Goal: Find specific page/section: Find specific page/section

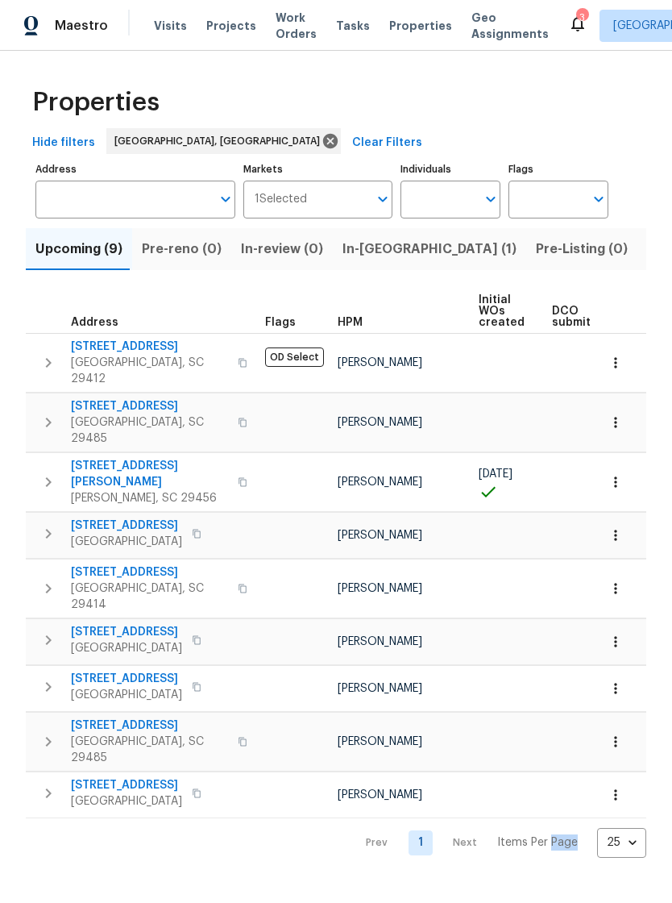
click at [617, 345] on button "button" at bounding box center [615, 362] width 35 height 35
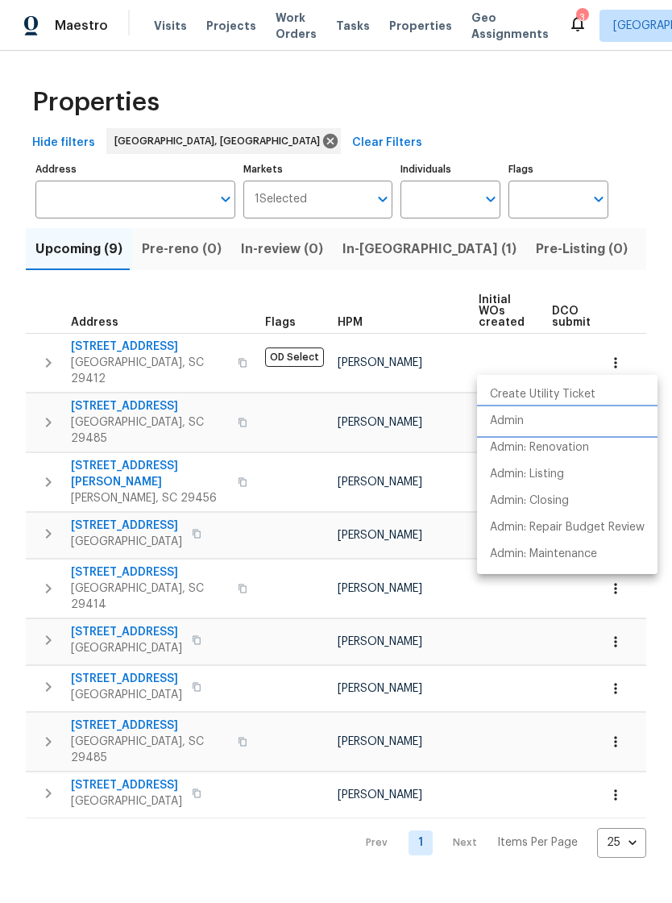
click at [516, 422] on p "Admin" at bounding box center [507, 421] width 34 height 17
click at [563, 744] on div at bounding box center [336, 451] width 672 height 903
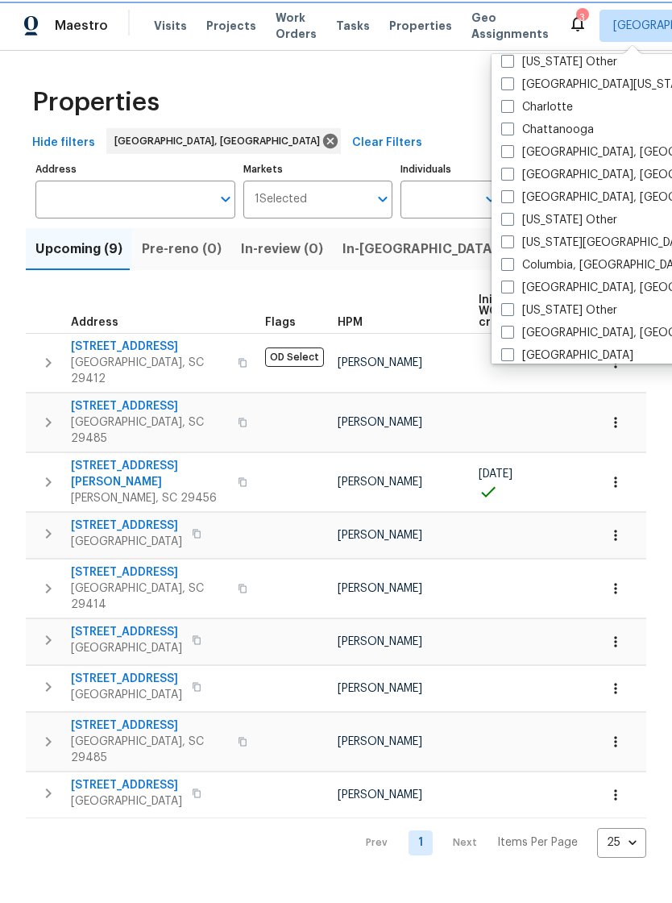
scroll to position [310, 0]
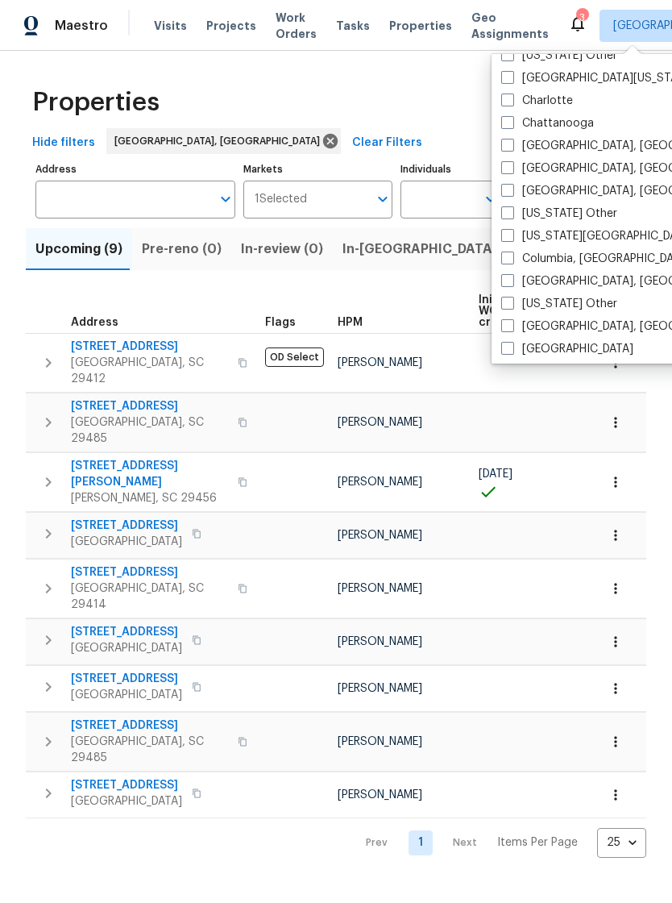
click at [505, 242] on label "[US_STATE][GEOGRAPHIC_DATA], [GEOGRAPHIC_DATA]" at bounding box center [656, 236] width 310 height 16
click at [505, 239] on input "[US_STATE][GEOGRAPHIC_DATA], [GEOGRAPHIC_DATA]" at bounding box center [506, 233] width 10 height 10
checkbox input "true"
click at [508, 221] on label "[US_STATE] Other" at bounding box center [559, 214] width 116 height 16
click at [508, 216] on input "[US_STATE] Other" at bounding box center [506, 211] width 10 height 10
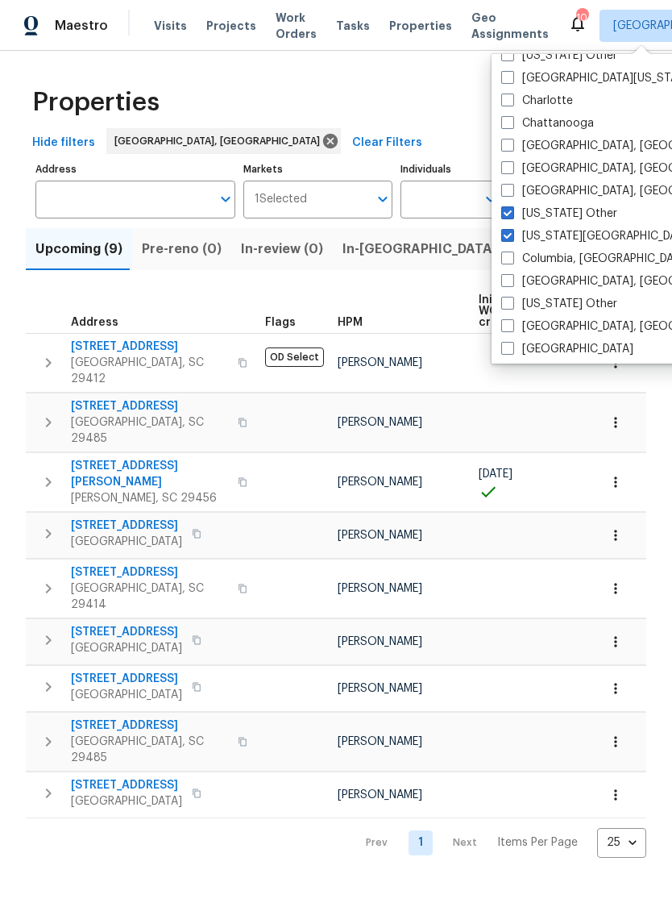
checkbox input "true"
click at [505, 232] on span at bounding box center [507, 235] width 13 height 13
click at [505, 232] on input "[US_STATE][GEOGRAPHIC_DATA], [GEOGRAPHIC_DATA]" at bounding box center [506, 233] width 10 height 10
checkbox input "false"
click at [505, 214] on span at bounding box center [507, 212] width 13 height 13
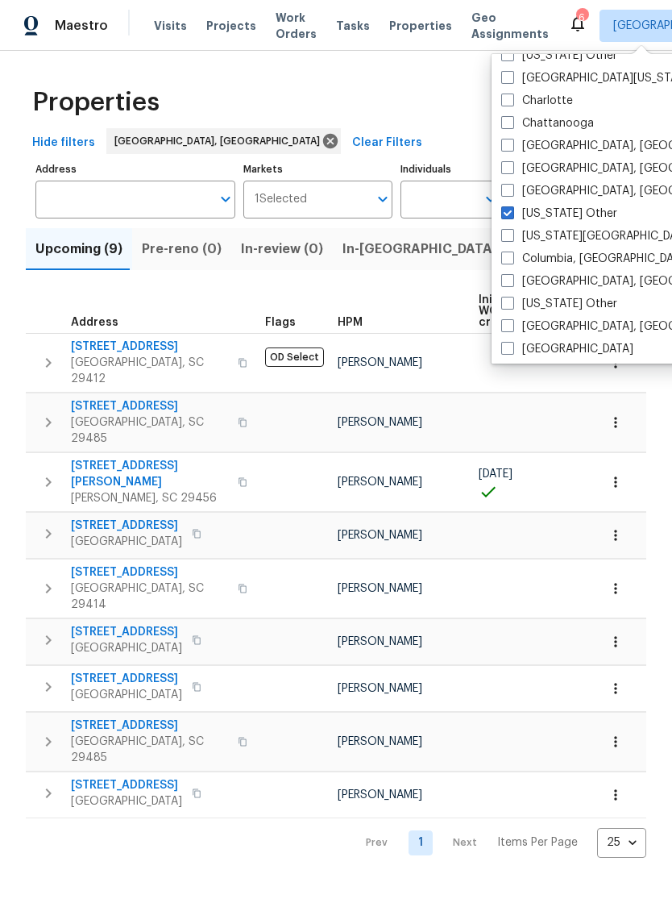
click at [505, 214] on input "[US_STATE] Other" at bounding box center [506, 211] width 10 height 10
checkbox input "false"
click at [514, 253] on label "Columbia, [GEOGRAPHIC_DATA]" at bounding box center [595, 259] width 189 height 16
click at [512, 253] on input "Columbia, [GEOGRAPHIC_DATA]" at bounding box center [506, 256] width 10 height 10
checkbox input "true"
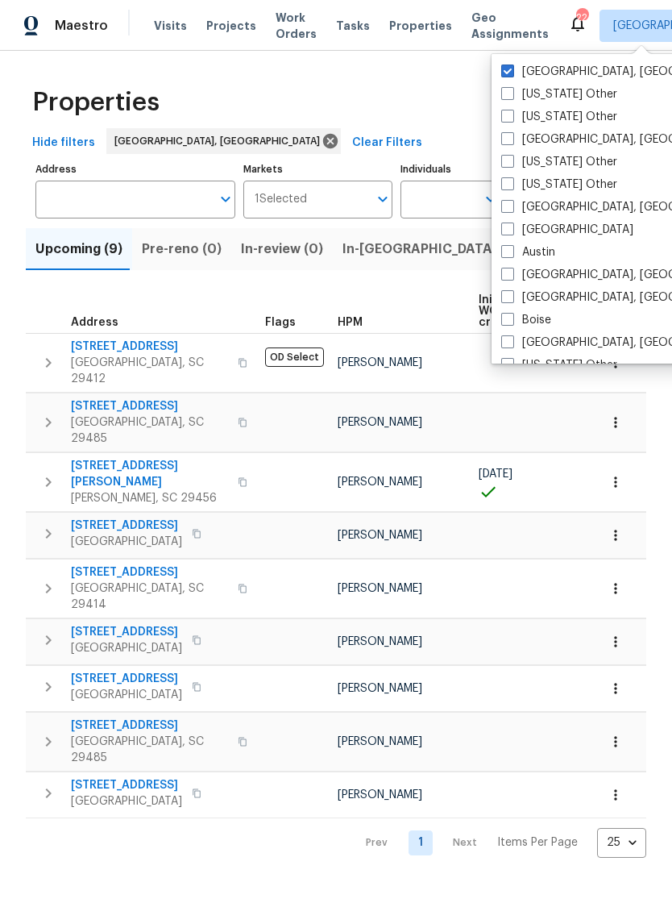
click at [512, 65] on span at bounding box center [507, 70] width 13 height 13
click at [512, 65] on input "[GEOGRAPHIC_DATA], [GEOGRAPHIC_DATA]" at bounding box center [506, 69] width 10 height 10
checkbox input "false"
click at [402, 19] on span "Properties" at bounding box center [420, 26] width 63 height 16
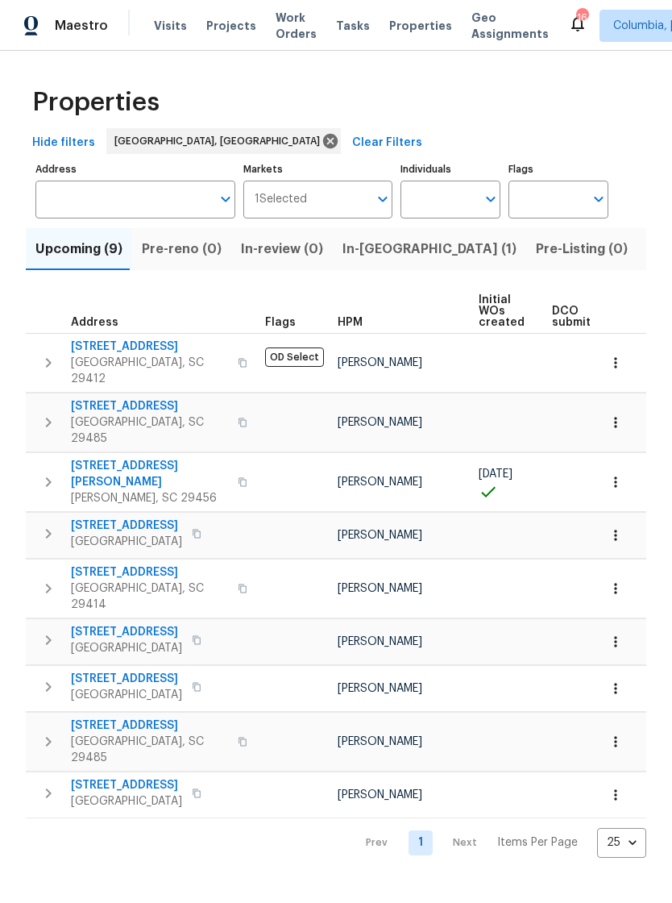
click at [154, 24] on span "Visits" at bounding box center [170, 26] width 33 height 16
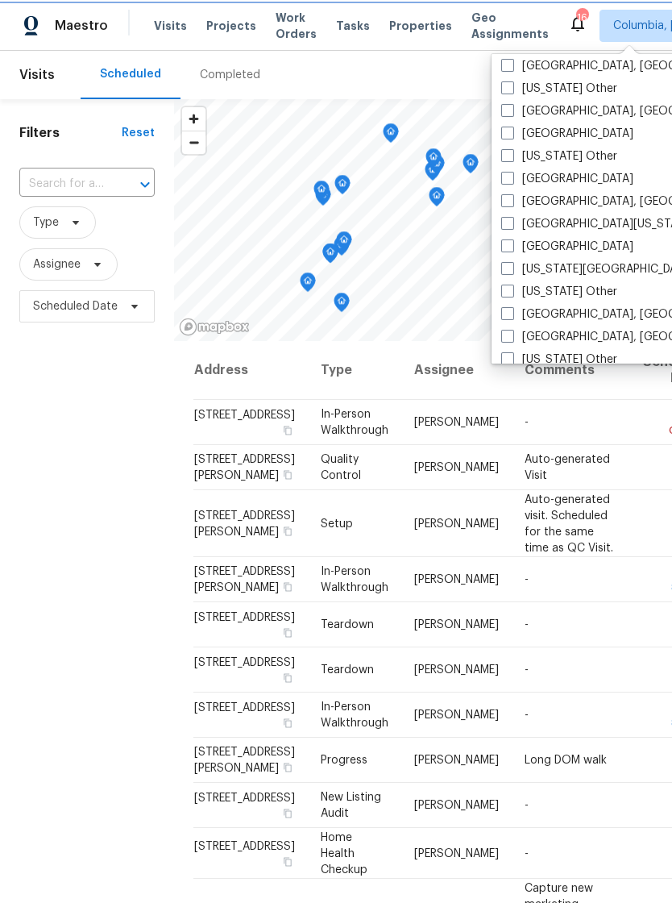
scroll to position [563, 0]
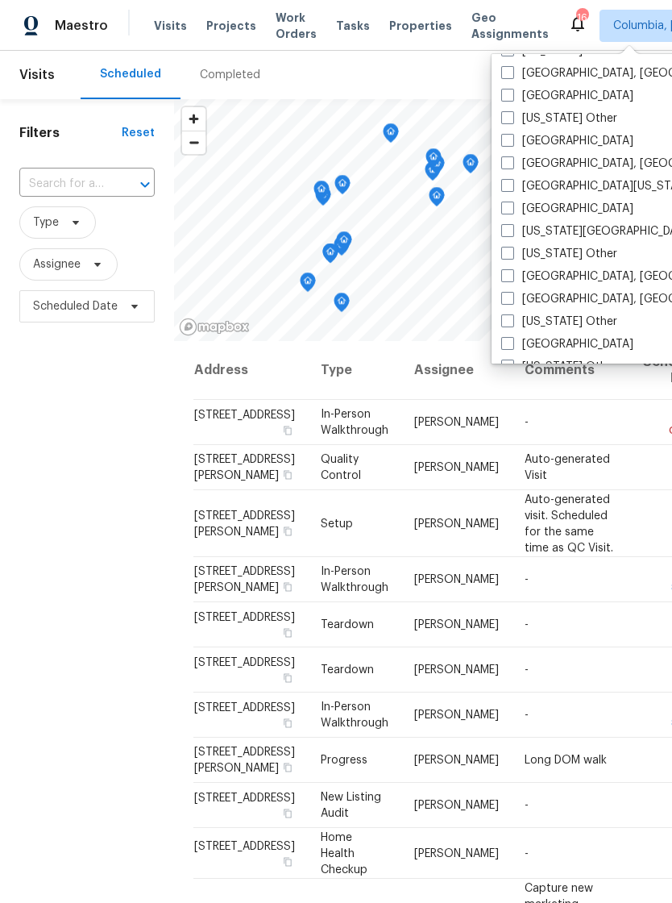
click at [512, 302] on span at bounding box center [507, 298] width 13 height 13
click at [512, 301] on input "[GEOGRAPHIC_DATA], [GEOGRAPHIC_DATA]" at bounding box center [506, 296] width 10 height 10
checkbox input "true"
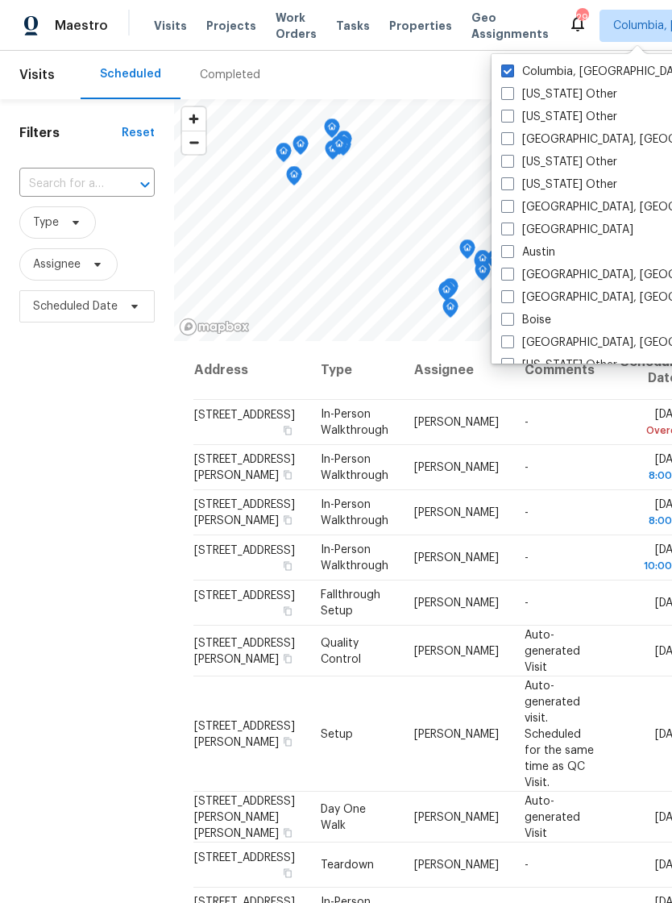
click at [509, 68] on span at bounding box center [507, 70] width 13 height 13
click at [509, 68] on input "Columbia, [GEOGRAPHIC_DATA]" at bounding box center [506, 69] width 10 height 10
checkbox input "false"
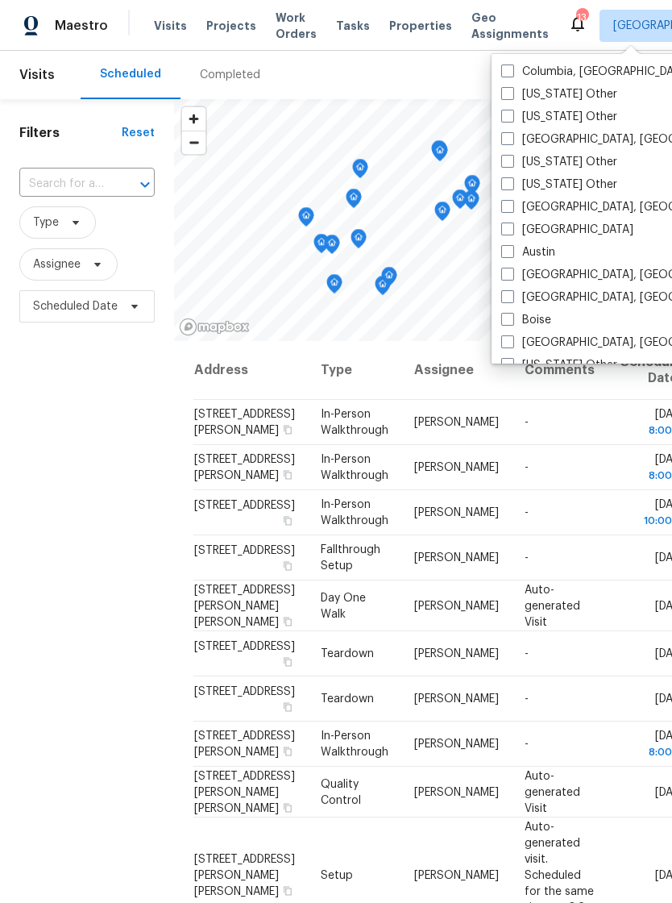
click at [389, 25] on span "Properties" at bounding box center [420, 26] width 63 height 16
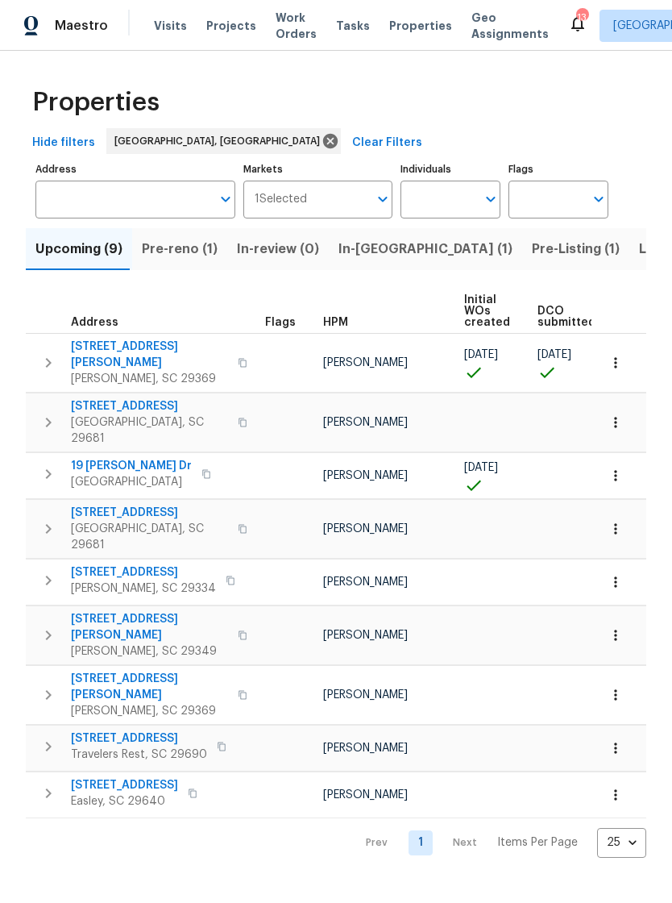
click at [159, 27] on span "Visits" at bounding box center [170, 26] width 33 height 16
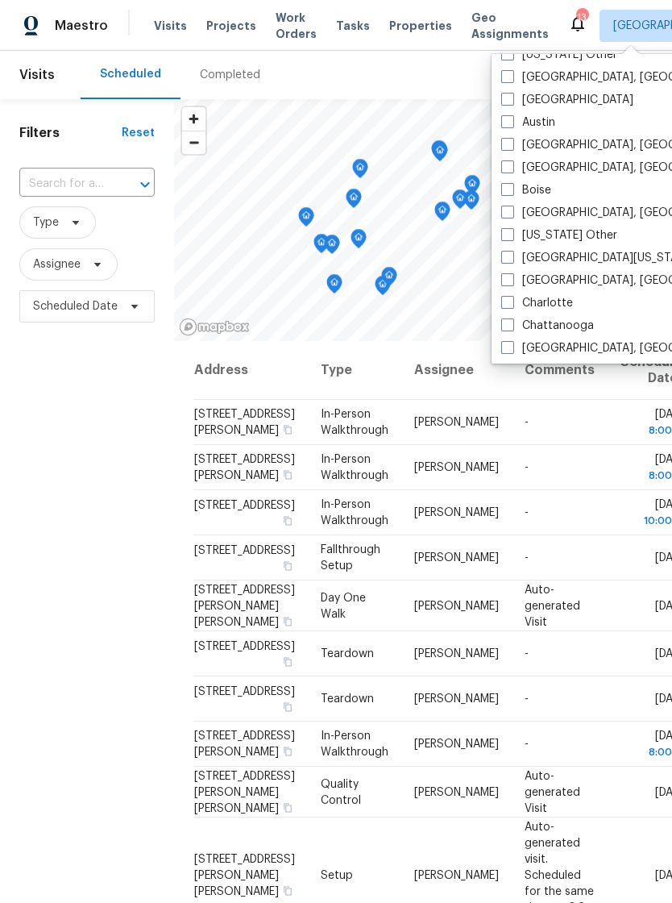
scroll to position [131, 0]
click at [517, 276] on label "[GEOGRAPHIC_DATA], [GEOGRAPHIC_DATA]" at bounding box center [626, 280] width 250 height 16
click at [512, 276] on input "[GEOGRAPHIC_DATA], [GEOGRAPHIC_DATA]" at bounding box center [506, 277] width 10 height 10
checkbox input "true"
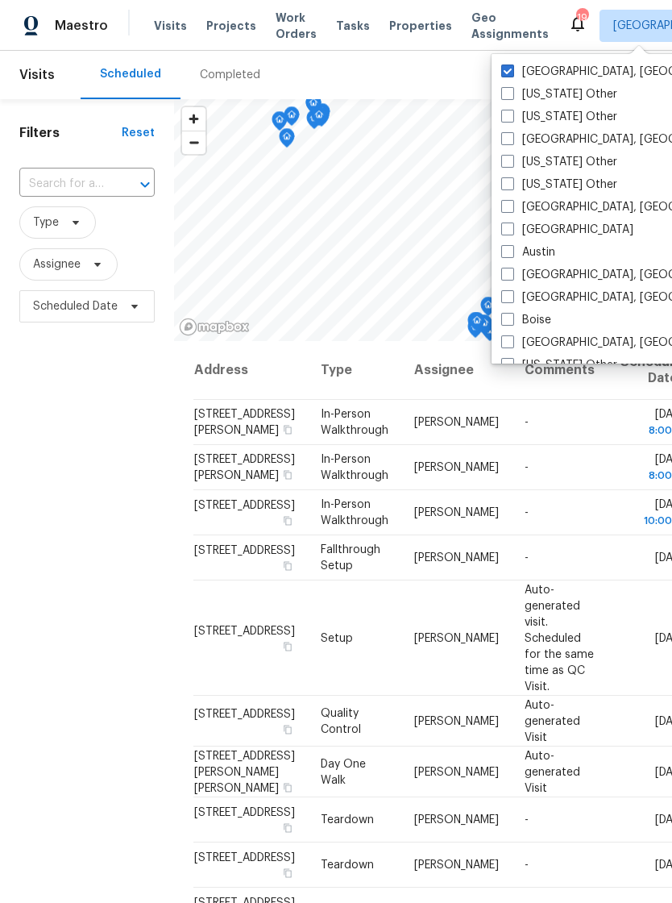
click at [509, 57] on div "Greenville, SC Alabama Other Alaska Other Albuquerque, NM Arizona Other Arkansa…" at bounding box center [659, 209] width 335 height 310
click at [502, 75] on span at bounding box center [507, 70] width 13 height 13
click at [502, 74] on input "[GEOGRAPHIC_DATA], [GEOGRAPHIC_DATA]" at bounding box center [506, 69] width 10 height 10
checkbox input "false"
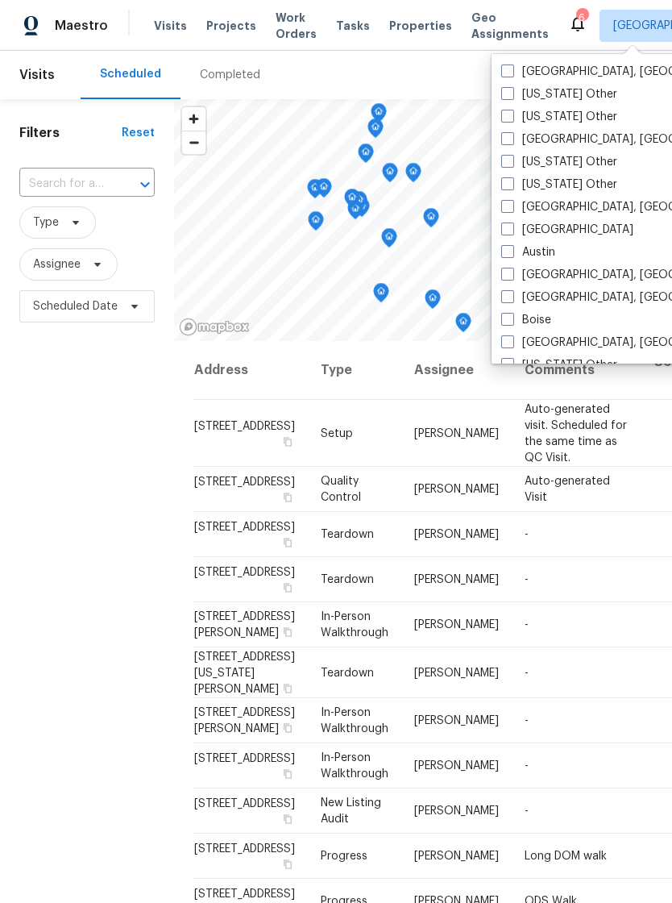
click at [400, 19] on span "Properties" at bounding box center [420, 26] width 63 height 16
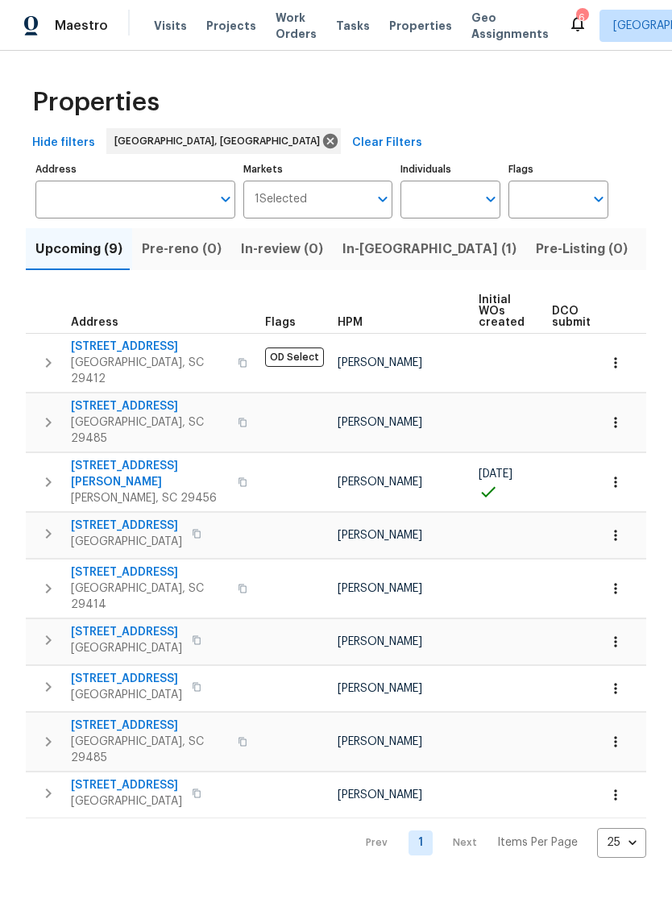
click at [166, 31] on span "Visits" at bounding box center [170, 26] width 33 height 16
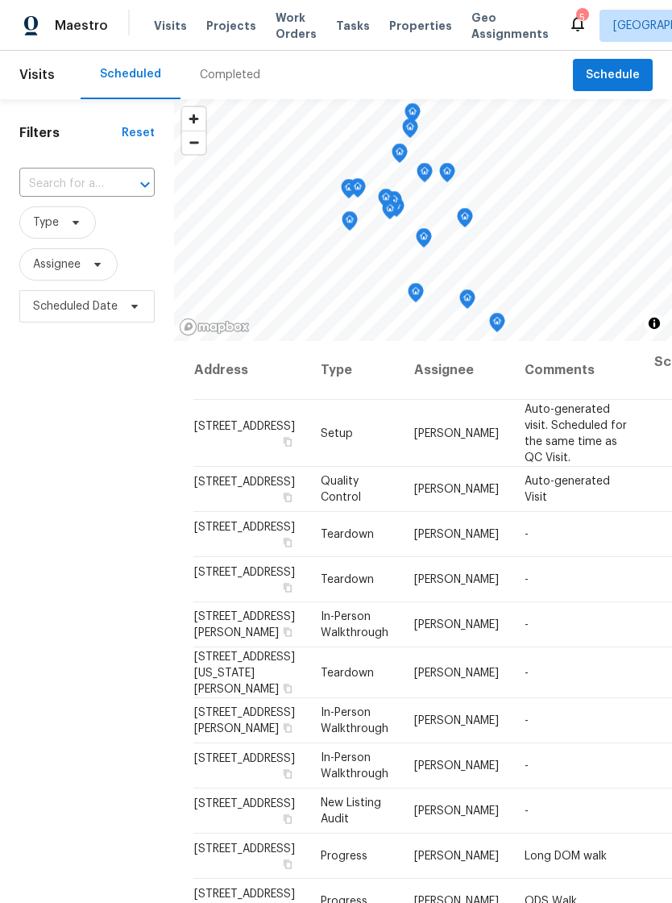
click at [409, 25] on span "Properties" at bounding box center [420, 26] width 63 height 16
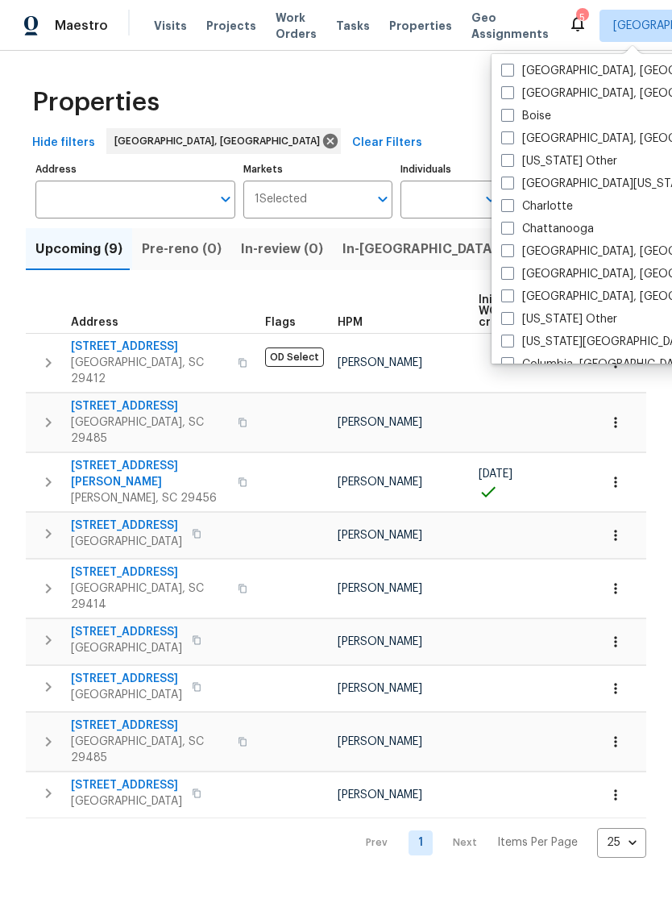
scroll to position [214, 0]
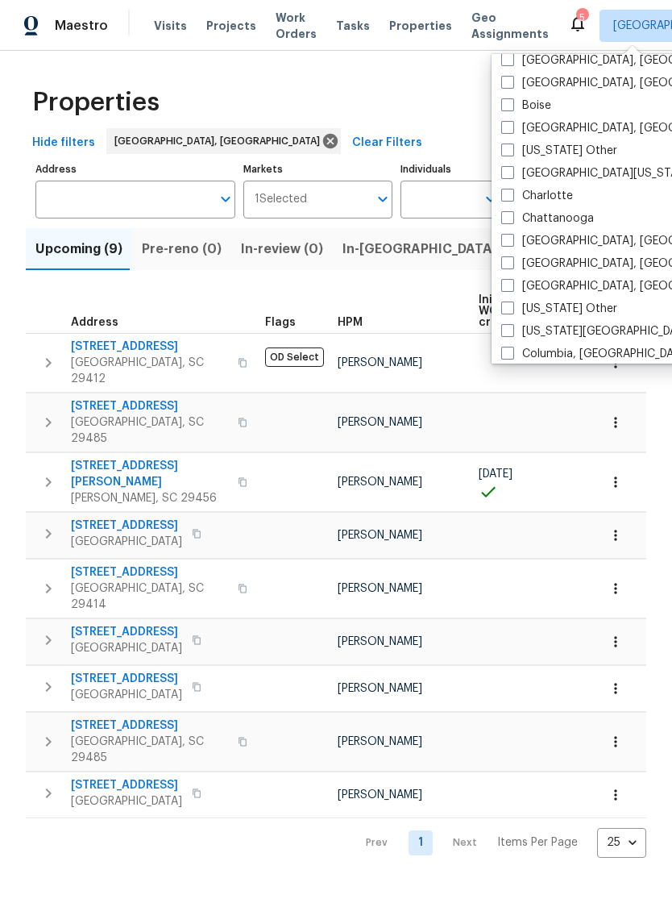
click at [513, 349] on span at bounding box center [507, 353] width 13 height 13
click at [512, 349] on input "Columbia, [GEOGRAPHIC_DATA]" at bounding box center [506, 351] width 10 height 10
checkbox input "true"
click at [471, 106] on div "Properties" at bounding box center [336, 103] width 621 height 52
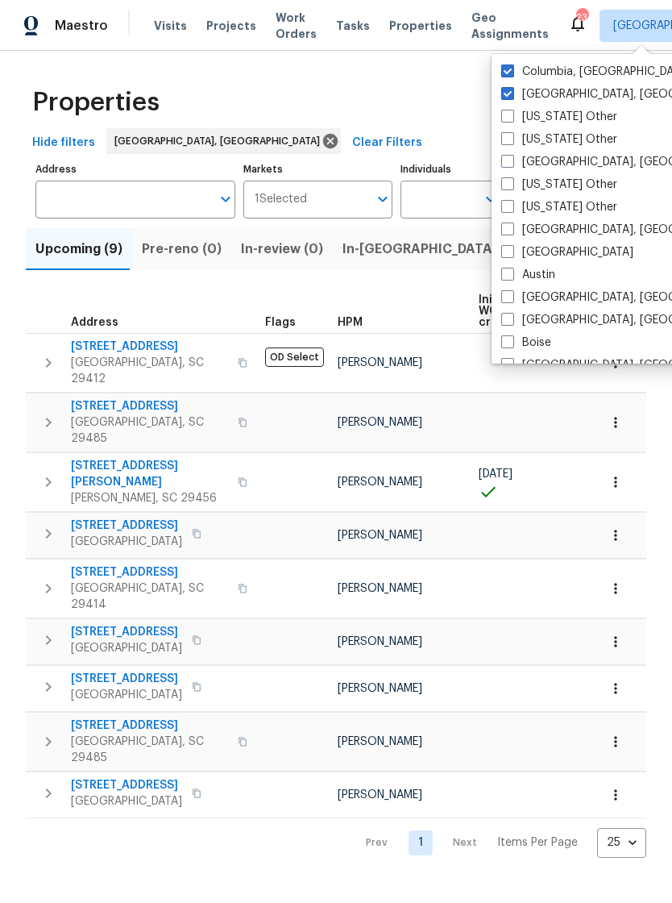
click at [503, 70] on span at bounding box center [507, 70] width 13 height 13
click at [503, 70] on input "Columbia, [GEOGRAPHIC_DATA]" at bounding box center [506, 69] width 10 height 10
click at [504, 75] on span at bounding box center [507, 70] width 13 height 13
click at [504, 74] on input "Columbia, [GEOGRAPHIC_DATA]" at bounding box center [506, 69] width 10 height 10
checkbox input "true"
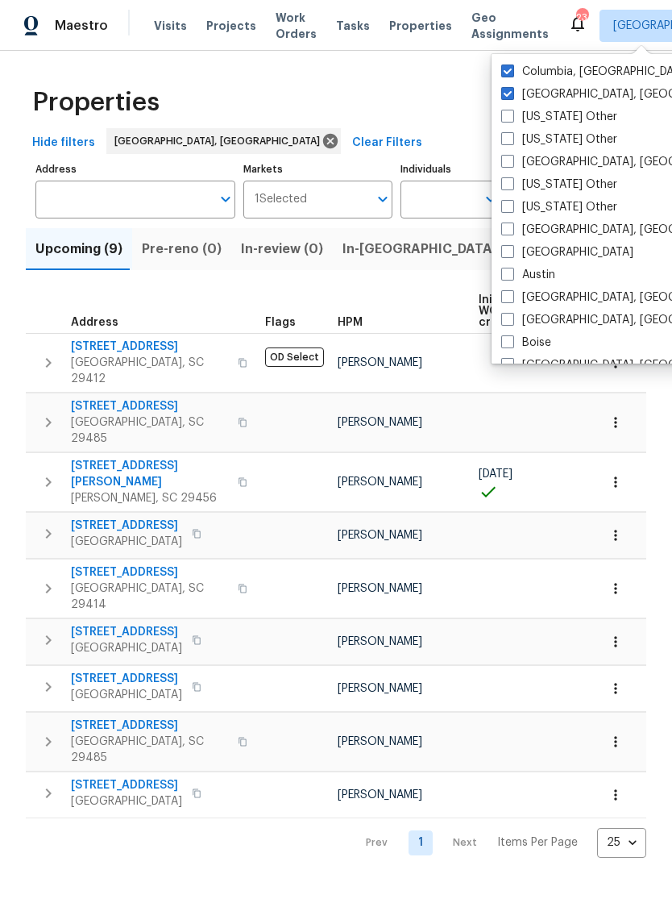
click at [506, 95] on span at bounding box center [507, 93] width 13 height 13
click at [506, 95] on input "[GEOGRAPHIC_DATA], [GEOGRAPHIC_DATA]" at bounding box center [506, 91] width 10 height 10
checkbox input "false"
click at [396, 295] on th "HPM" at bounding box center [401, 311] width 141 height 44
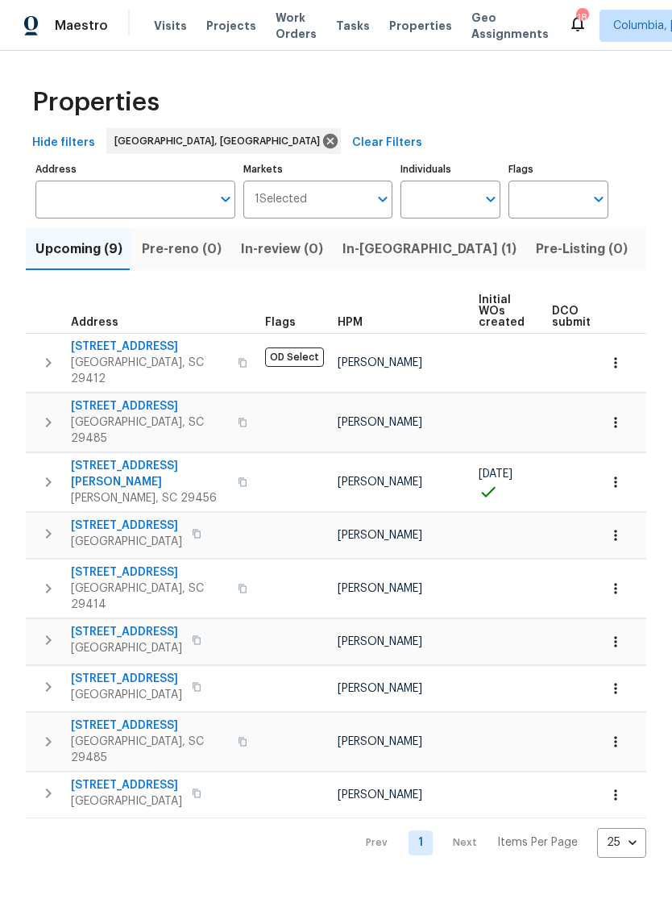
click at [160, 29] on span "Visits" at bounding box center [170, 26] width 33 height 16
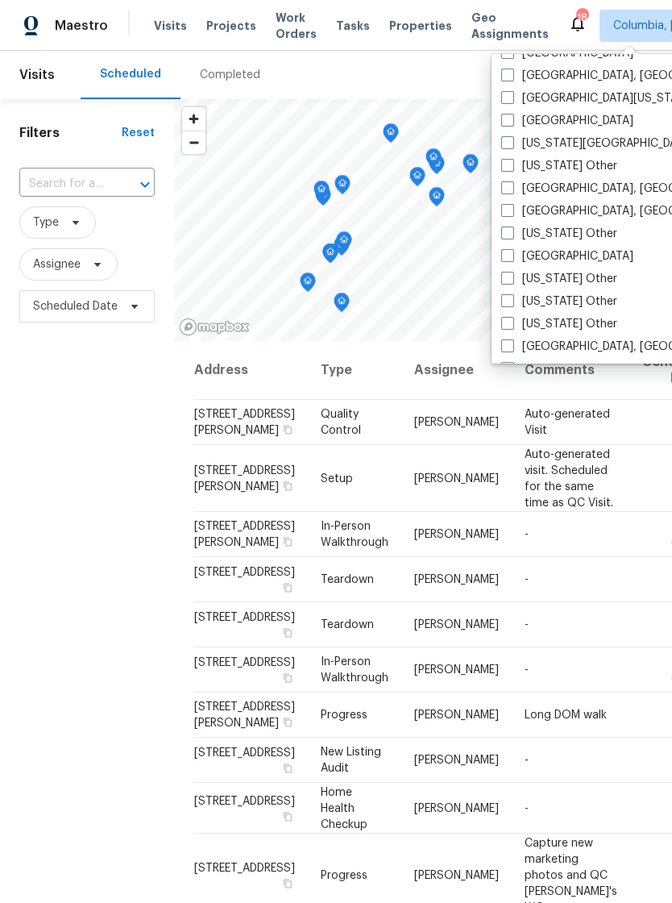
scroll to position [654, 0]
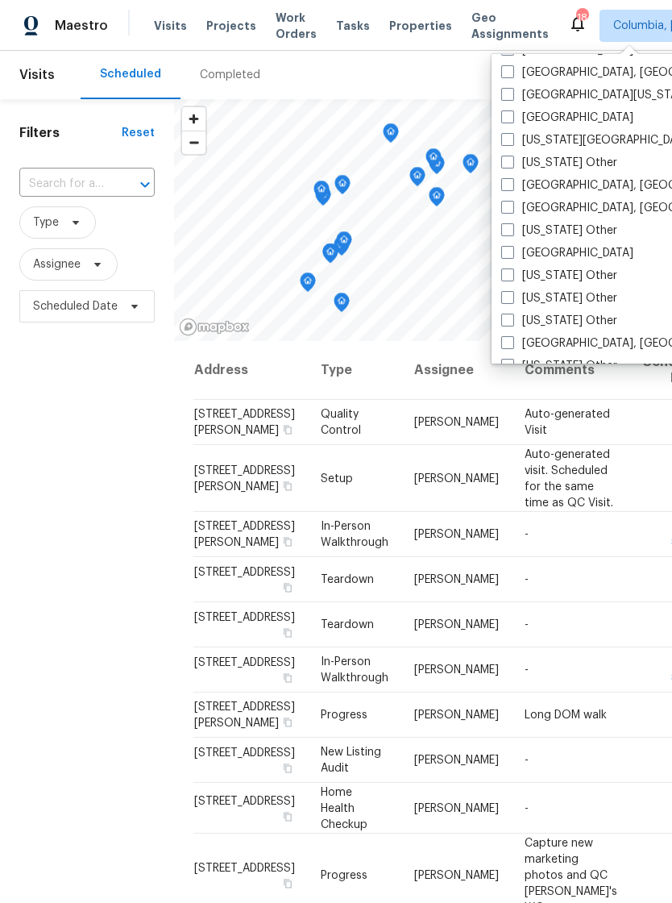
click at [517, 206] on label "[GEOGRAPHIC_DATA], [GEOGRAPHIC_DATA]" at bounding box center [626, 208] width 250 height 16
click at [512, 206] on input "[GEOGRAPHIC_DATA], [GEOGRAPHIC_DATA]" at bounding box center [506, 205] width 10 height 10
checkbox input "true"
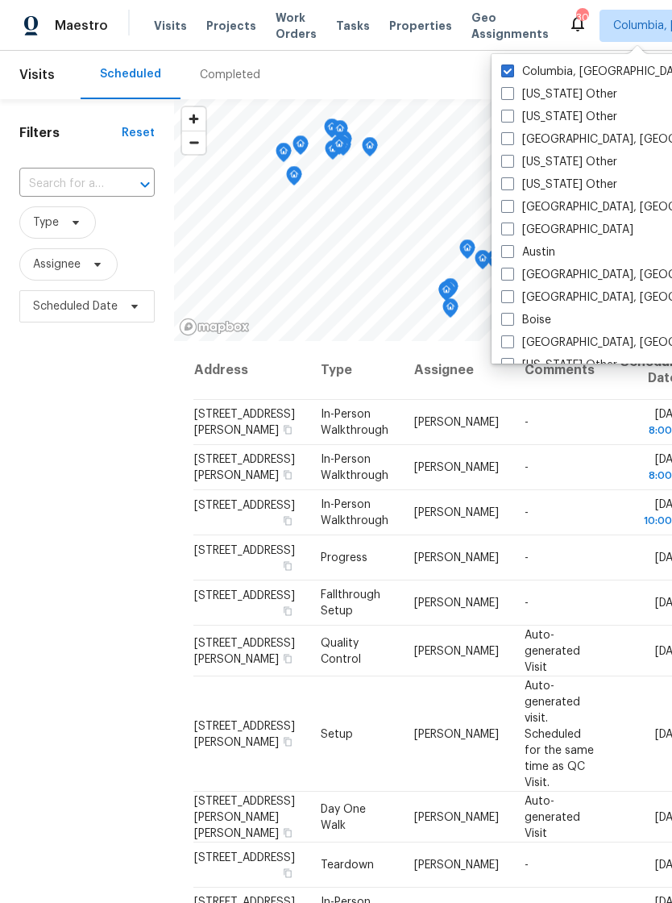
click at [510, 64] on span at bounding box center [507, 70] width 13 height 13
click at [510, 64] on input "Columbia, [GEOGRAPHIC_DATA]" at bounding box center [506, 69] width 10 height 10
checkbox input "false"
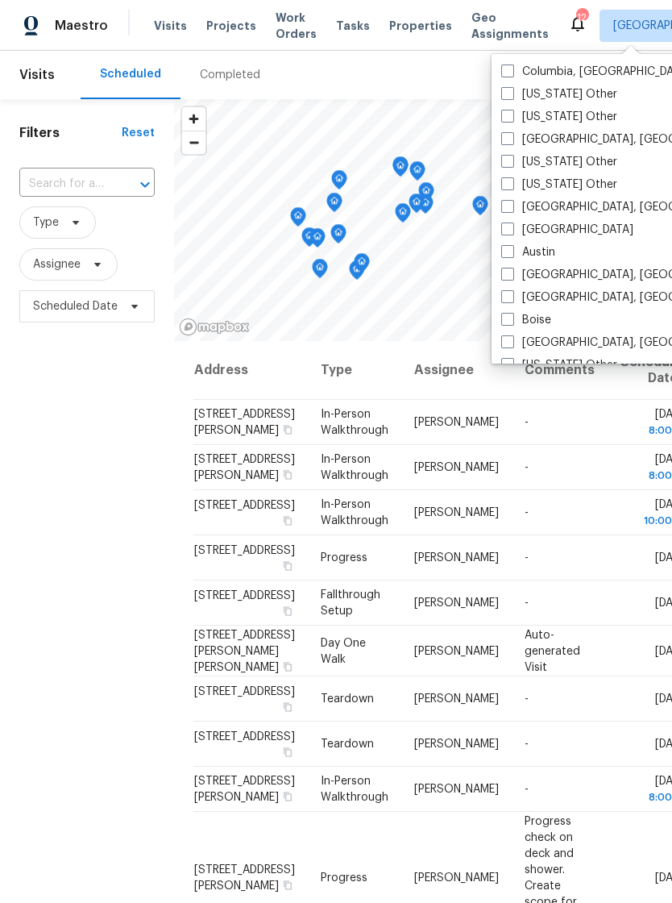
click at [407, 23] on span "Properties" at bounding box center [420, 26] width 63 height 16
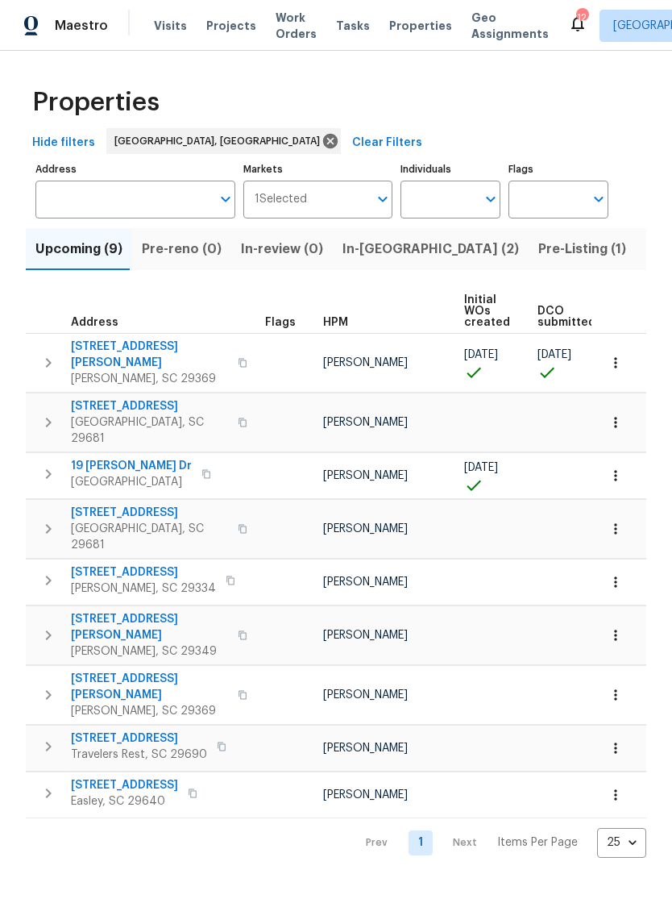
click at [160, 33] on span "Visits" at bounding box center [170, 26] width 33 height 16
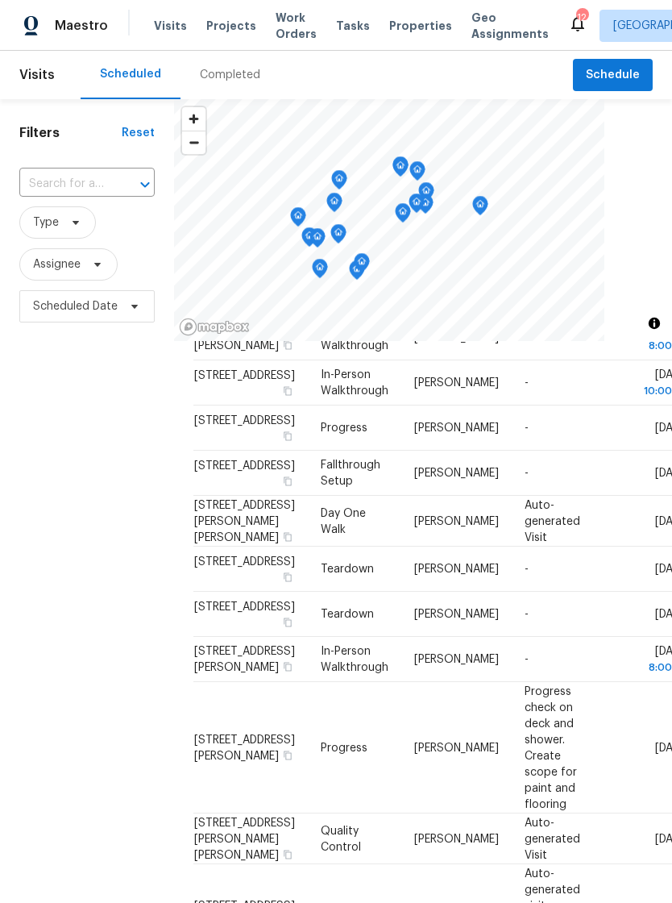
scroll to position [156, 0]
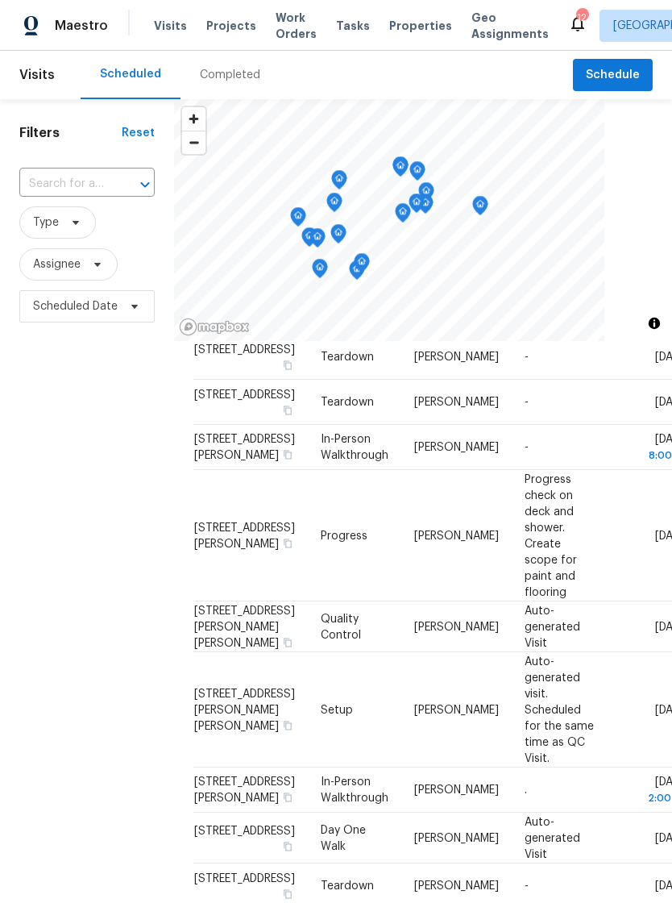
click at [636, 299] on div at bounding box center [423, 220] width 498 height 242
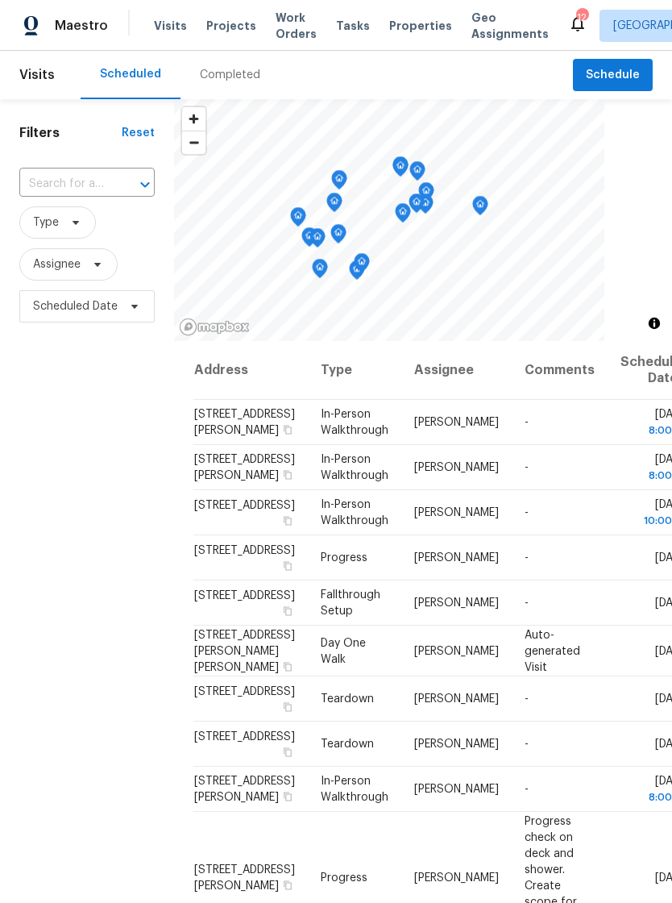
scroll to position [0, 0]
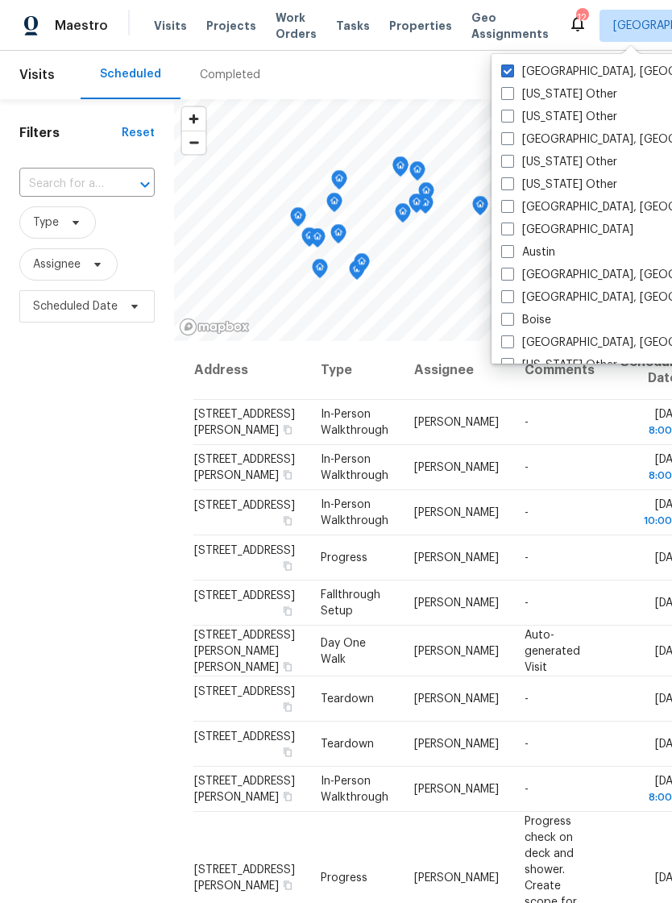
click at [466, 73] on div "Scheduled Completed" at bounding box center [327, 75] width 493 height 48
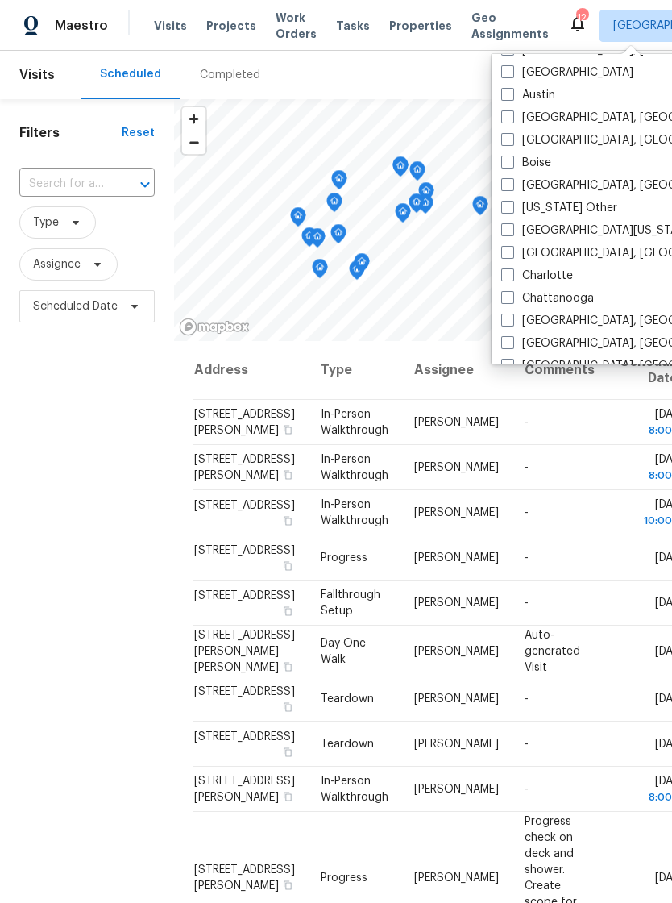
scroll to position [158, 0]
click at [507, 251] on span at bounding box center [507, 251] width 13 height 13
click at [507, 251] on input "[GEOGRAPHIC_DATA], [GEOGRAPHIC_DATA]" at bounding box center [506, 249] width 10 height 10
checkbox input "true"
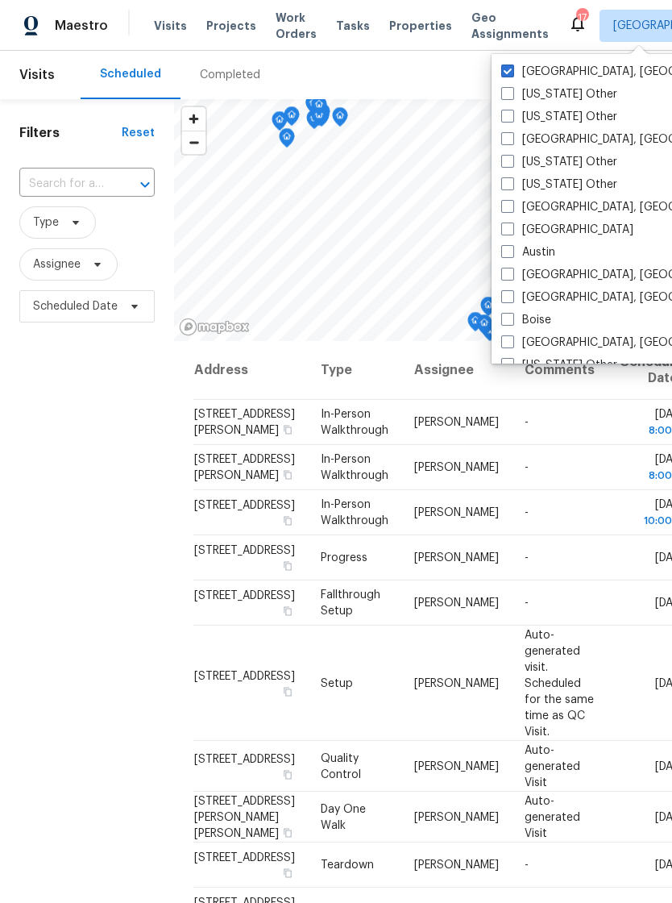
click at [512, 72] on span at bounding box center [507, 70] width 13 height 13
click at [512, 72] on input "[GEOGRAPHIC_DATA], [GEOGRAPHIC_DATA]" at bounding box center [506, 69] width 10 height 10
checkbox input "false"
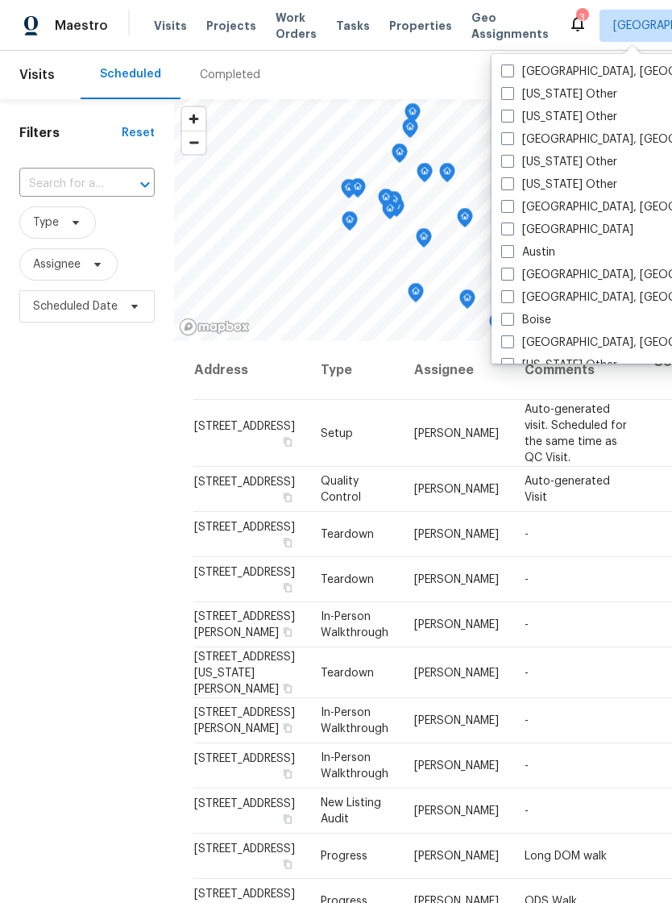
click at [176, 27] on span "Visits" at bounding box center [170, 26] width 33 height 16
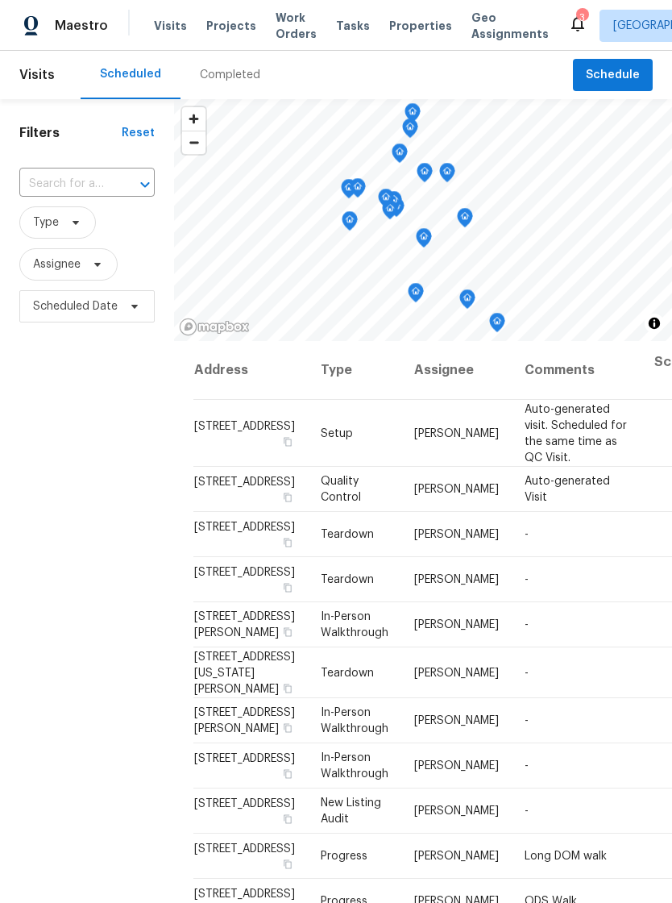
click at [398, 18] on span "Properties" at bounding box center [420, 26] width 63 height 16
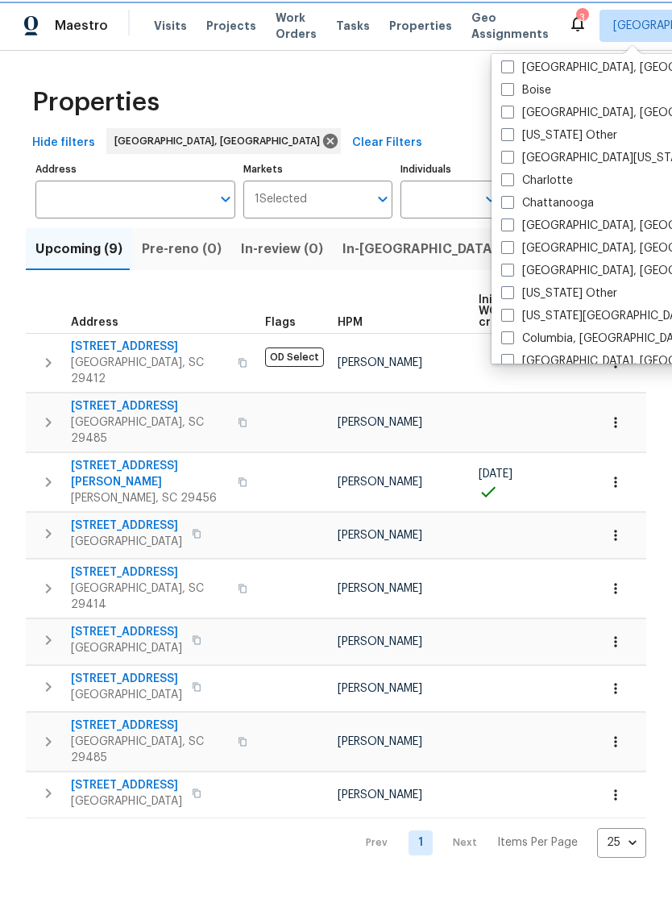
scroll to position [234, 0]
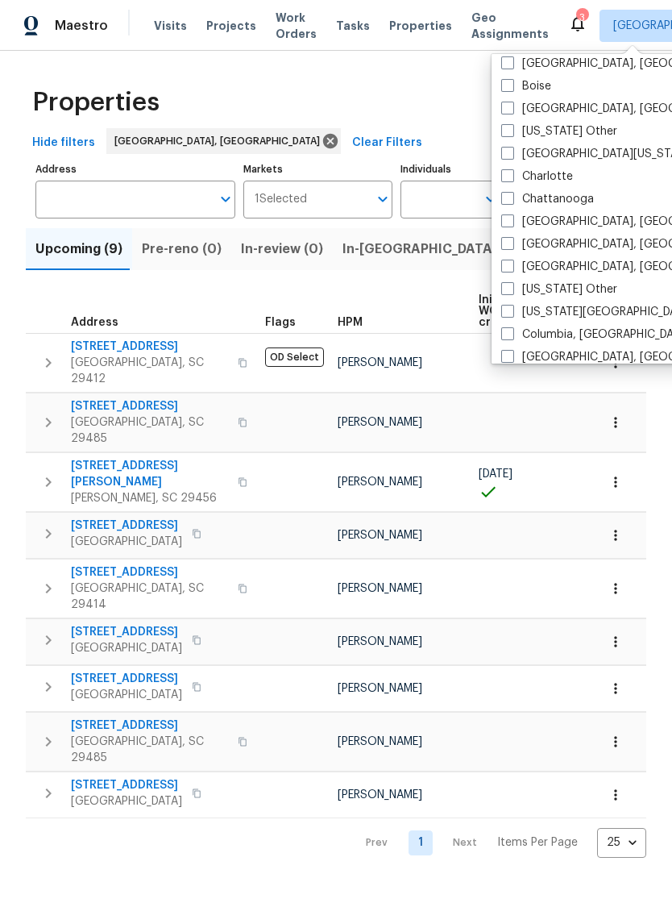
click at [509, 337] on span at bounding box center [507, 333] width 13 height 13
click at [509, 337] on input "Columbia, [GEOGRAPHIC_DATA]" at bounding box center [506, 331] width 10 height 10
checkbox input "true"
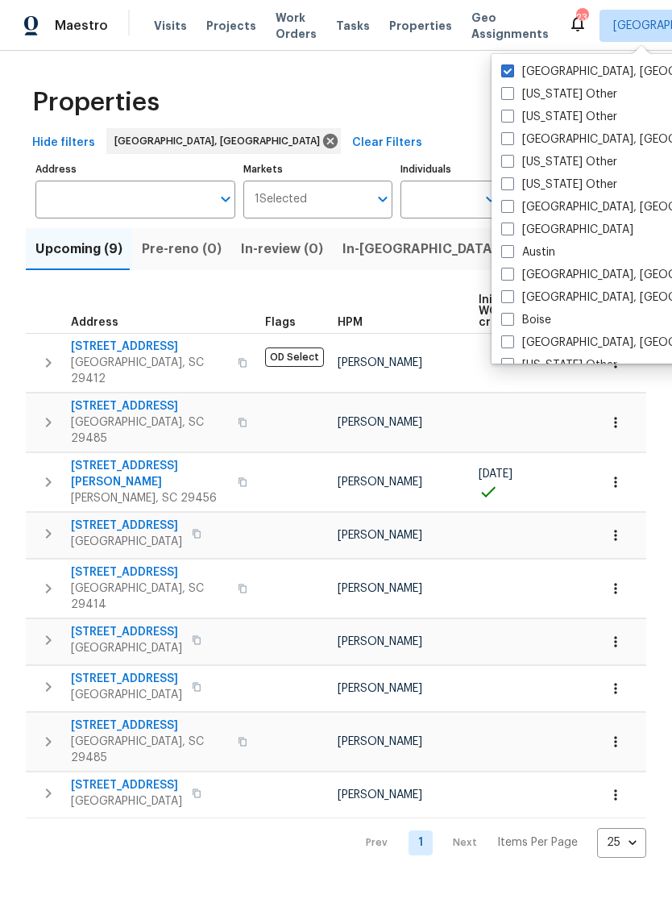
click at [513, 64] on span at bounding box center [507, 70] width 13 height 13
click at [512, 64] on input "[GEOGRAPHIC_DATA], [GEOGRAPHIC_DATA]" at bounding box center [506, 69] width 10 height 10
checkbox input "false"
click at [447, 94] on div "Properties" at bounding box center [336, 103] width 621 height 52
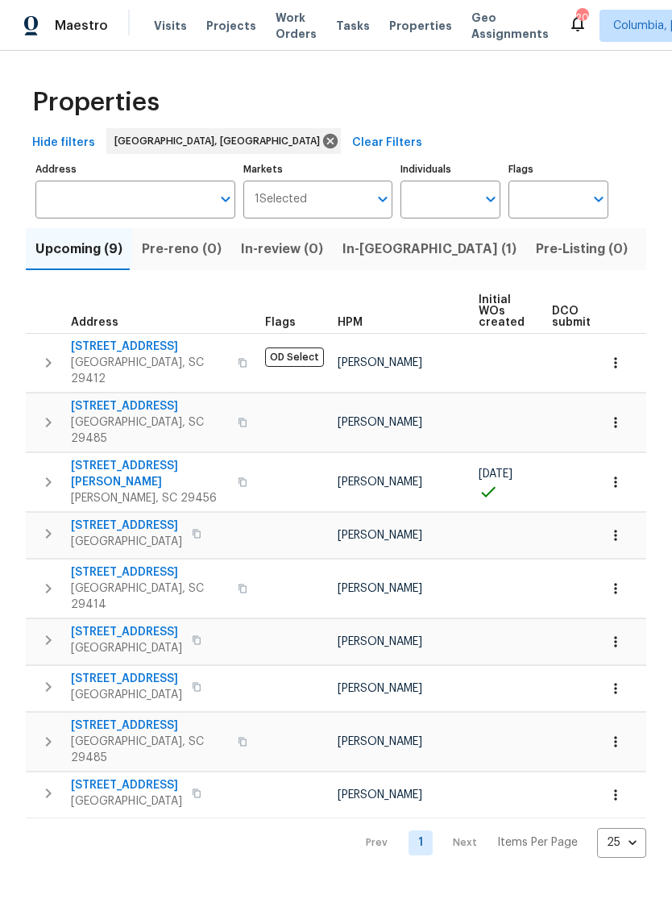
click at [172, 31] on span "Visits" at bounding box center [170, 26] width 33 height 16
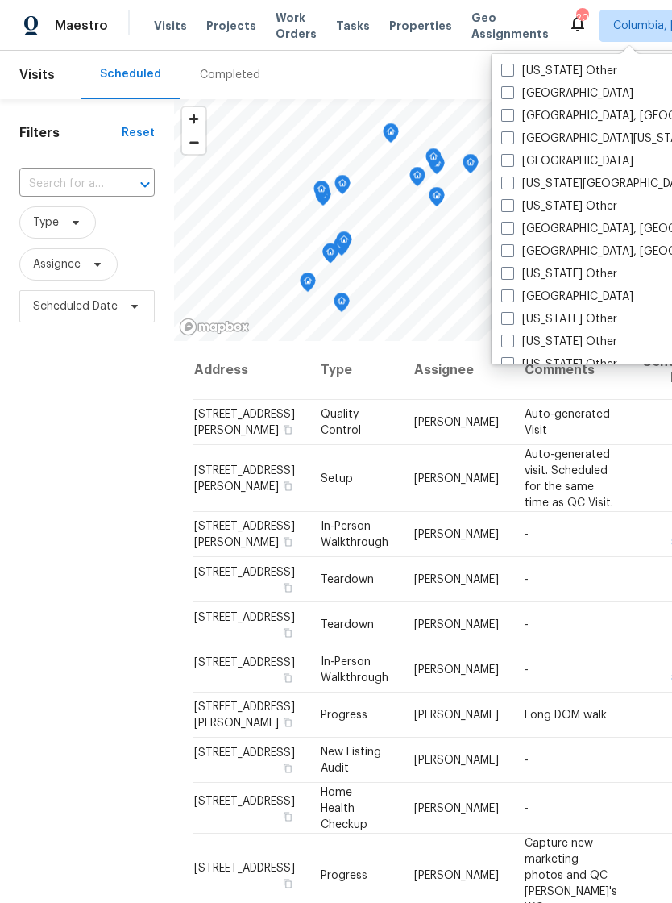
scroll to position [613, 0]
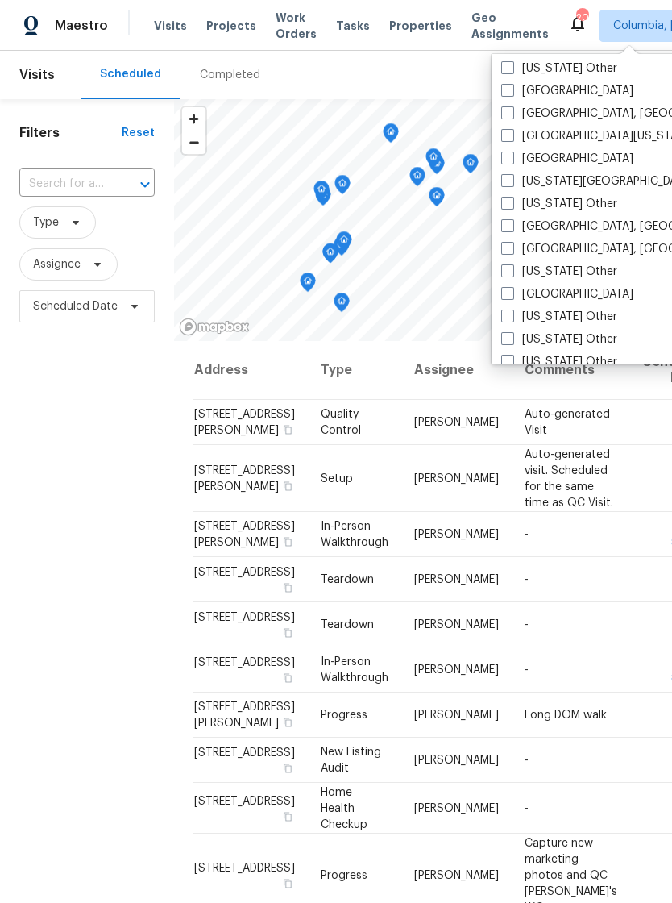
click at [509, 251] on span at bounding box center [507, 248] width 13 height 13
click at [509, 251] on input "[GEOGRAPHIC_DATA], [GEOGRAPHIC_DATA]" at bounding box center [506, 246] width 10 height 10
checkbox input "true"
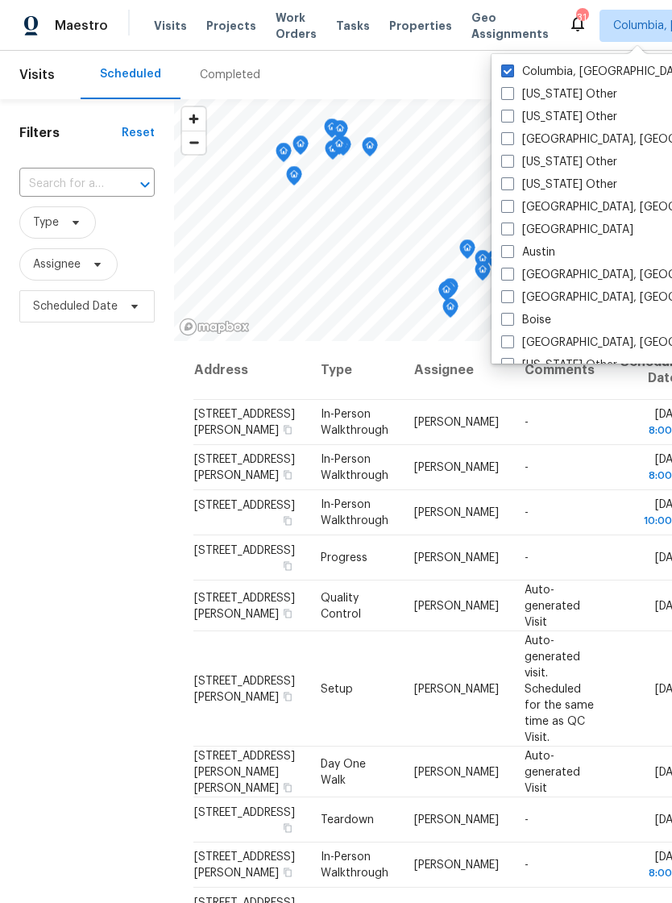
click at [516, 67] on label "Columbia, [GEOGRAPHIC_DATA]" at bounding box center [595, 72] width 189 height 16
click at [512, 67] on input "Columbia, [GEOGRAPHIC_DATA]" at bounding box center [506, 69] width 10 height 10
checkbox input "false"
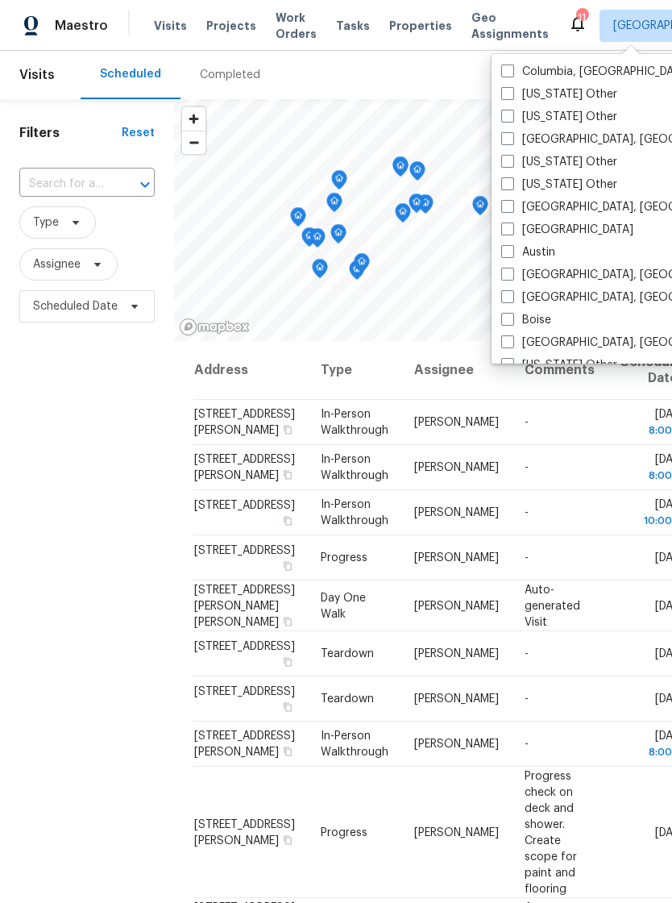
click at [410, 31] on span "Properties" at bounding box center [420, 26] width 63 height 16
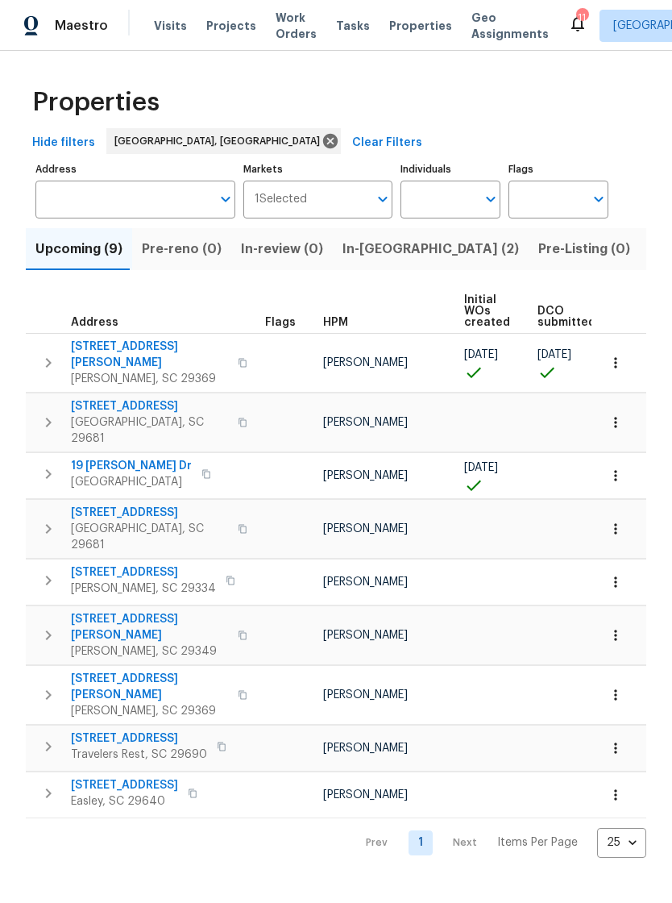
click at [164, 25] on span "Visits" at bounding box center [170, 26] width 33 height 16
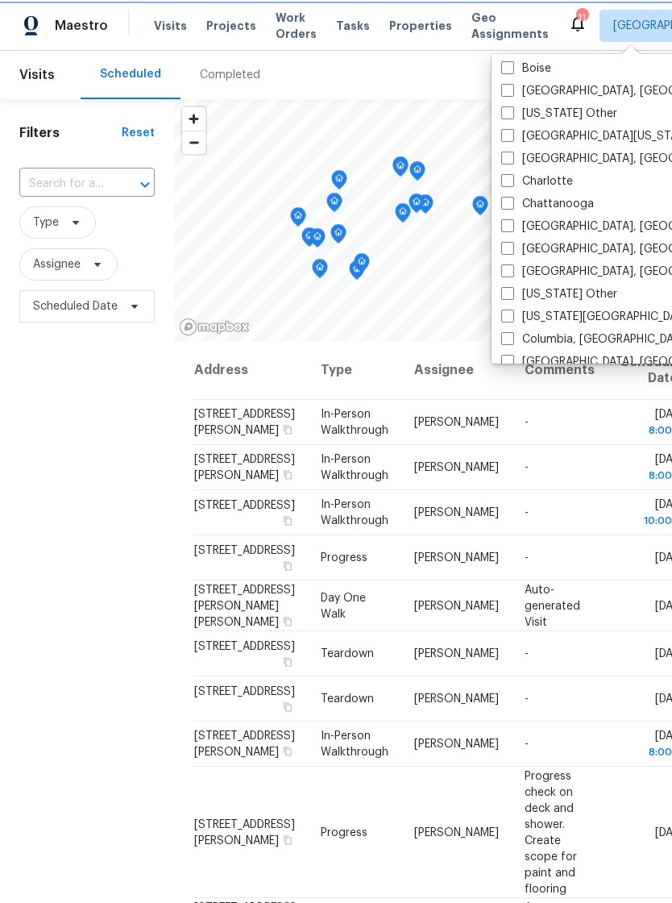
scroll to position [251, 0]
click at [509, 153] on span at bounding box center [507, 158] width 13 height 13
click at [509, 153] on input "[GEOGRAPHIC_DATA], [GEOGRAPHIC_DATA]" at bounding box center [506, 157] width 10 height 10
checkbox input "true"
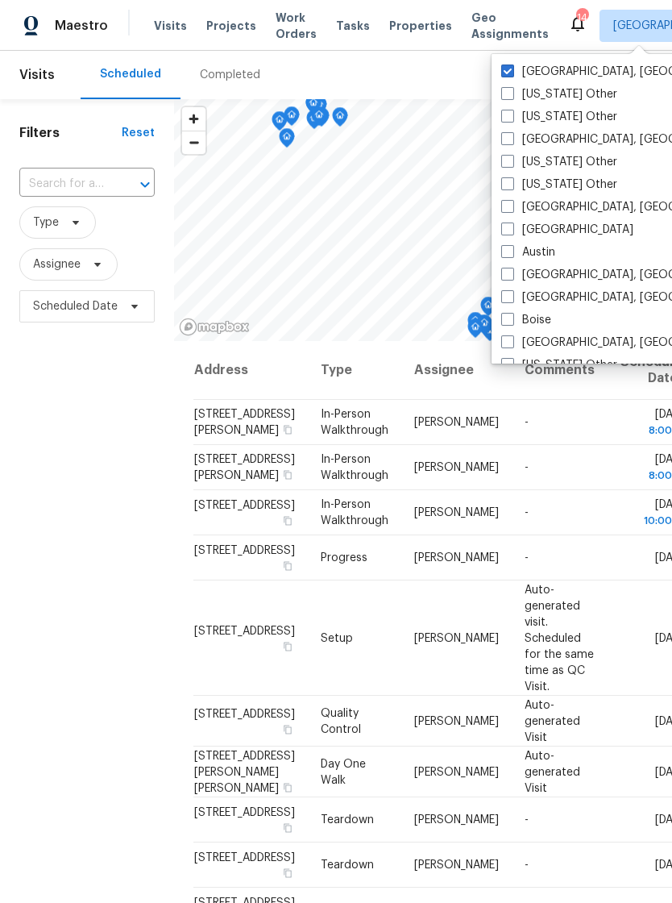
click at [508, 72] on span at bounding box center [507, 70] width 13 height 13
click at [508, 72] on input "[GEOGRAPHIC_DATA], [GEOGRAPHIC_DATA]" at bounding box center [506, 69] width 10 height 10
checkbox input "false"
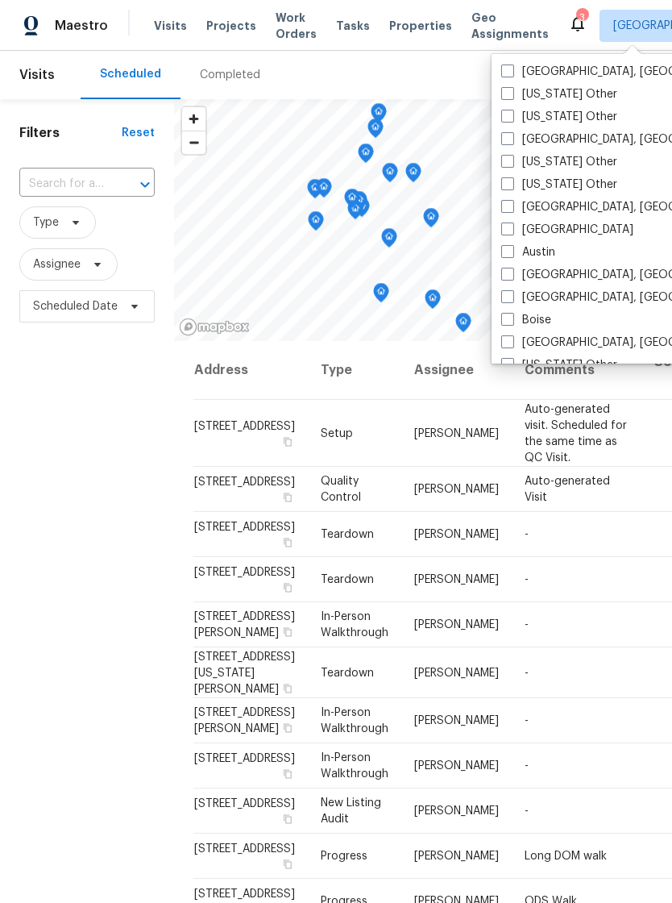
click at [389, 33] on span "Properties" at bounding box center [420, 26] width 63 height 16
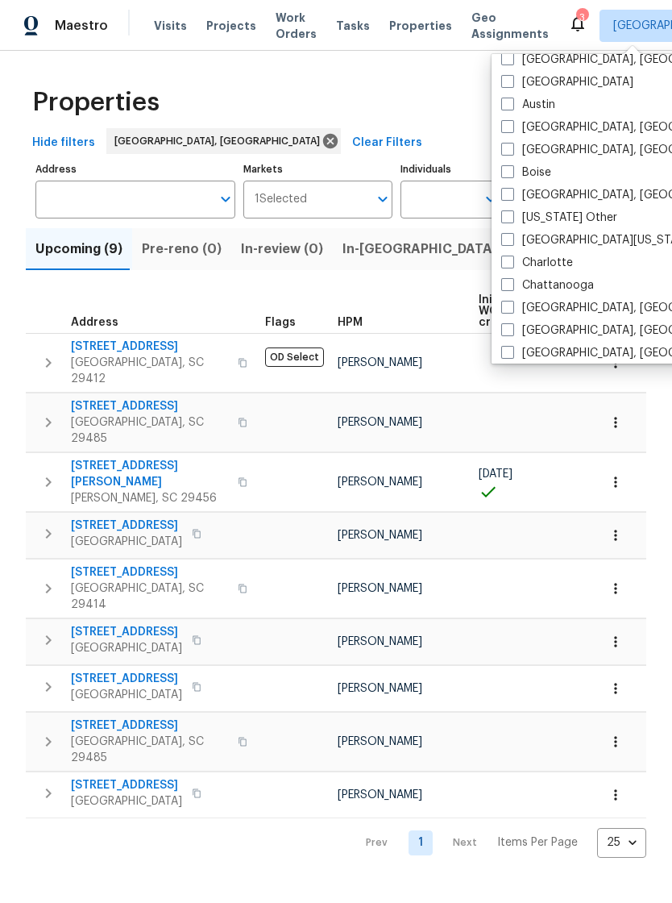
scroll to position [158, 0]
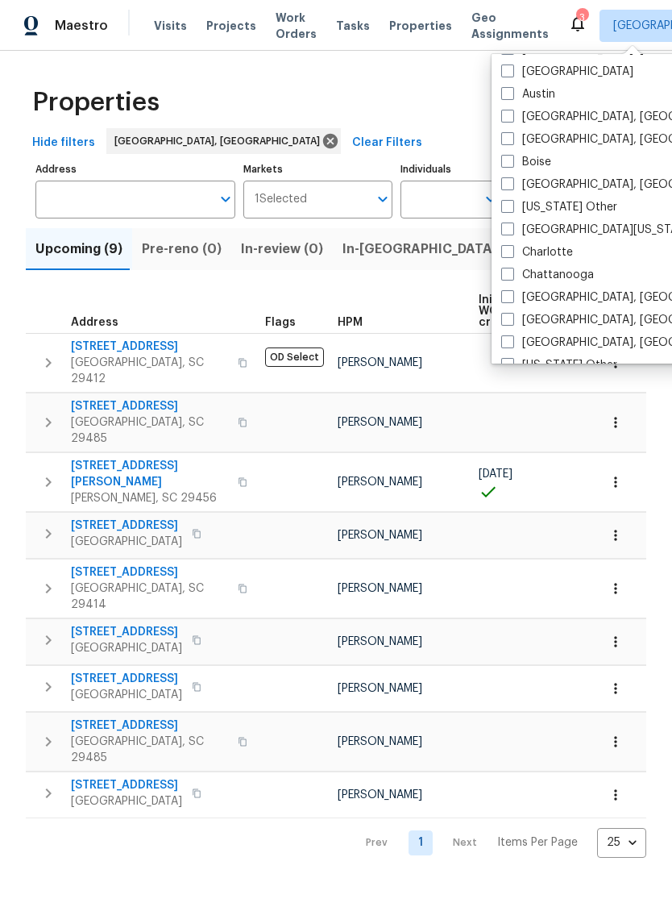
click at [511, 256] on span at bounding box center [507, 251] width 13 height 13
click at [511, 255] on input "Charlotte" at bounding box center [506, 249] width 10 height 10
checkbox input "true"
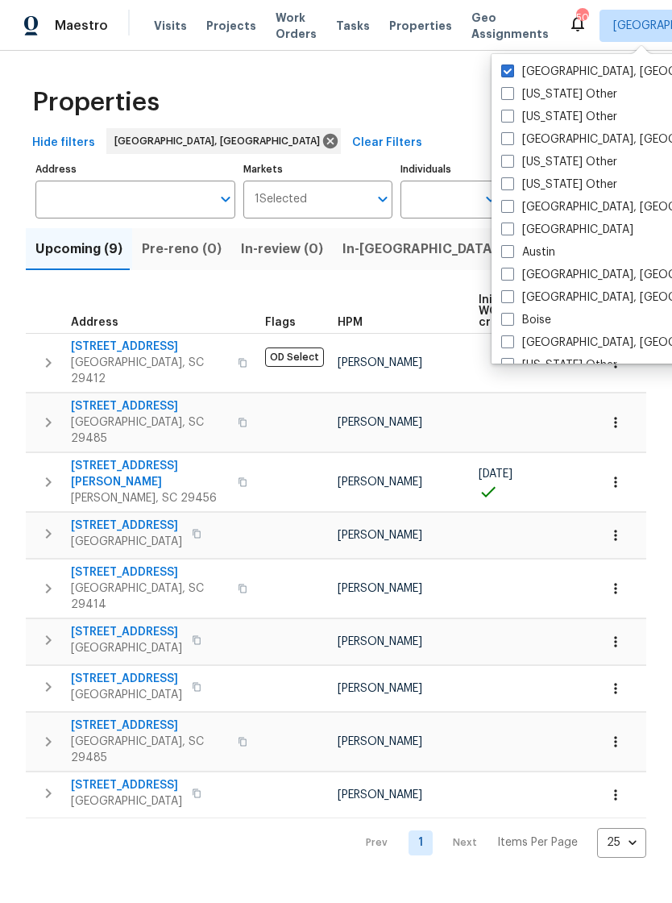
click at [517, 67] on label "[GEOGRAPHIC_DATA], [GEOGRAPHIC_DATA]" at bounding box center [626, 72] width 250 height 16
click at [512, 67] on input "[GEOGRAPHIC_DATA], [GEOGRAPHIC_DATA]" at bounding box center [506, 69] width 10 height 10
checkbox input "false"
click at [161, 20] on span "Visits" at bounding box center [170, 26] width 33 height 16
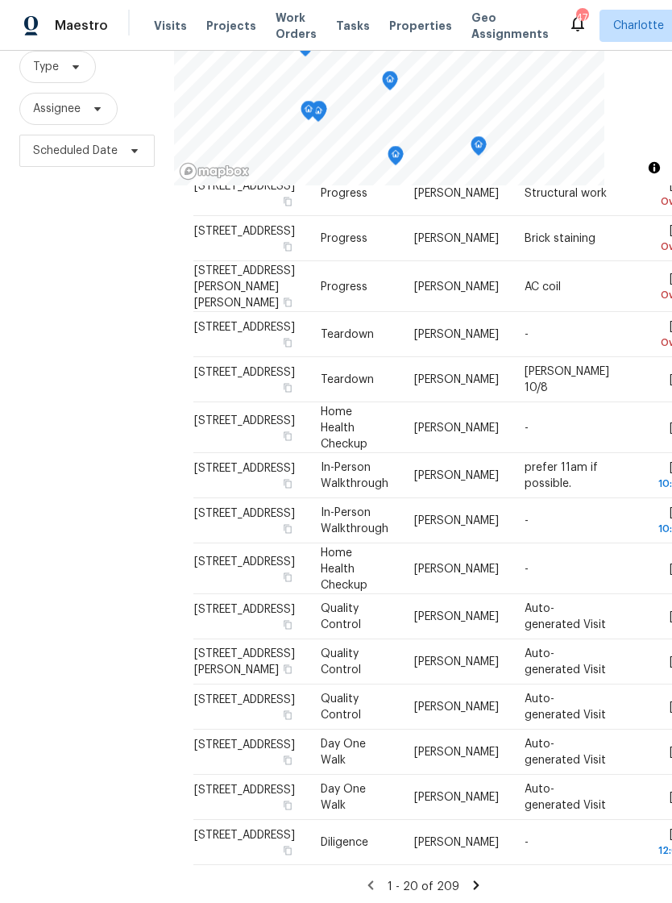
scroll to position [26, 0]
click at [479, 878] on icon at bounding box center [476, 885] width 15 height 15
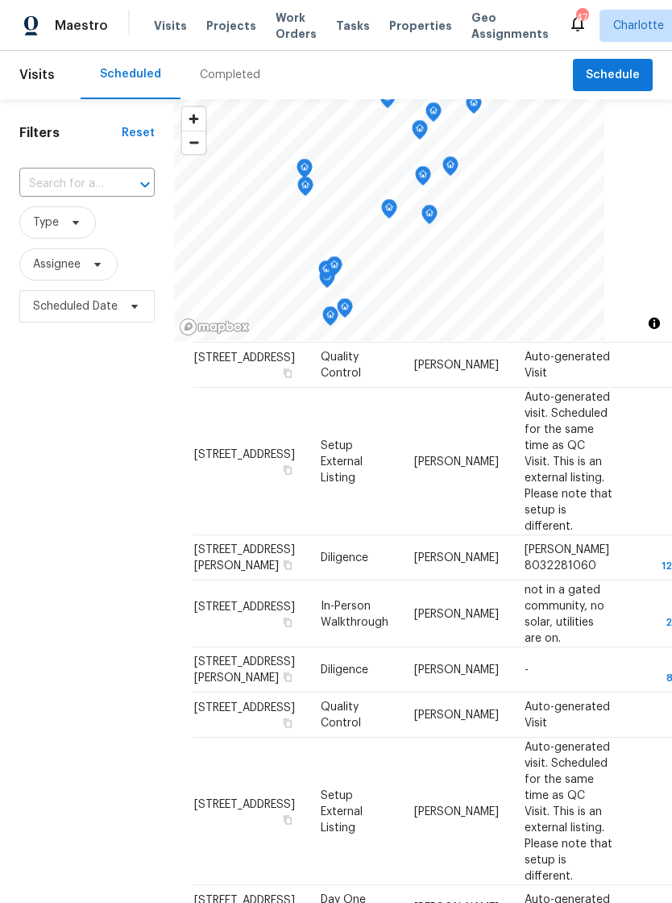
scroll to position [1201, 0]
click at [671, 31] on icon at bounding box center [681, 25] width 13 height 13
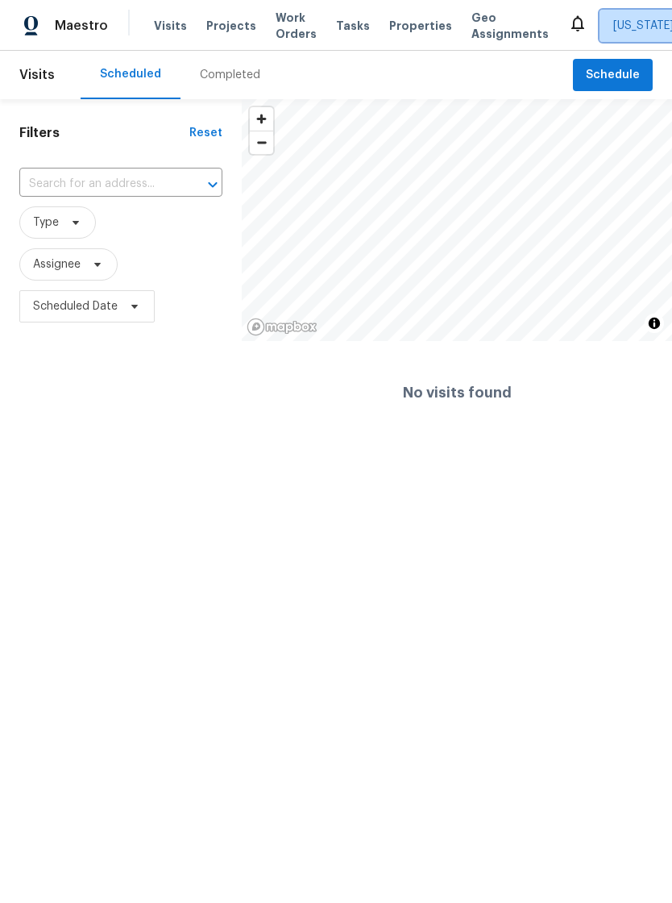
click at [642, 23] on span "[US_STATE] Other" at bounding box center [660, 26] width 95 height 16
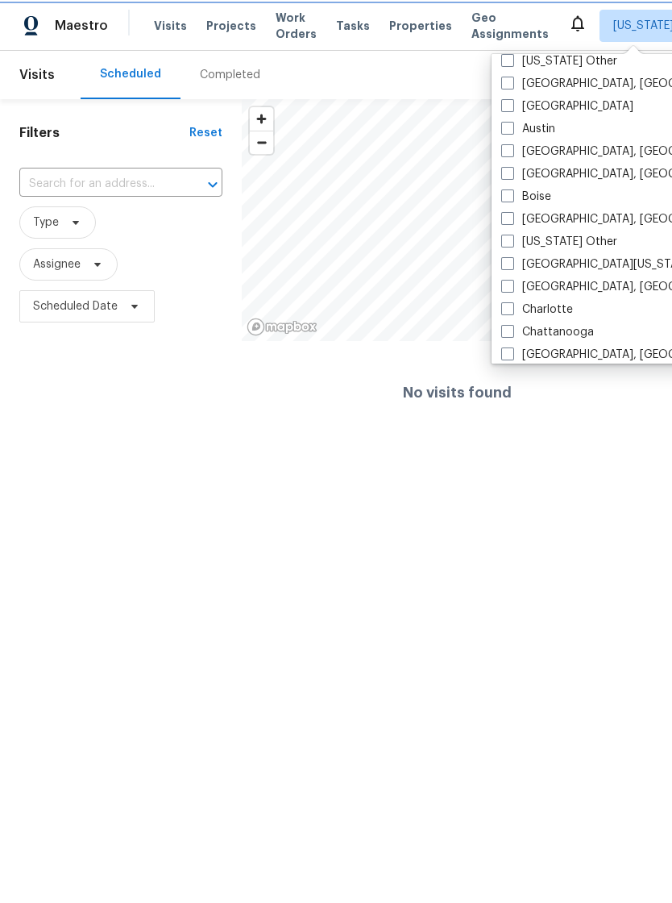
scroll to position [112, 0]
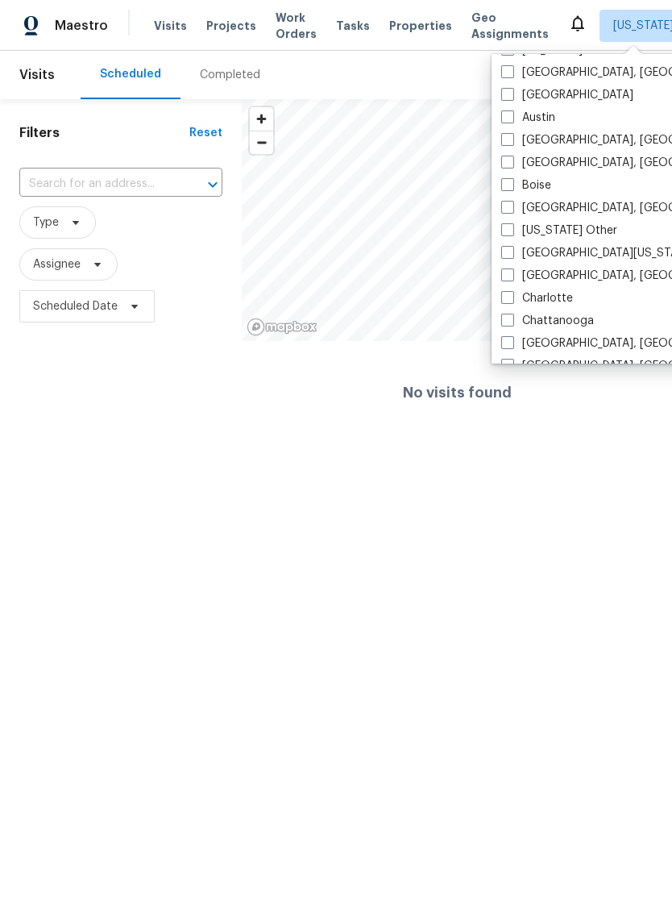
click at [517, 277] on label "[GEOGRAPHIC_DATA], [GEOGRAPHIC_DATA]" at bounding box center [626, 276] width 250 height 16
click at [512, 277] on input "[GEOGRAPHIC_DATA], [GEOGRAPHIC_DATA]" at bounding box center [506, 273] width 10 height 10
checkbox input "true"
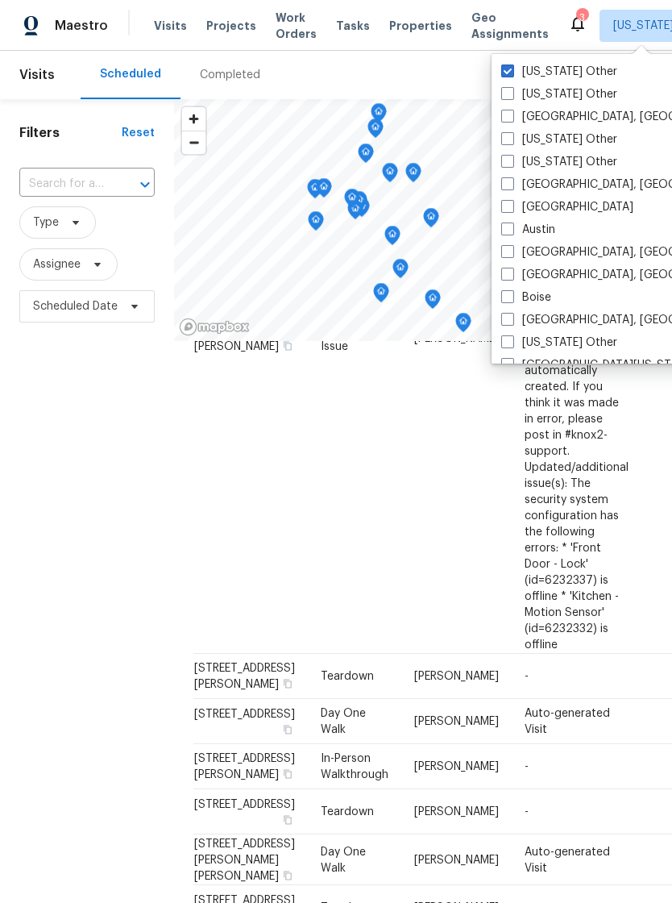
click at [512, 66] on span at bounding box center [507, 70] width 13 height 13
click at [512, 66] on input "[US_STATE] Other" at bounding box center [506, 69] width 10 height 10
checkbox input "false"
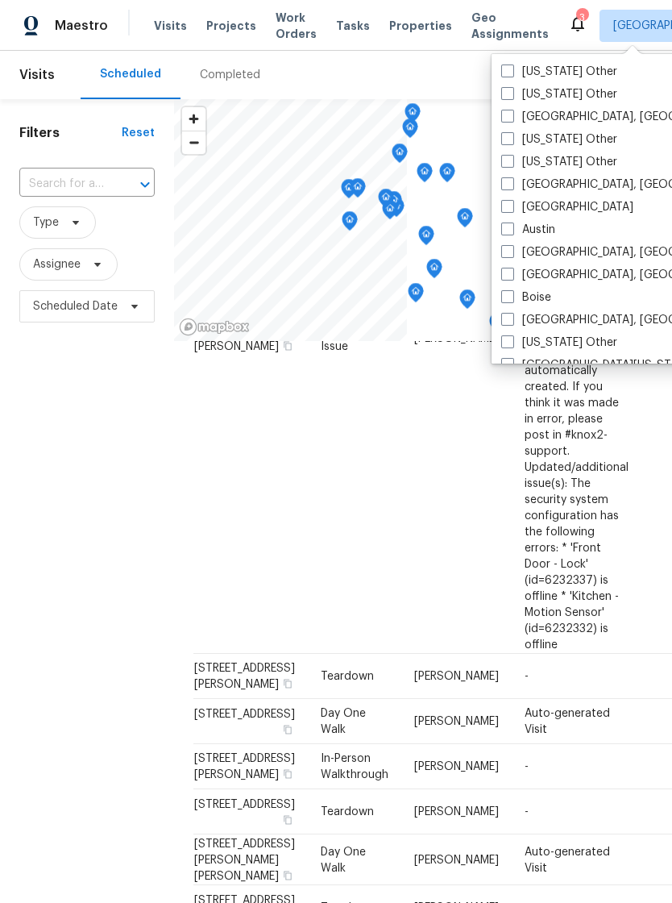
scroll to position [1023, 0]
click at [405, 366] on td "[PERSON_NAME]" at bounding box center [456, 338] width 110 height 631
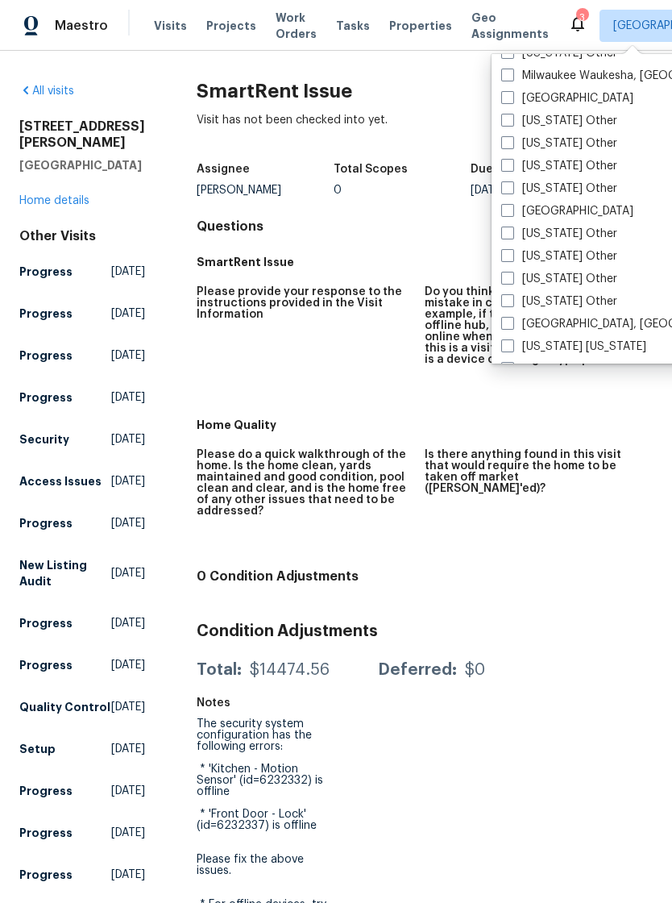
click at [393, 28] on span "Properties" at bounding box center [420, 26] width 63 height 16
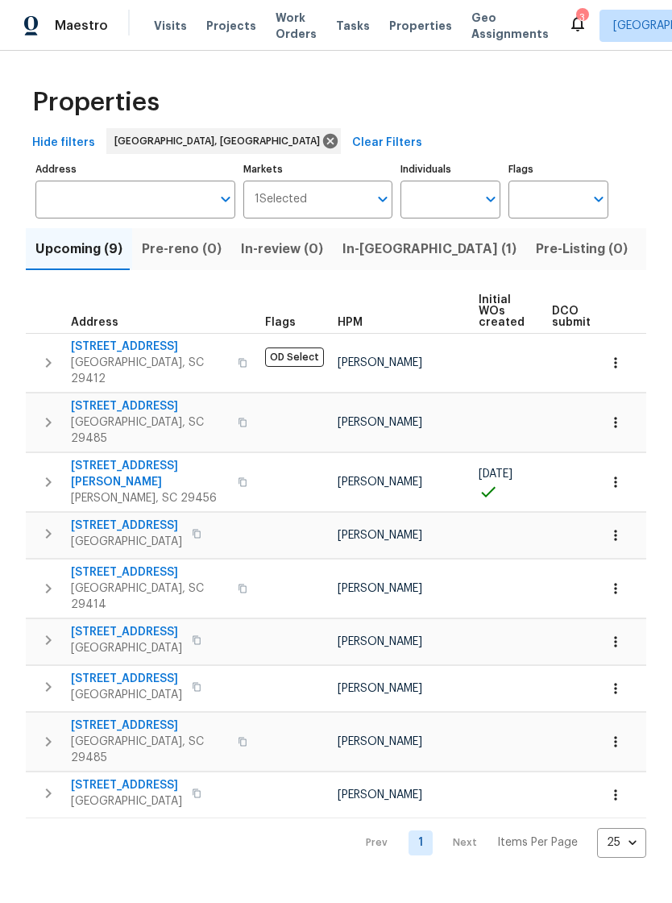
click at [159, 33] on span "Visits" at bounding box center [170, 26] width 33 height 16
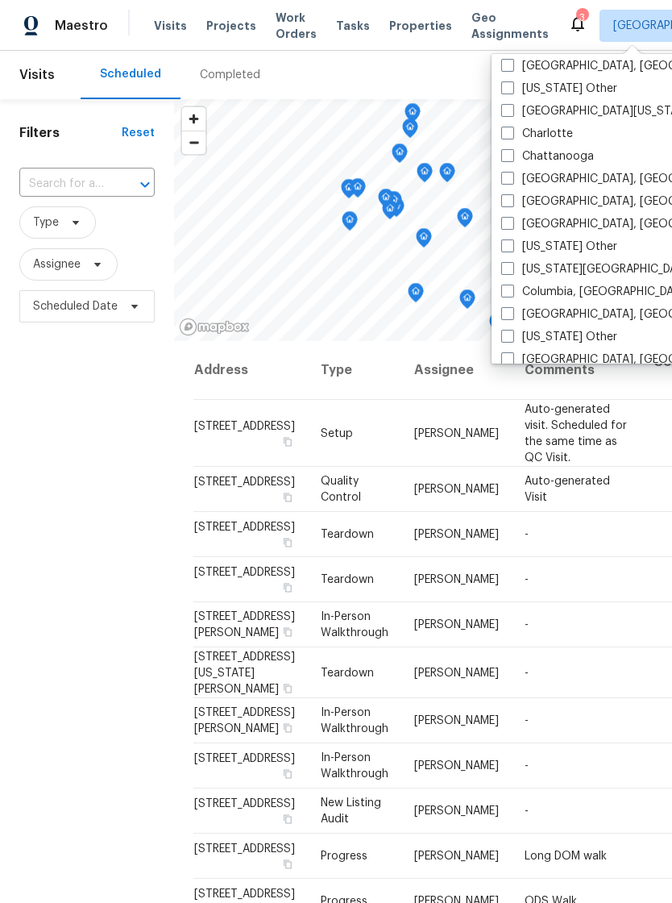
scroll to position [277, 0]
click at [516, 289] on label "Columbia, [GEOGRAPHIC_DATA]" at bounding box center [595, 291] width 189 height 16
click at [512, 289] on input "Columbia, [GEOGRAPHIC_DATA]" at bounding box center [506, 288] width 10 height 10
checkbox input "true"
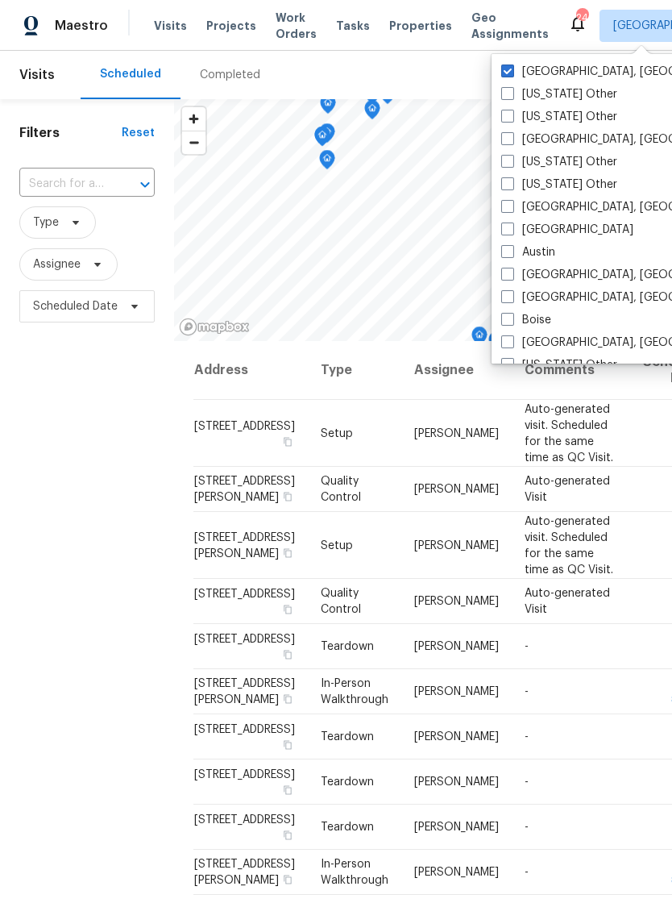
click at [515, 68] on label "[GEOGRAPHIC_DATA], [GEOGRAPHIC_DATA]" at bounding box center [626, 72] width 250 height 16
click at [512, 68] on input "[GEOGRAPHIC_DATA], [GEOGRAPHIC_DATA]" at bounding box center [506, 69] width 10 height 10
checkbox input "false"
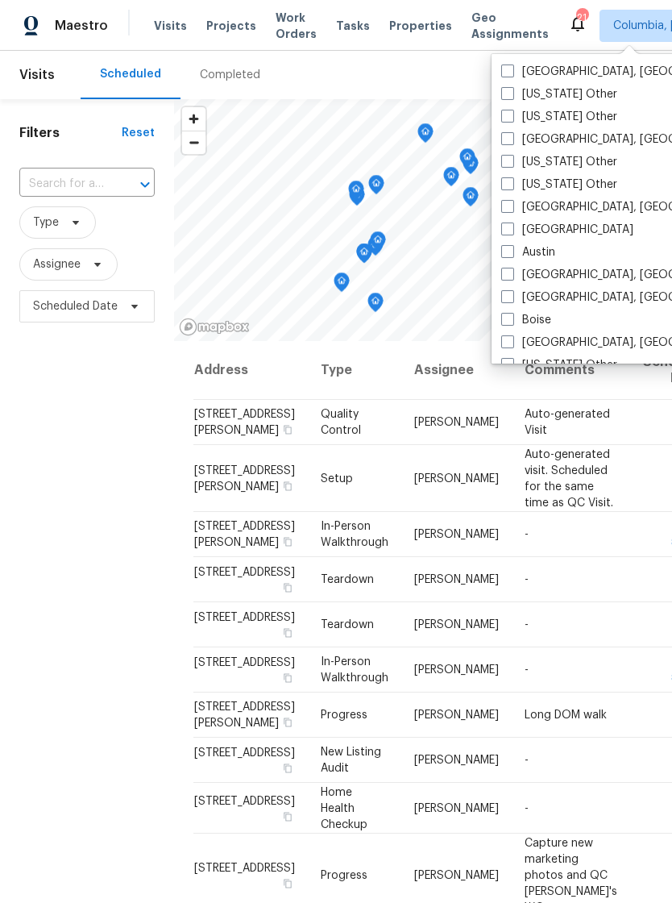
click at [405, 27] on span "Properties" at bounding box center [420, 26] width 63 height 16
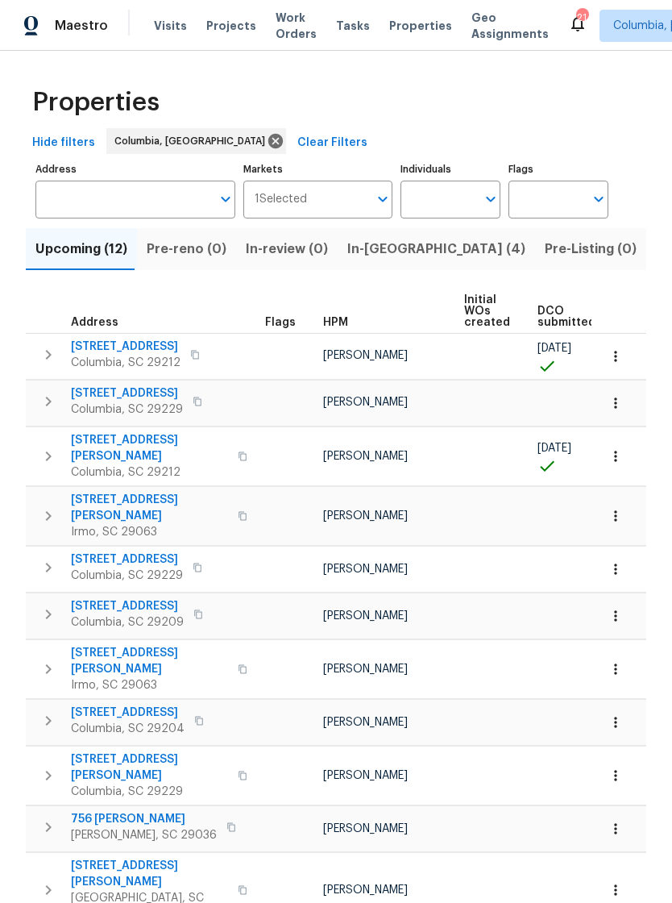
click at [164, 31] on span "Visits" at bounding box center [170, 26] width 33 height 16
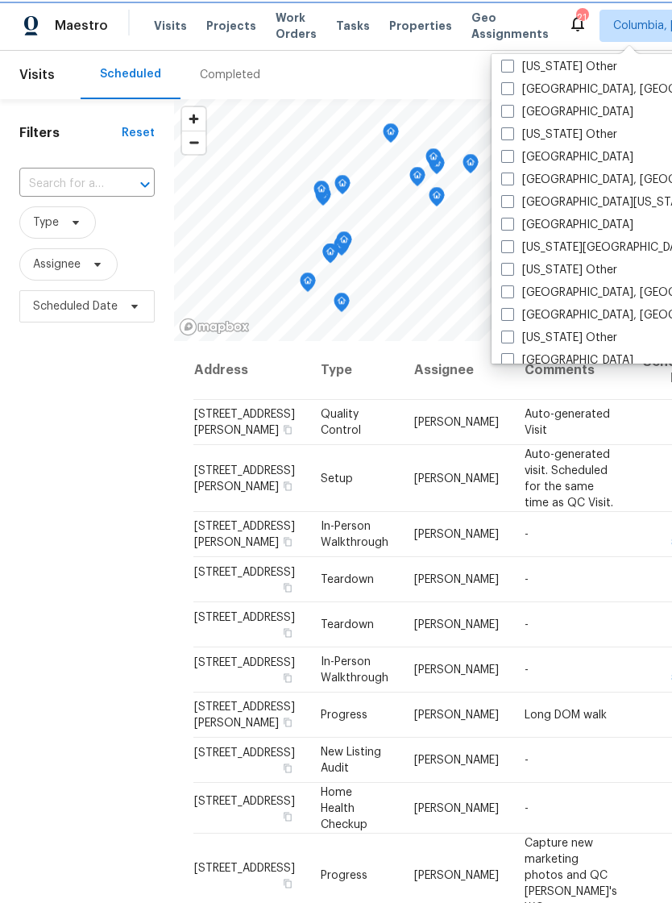
scroll to position [553, 0]
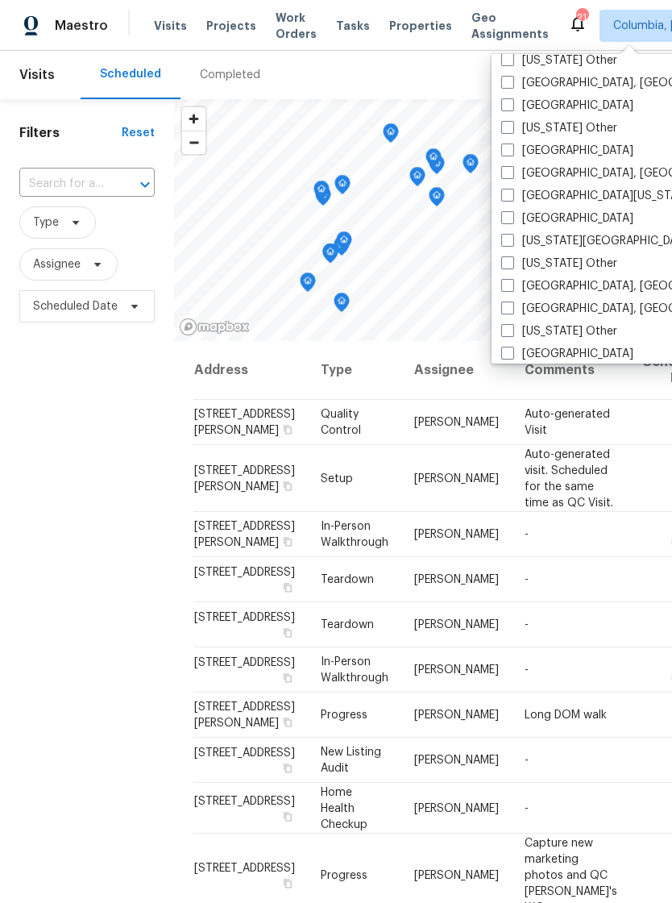
click at [503, 316] on label "Greenville, SC" at bounding box center [626, 309] width 250 height 16
click at [503, 311] on input "Greenville, SC" at bounding box center [506, 306] width 10 height 10
checkbox input "true"
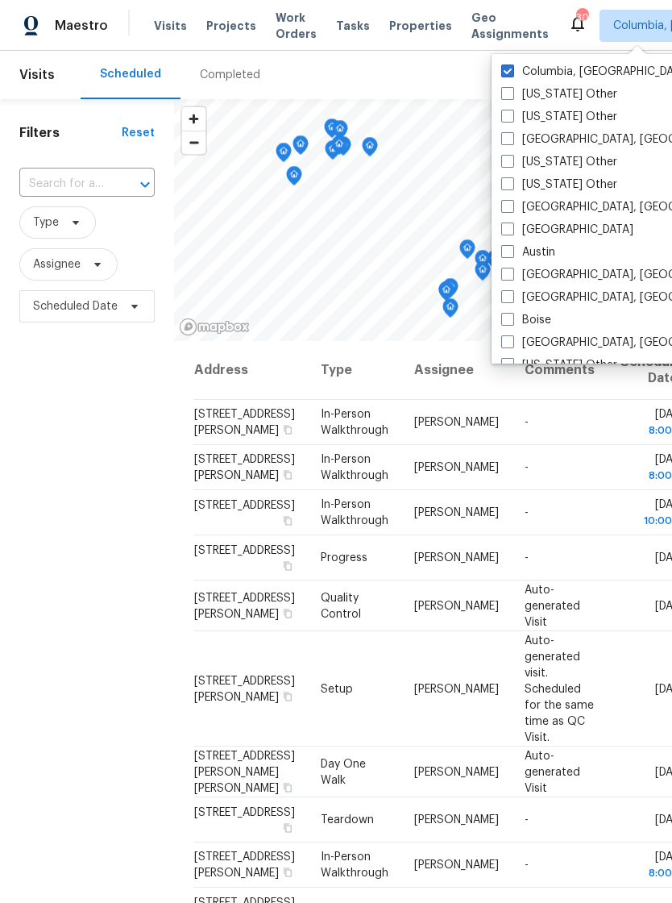
click at [508, 72] on span at bounding box center [507, 70] width 13 height 13
click at [508, 72] on input "Columbia, SC" at bounding box center [506, 69] width 10 height 10
checkbox input "false"
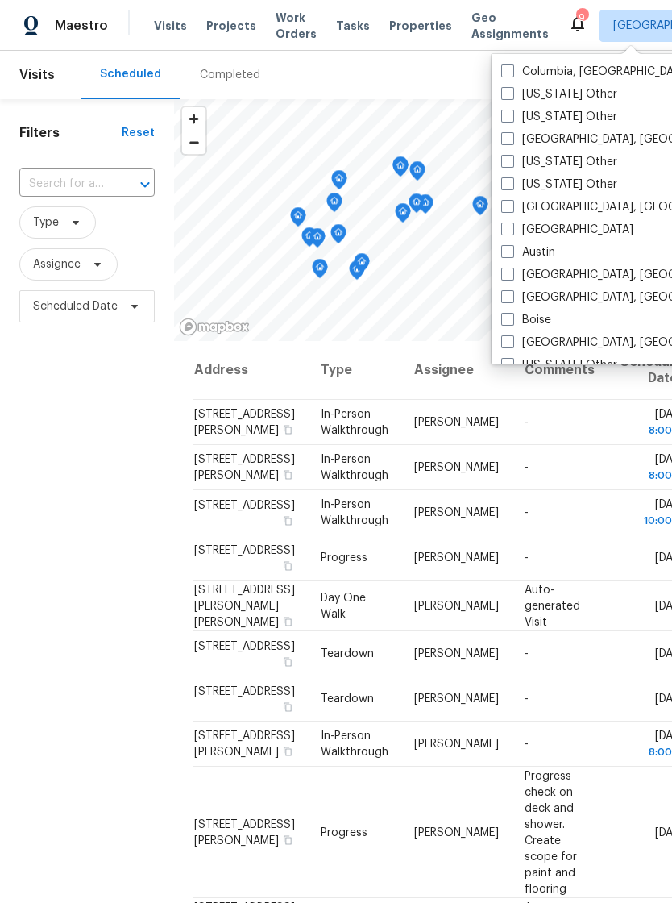
click at [458, 89] on div "Scheduled Completed" at bounding box center [327, 75] width 493 height 48
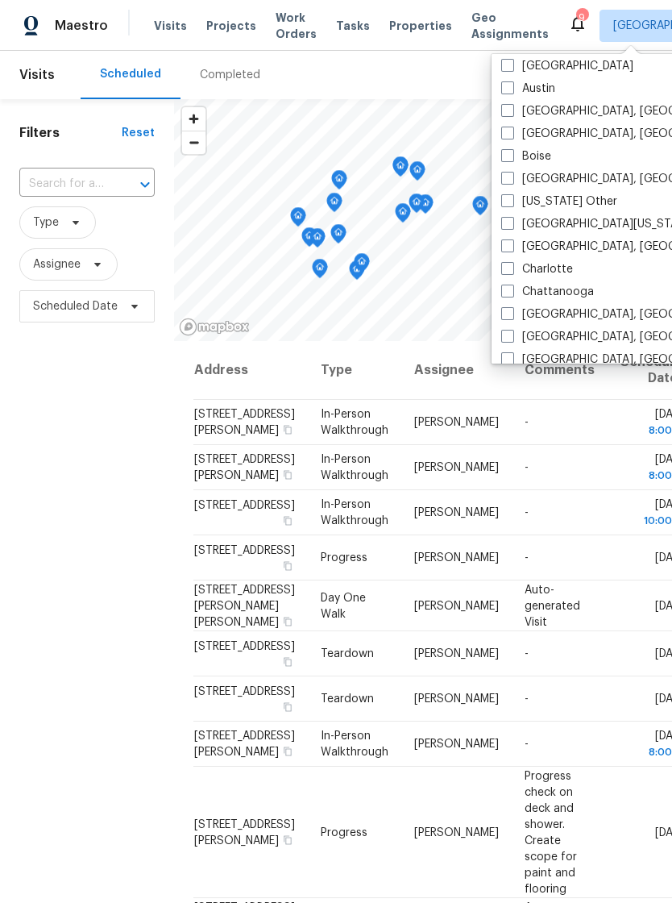
scroll to position [181, 0]
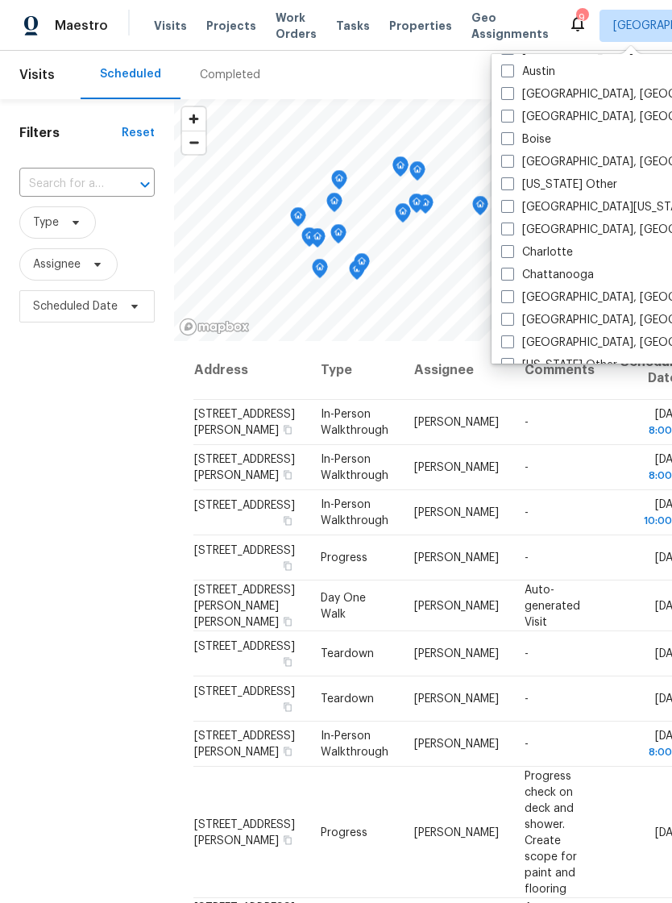
click at [510, 235] on label "[GEOGRAPHIC_DATA], [GEOGRAPHIC_DATA]" at bounding box center [626, 230] width 250 height 16
click at [510, 232] on input "[GEOGRAPHIC_DATA], [GEOGRAPHIC_DATA]" at bounding box center [506, 227] width 10 height 10
checkbox input "true"
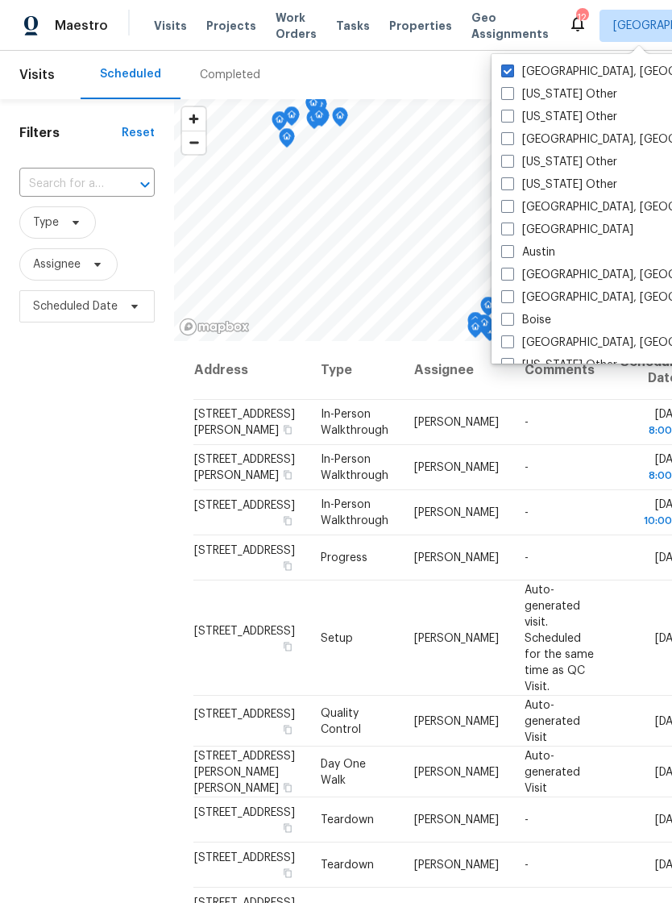
click at [511, 78] on label "Greenville, SC" at bounding box center [626, 72] width 250 height 16
click at [511, 74] on input "Greenville, SC" at bounding box center [506, 69] width 10 height 10
checkbox input "false"
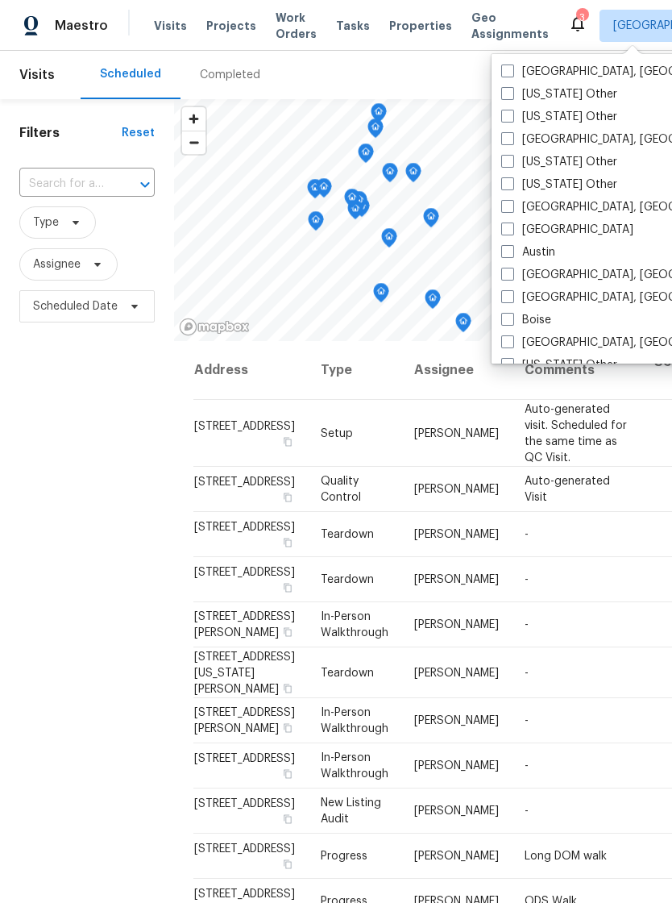
click at [409, 25] on span "Properties" at bounding box center [420, 26] width 63 height 16
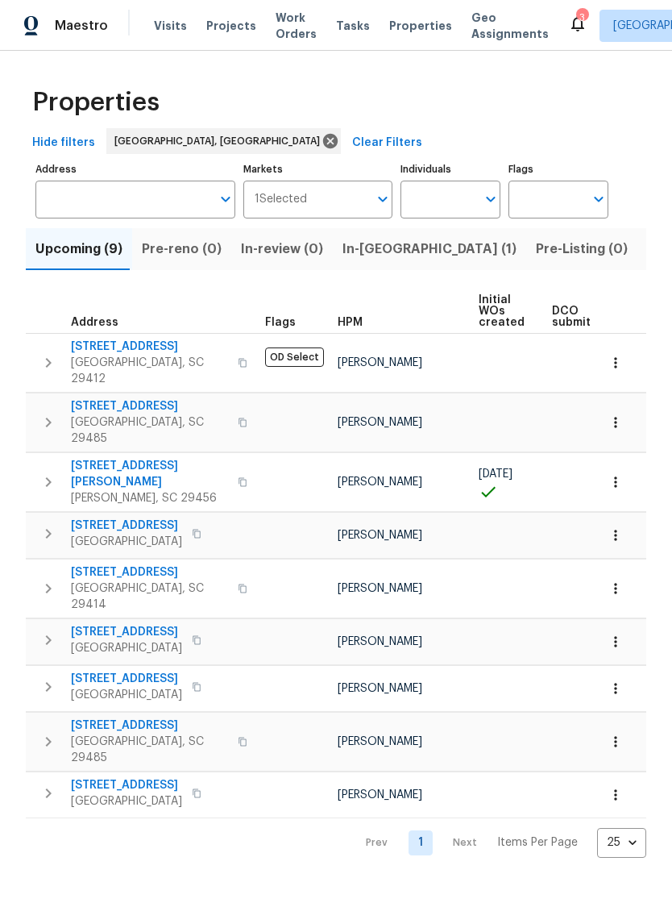
click at [160, 18] on span "Visits" at bounding box center [170, 26] width 33 height 16
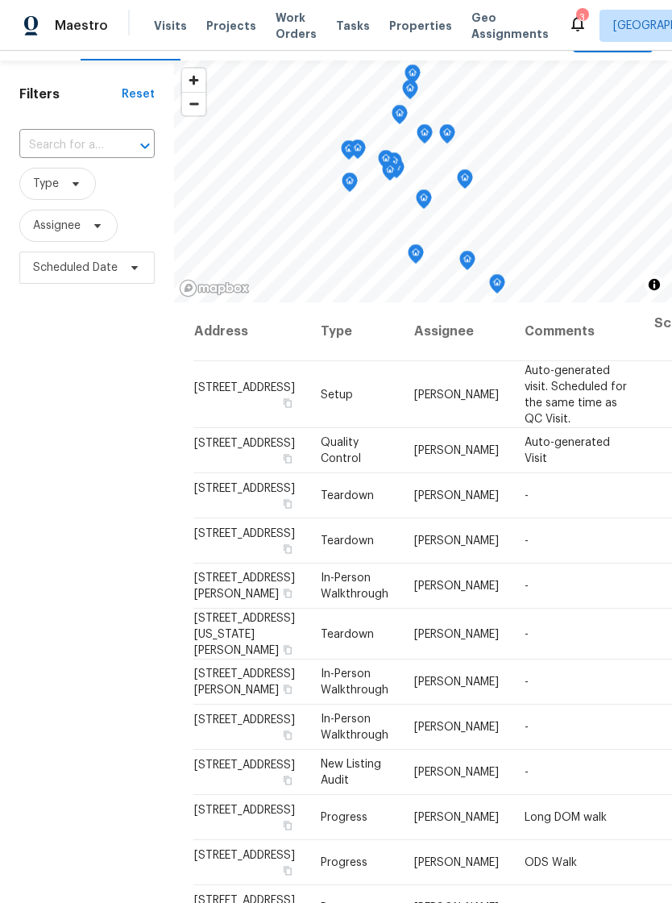
scroll to position [57, 0]
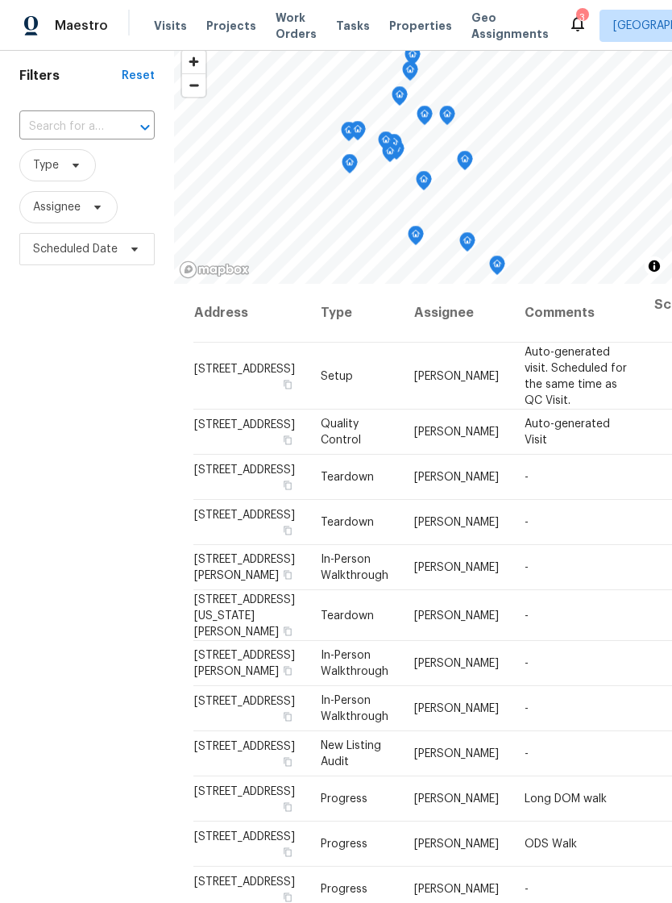
click at [149, 396] on div "Filters Reset ​ Type Assignee Scheduled Date" at bounding box center [87, 524] width 174 height 964
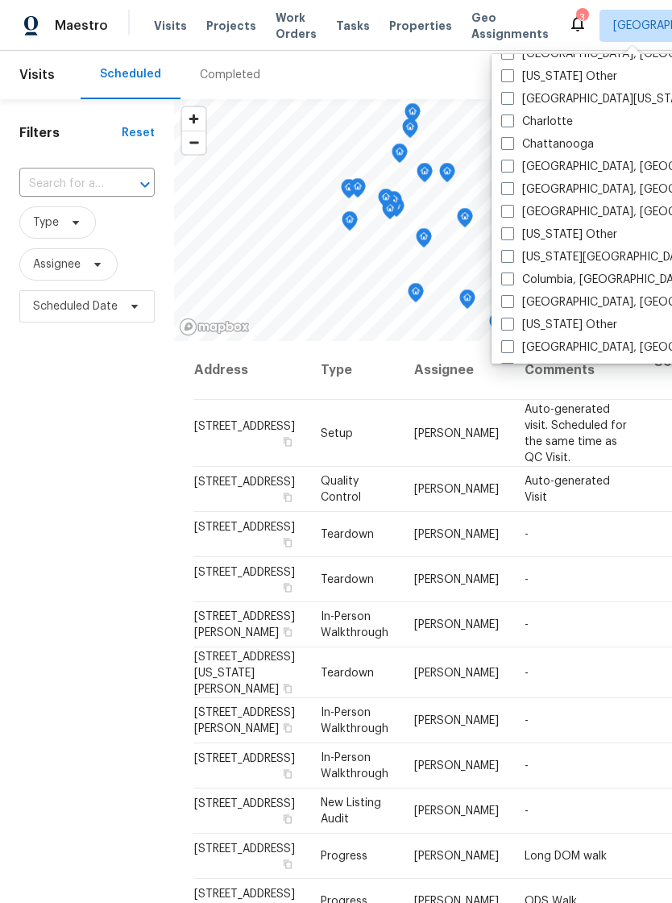
scroll to position [293, 0]
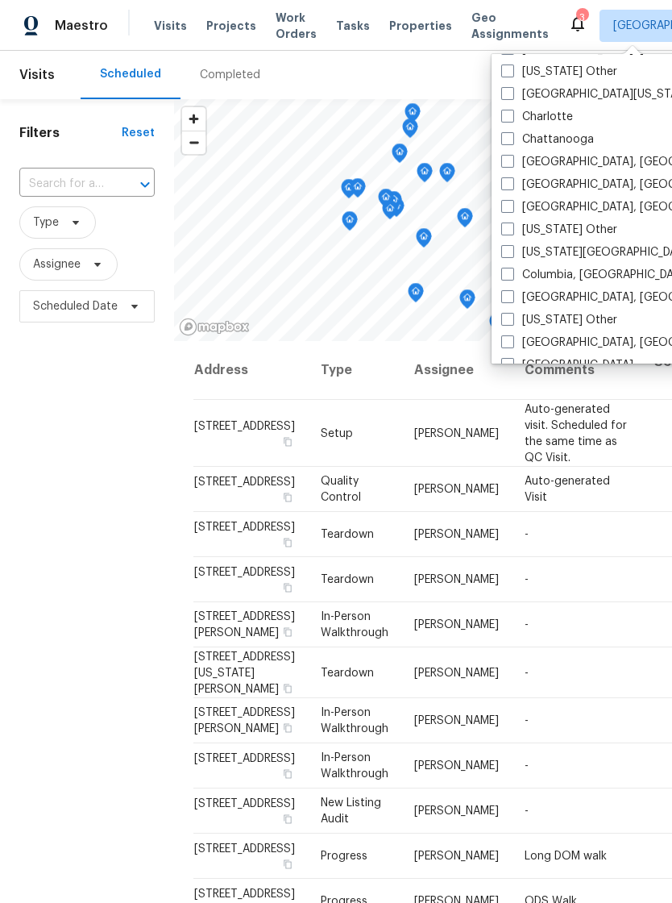
click at [510, 272] on span at bounding box center [507, 274] width 13 height 13
click at [510, 272] on input "Columbia, [GEOGRAPHIC_DATA]" at bounding box center [506, 272] width 10 height 10
checkbox input "true"
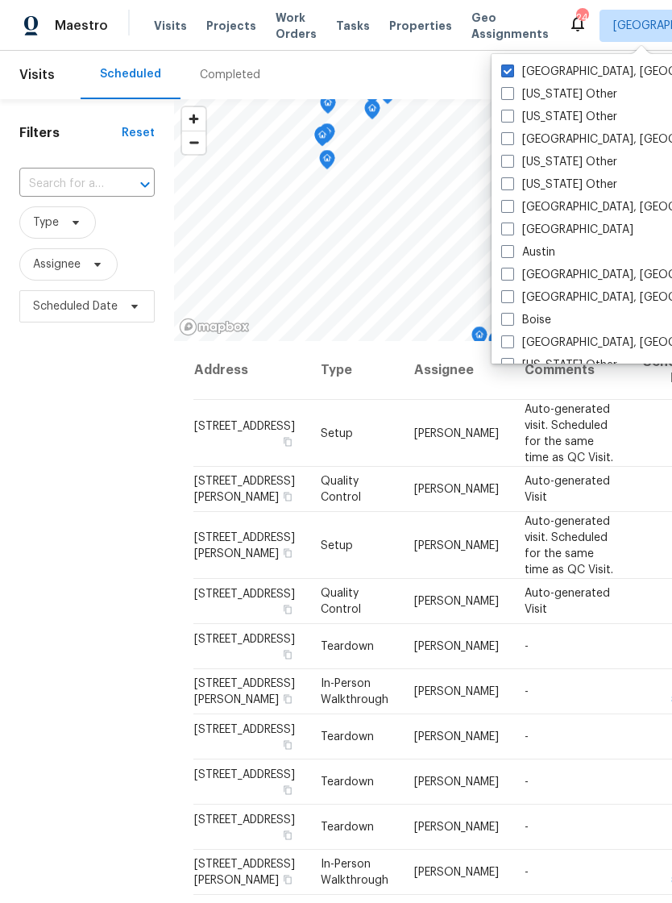
click at [518, 68] on label "[GEOGRAPHIC_DATA], [GEOGRAPHIC_DATA]" at bounding box center [626, 72] width 250 height 16
click at [512, 68] on input "[GEOGRAPHIC_DATA], [GEOGRAPHIC_DATA]" at bounding box center [506, 69] width 10 height 10
checkbox input "false"
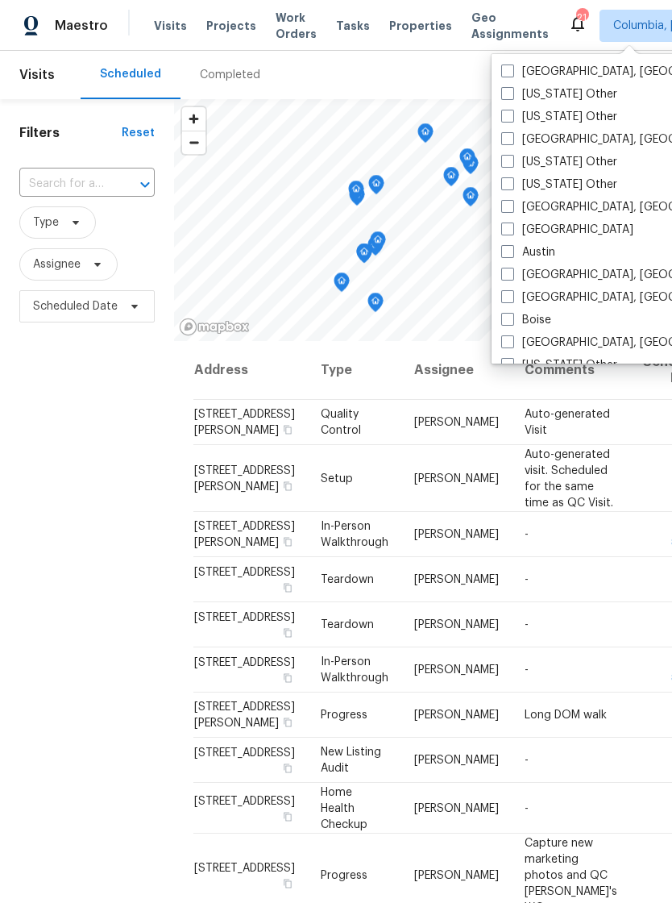
click at [115, 567] on div "Filters Reset ​ Type Assignee Scheduled Date" at bounding box center [87, 581] width 174 height 964
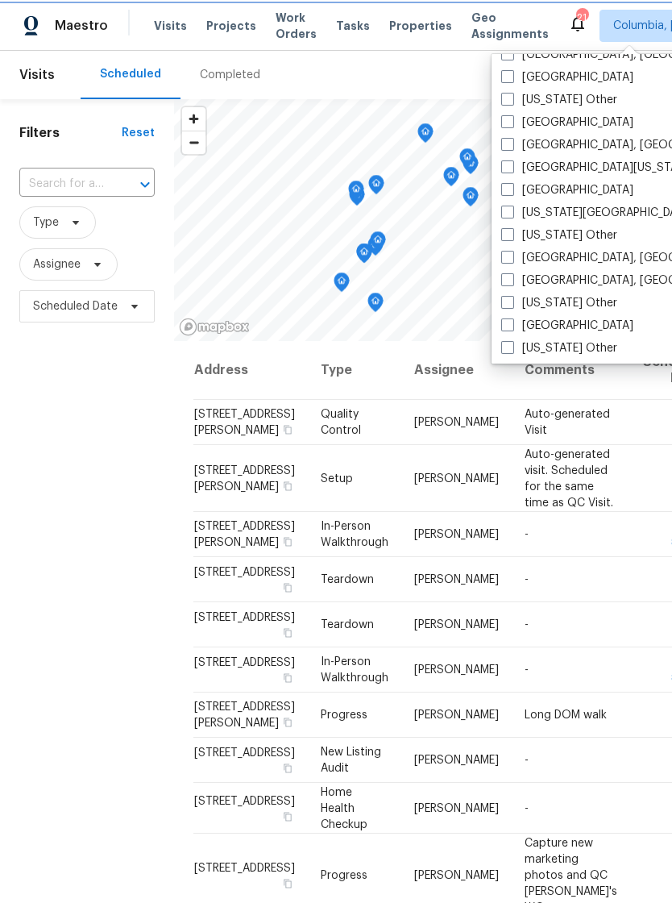
scroll to position [586, 0]
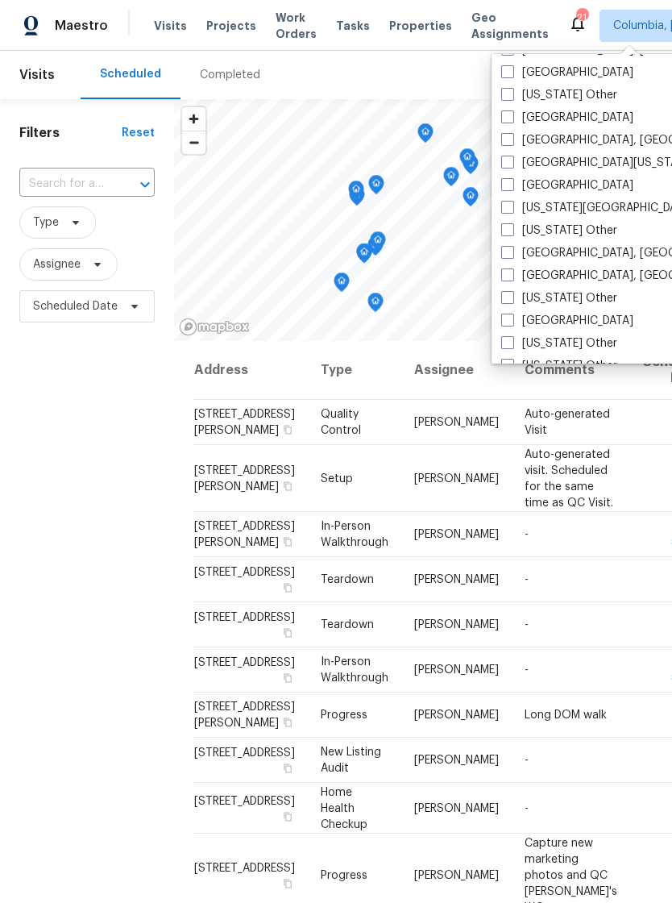
click at [514, 275] on label "[GEOGRAPHIC_DATA], [GEOGRAPHIC_DATA]" at bounding box center [626, 276] width 250 height 16
click at [512, 275] on input "[GEOGRAPHIC_DATA], [GEOGRAPHIC_DATA]" at bounding box center [506, 273] width 10 height 10
checkbox input "true"
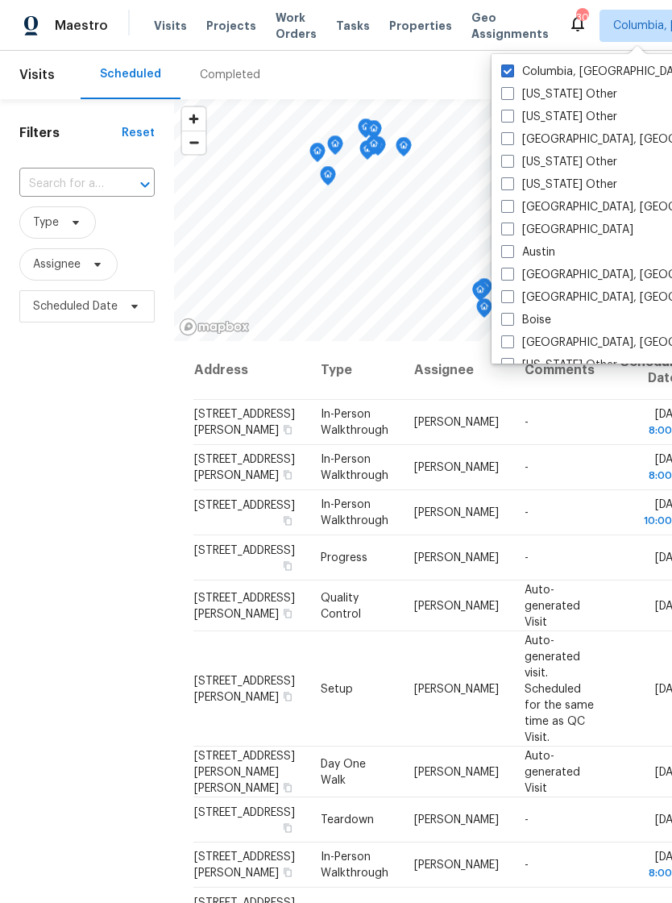
click at [505, 68] on span at bounding box center [507, 70] width 13 height 13
click at [505, 68] on input "Columbia, [GEOGRAPHIC_DATA]" at bounding box center [506, 69] width 10 height 10
checkbox input "false"
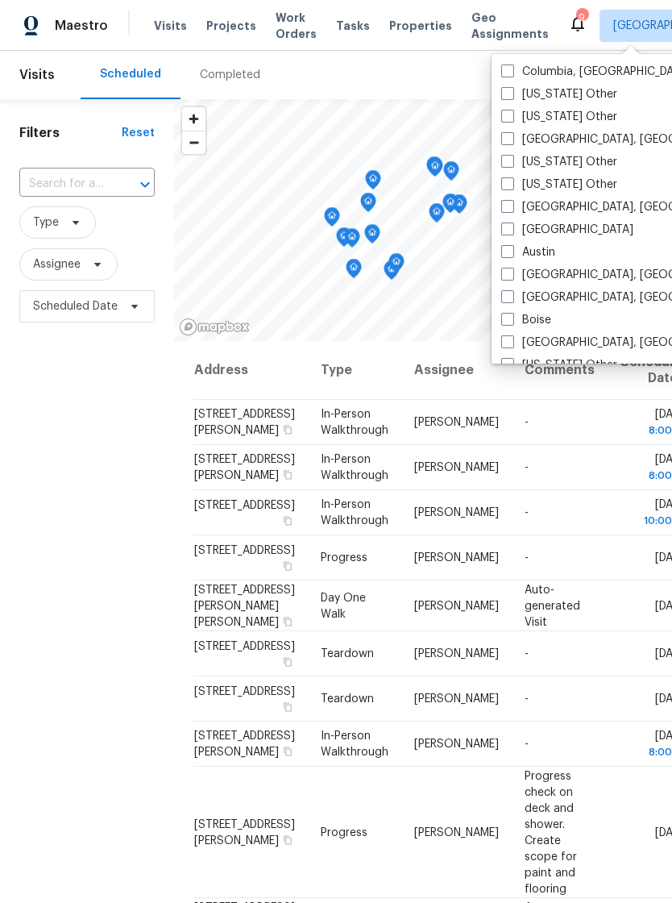
click at [123, 499] on div "Filters Reset ​ Type Assignee Scheduled Date" at bounding box center [87, 581] width 174 height 964
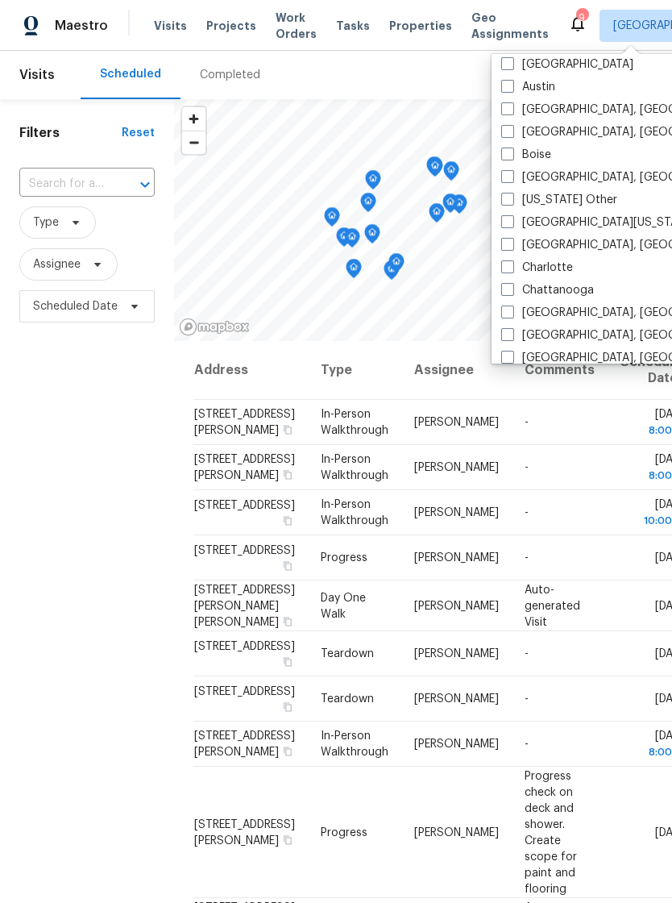
scroll to position [174, 0]
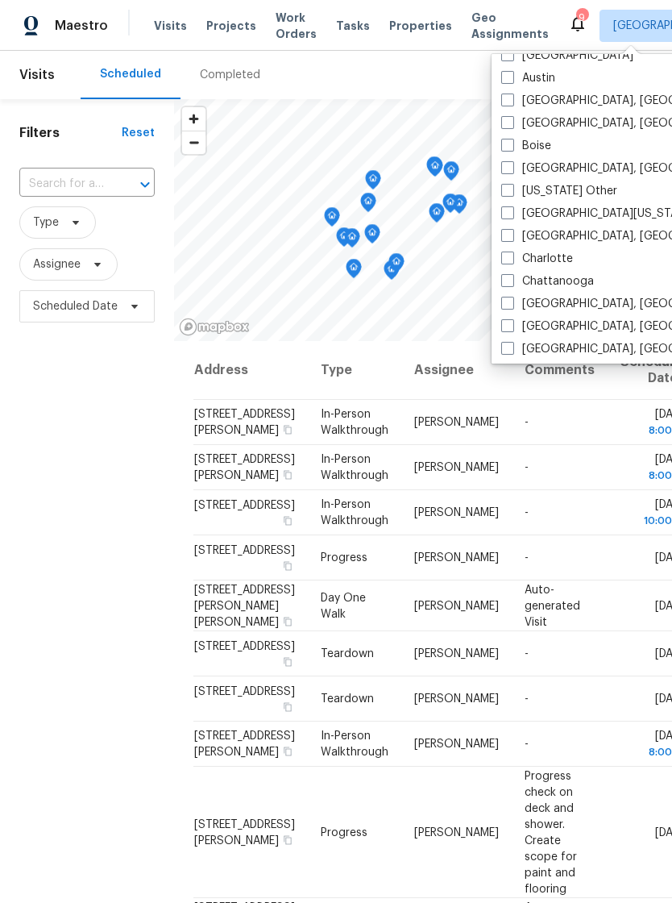
click at [510, 242] on label "[GEOGRAPHIC_DATA], [GEOGRAPHIC_DATA]" at bounding box center [626, 236] width 250 height 16
click at [510, 239] on input "[GEOGRAPHIC_DATA], [GEOGRAPHIC_DATA]" at bounding box center [506, 233] width 10 height 10
checkbox input "true"
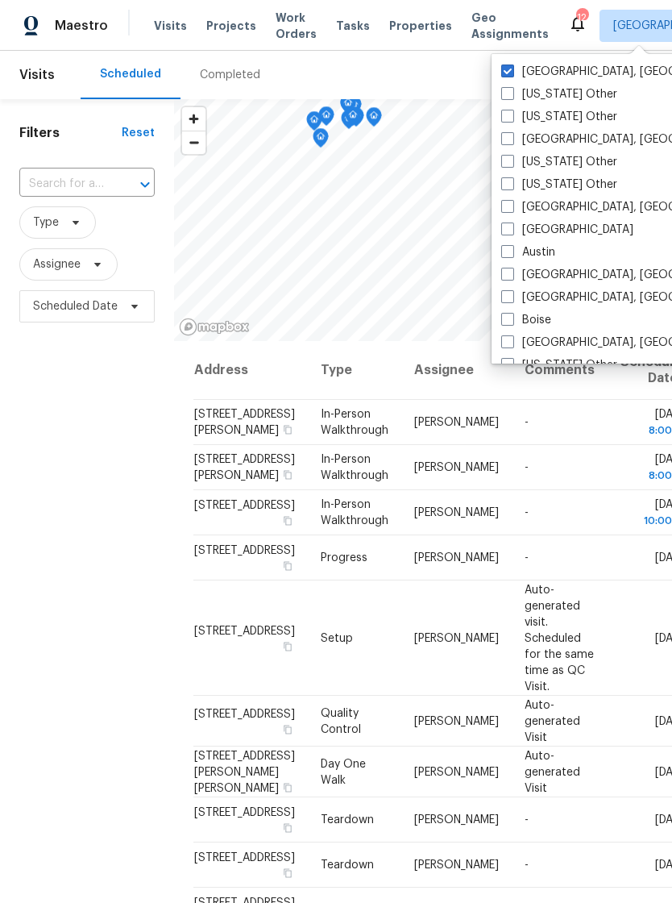
click at [508, 66] on span at bounding box center [507, 70] width 13 height 13
click at [508, 66] on input "[GEOGRAPHIC_DATA], [GEOGRAPHIC_DATA]" at bounding box center [506, 69] width 10 height 10
checkbox input "false"
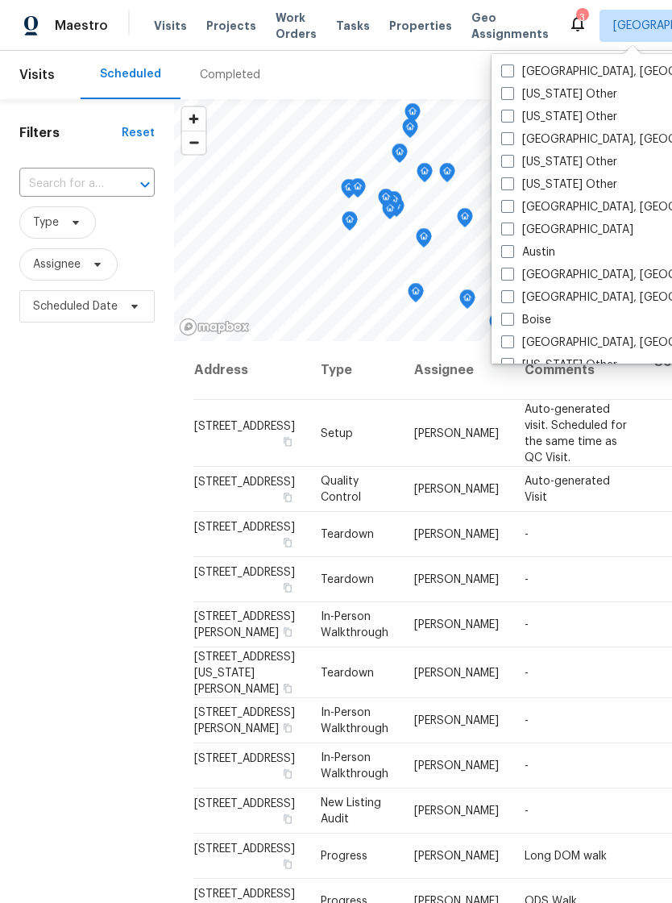
click at [71, 457] on div "Filters Reset ​ Type Assignee Scheduled Date" at bounding box center [87, 581] width 174 height 964
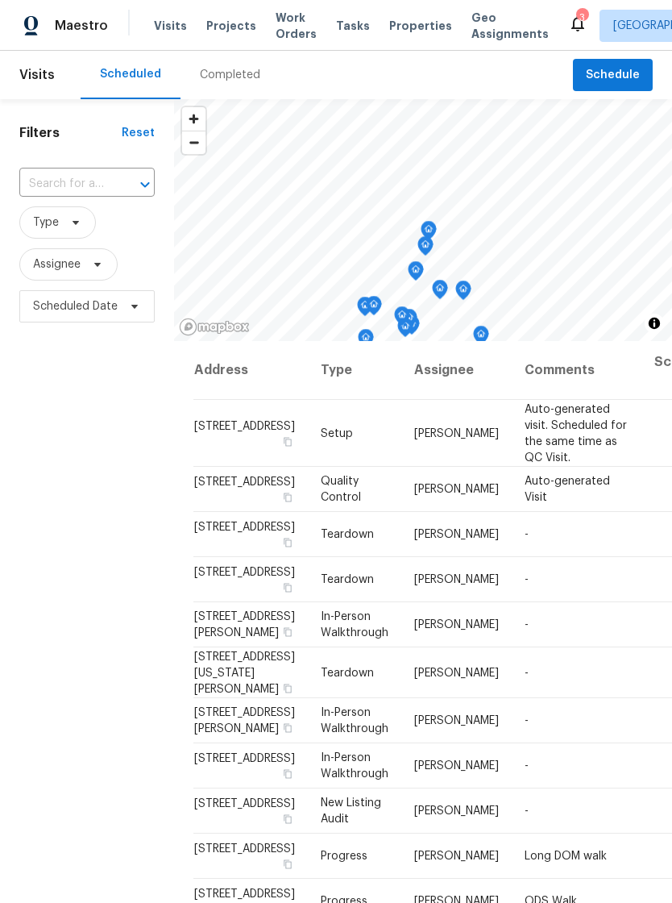
click at [389, 25] on span "Properties" at bounding box center [420, 26] width 63 height 16
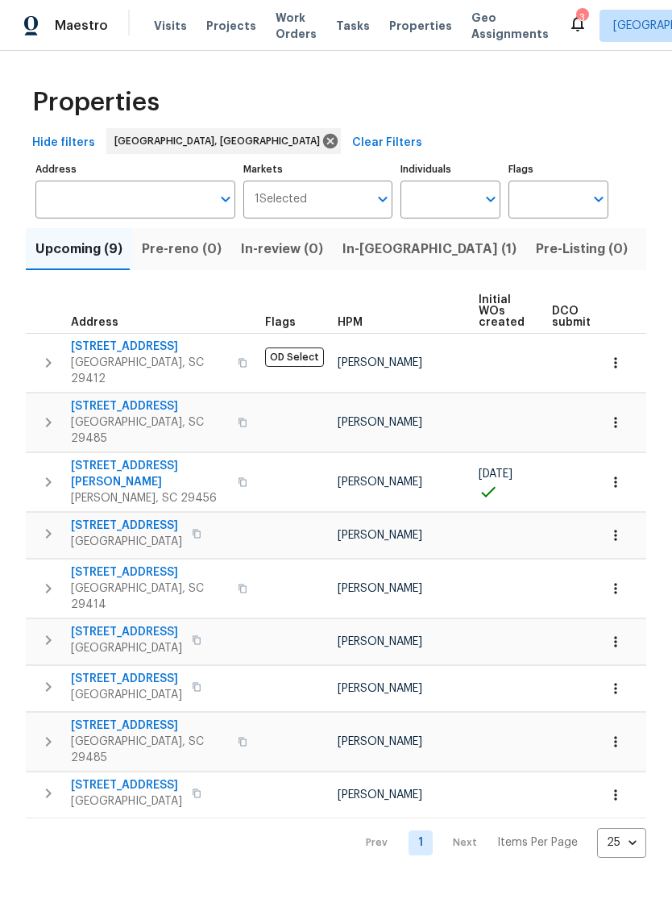
click at [160, 32] on span "Visits" at bounding box center [170, 26] width 33 height 16
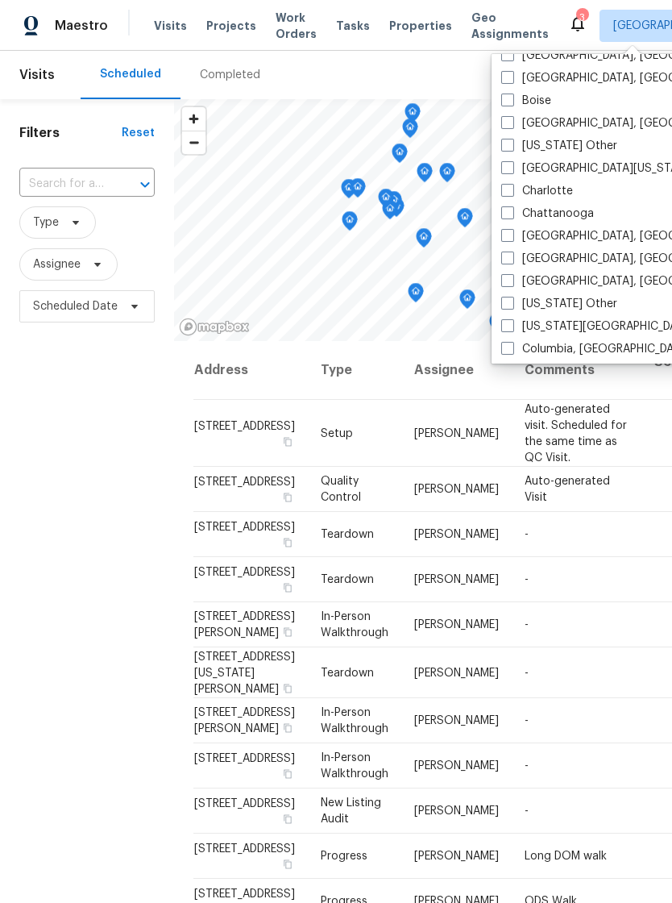
scroll to position [227, 0]
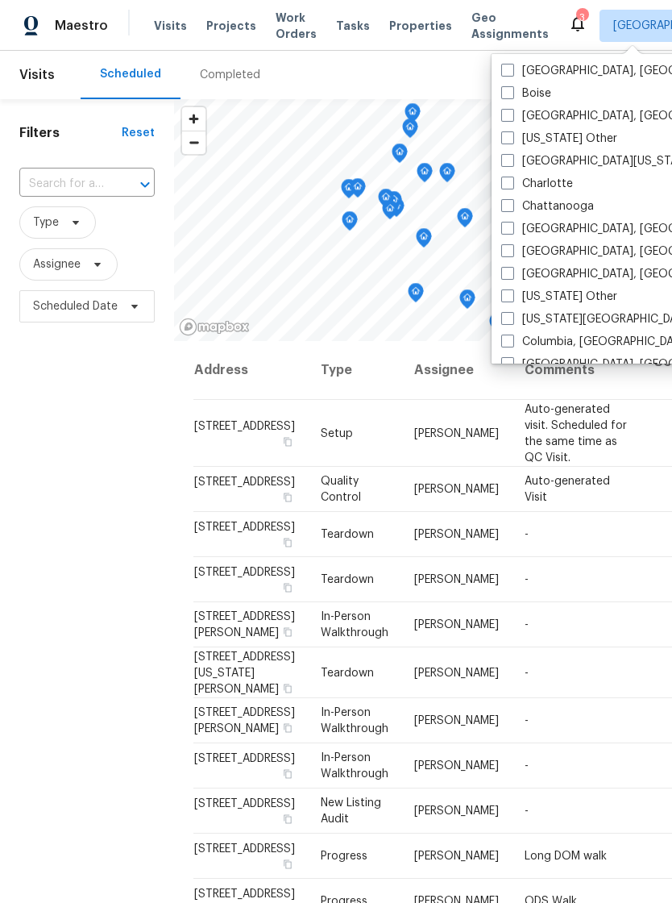
click at [510, 339] on span at bounding box center [507, 341] width 13 height 13
click at [510, 339] on input "Columbia, [GEOGRAPHIC_DATA]" at bounding box center [506, 339] width 10 height 10
checkbox input "true"
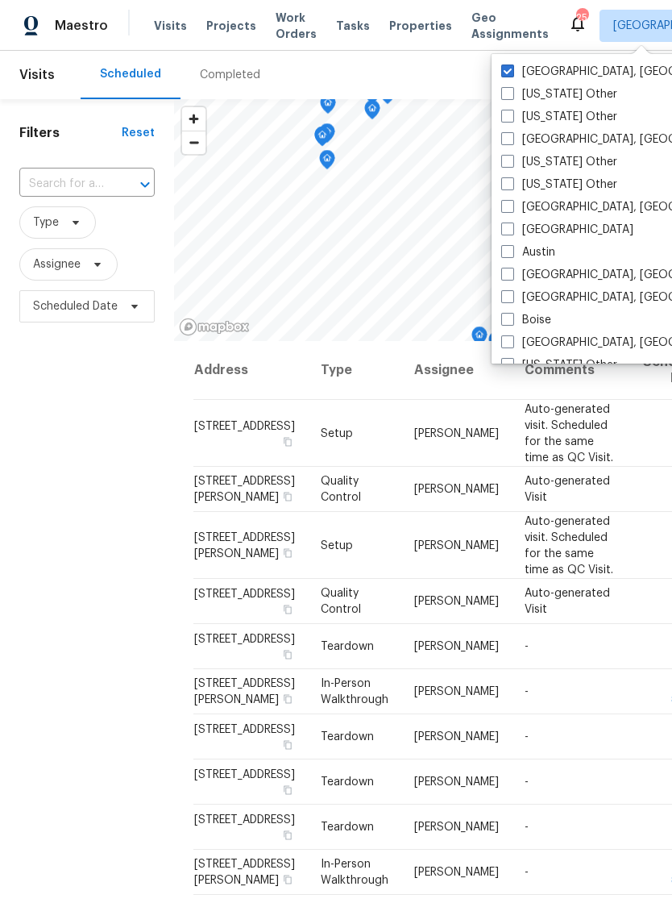
click at [509, 67] on span at bounding box center [507, 70] width 13 height 13
click at [509, 67] on input "[GEOGRAPHIC_DATA], [GEOGRAPHIC_DATA]" at bounding box center [506, 69] width 10 height 10
checkbox input "false"
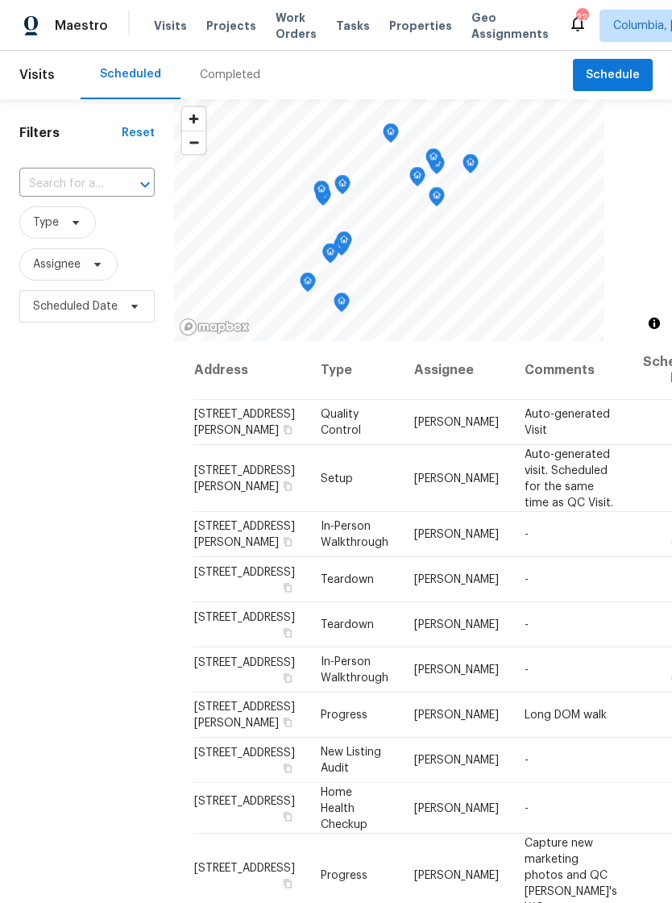
click at [651, 138] on div at bounding box center [423, 220] width 498 height 242
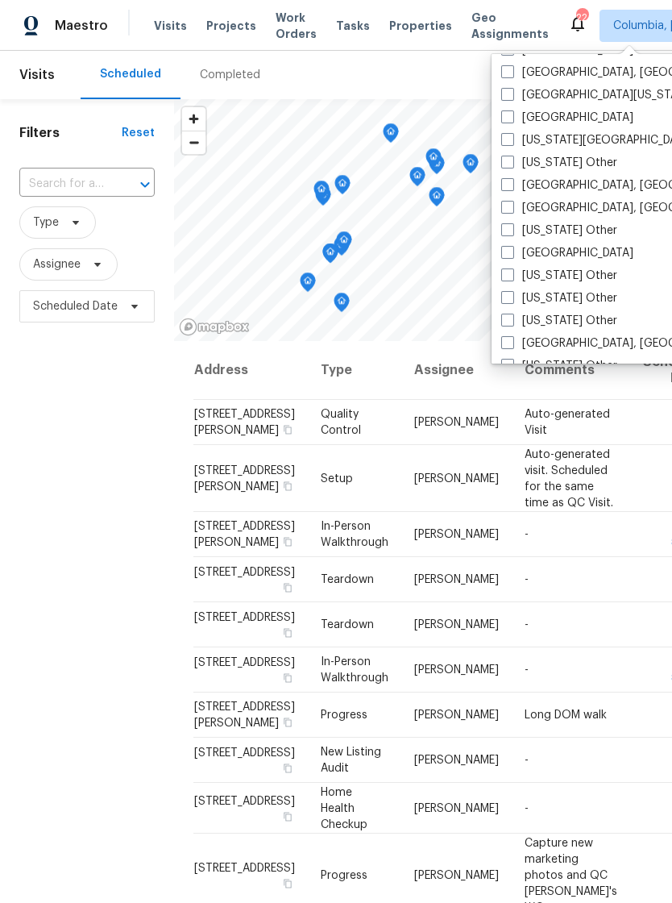
scroll to position [655, 0]
click at [506, 206] on span at bounding box center [507, 205] width 13 height 13
click at [506, 206] on input "Greenville, SC" at bounding box center [506, 203] width 10 height 10
checkbox input "true"
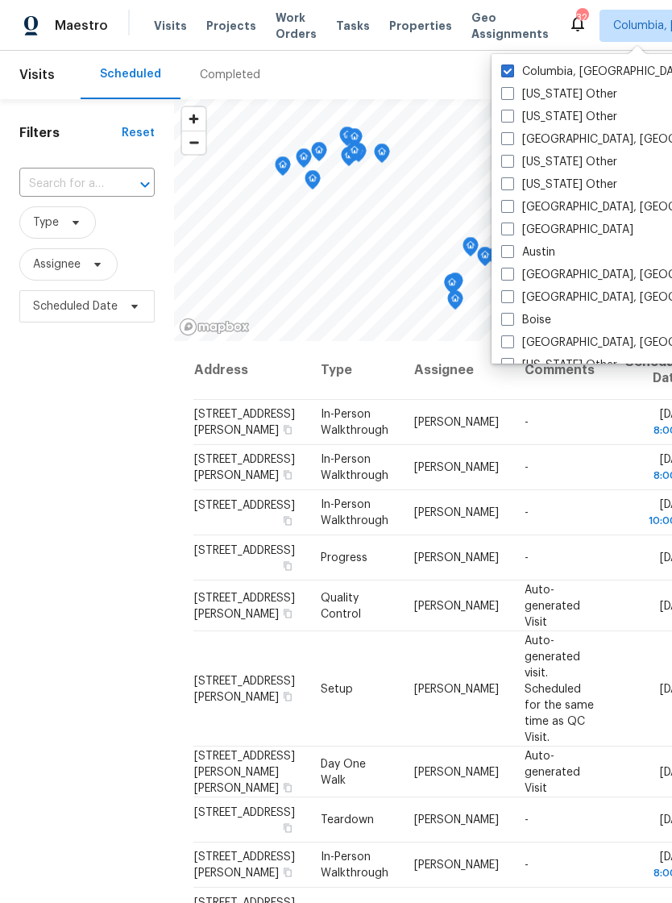
click at [505, 74] on span at bounding box center [507, 70] width 13 height 13
click at [505, 74] on input "Columbia, SC" at bounding box center [506, 69] width 10 height 10
checkbox input "false"
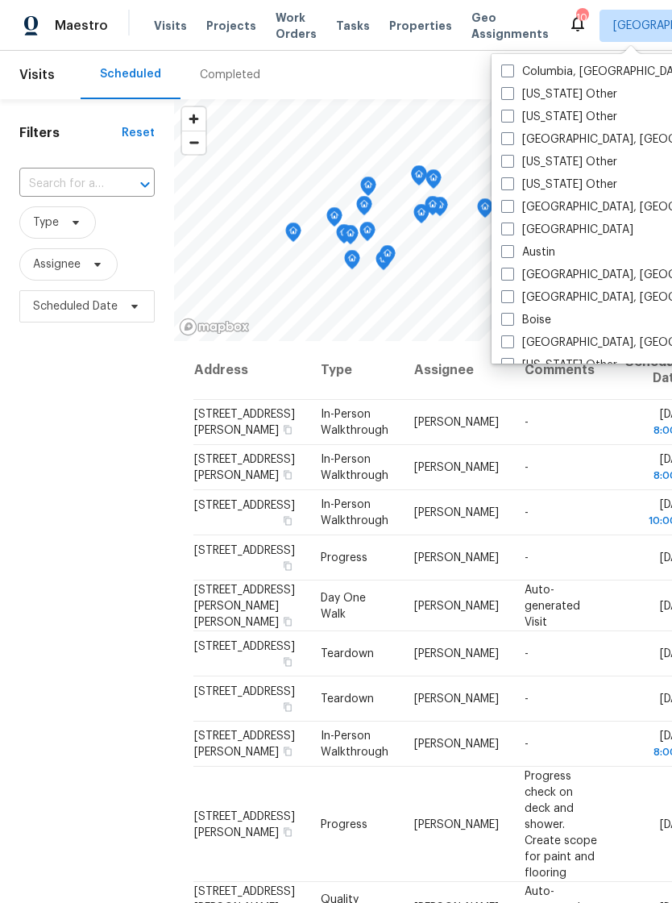
click at [477, 55] on div "Scheduled Completed" at bounding box center [327, 75] width 493 height 48
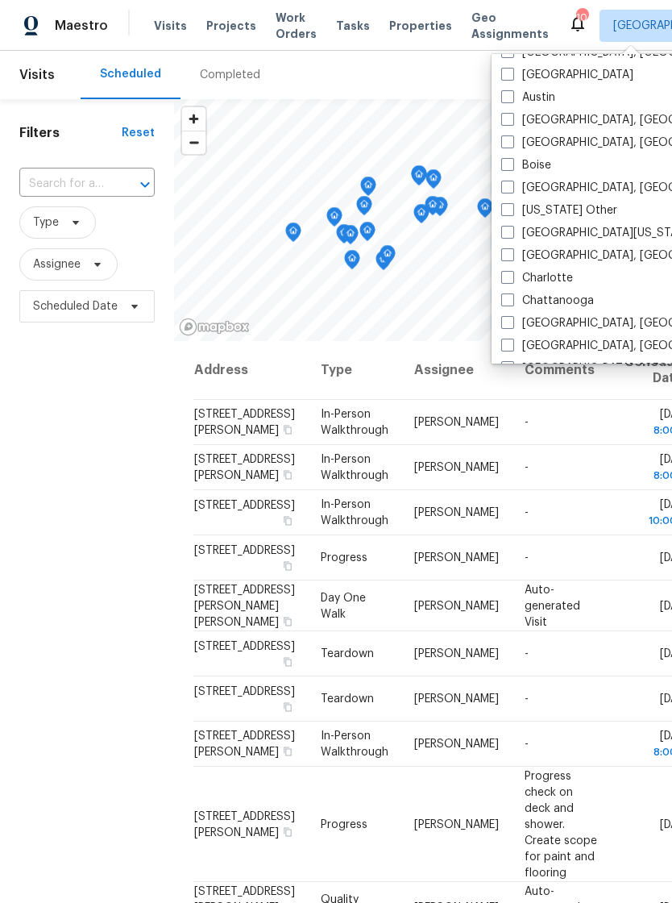
scroll to position [160, 0]
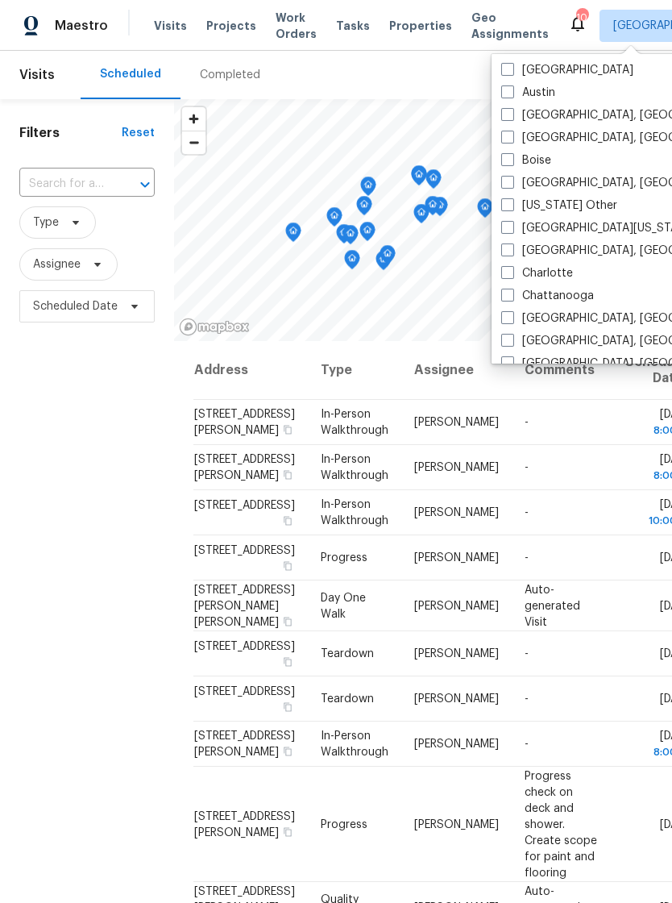
click at [511, 278] on span at bounding box center [507, 272] width 13 height 13
click at [511, 276] on input "Charlotte" at bounding box center [506, 270] width 10 height 10
checkbox input "true"
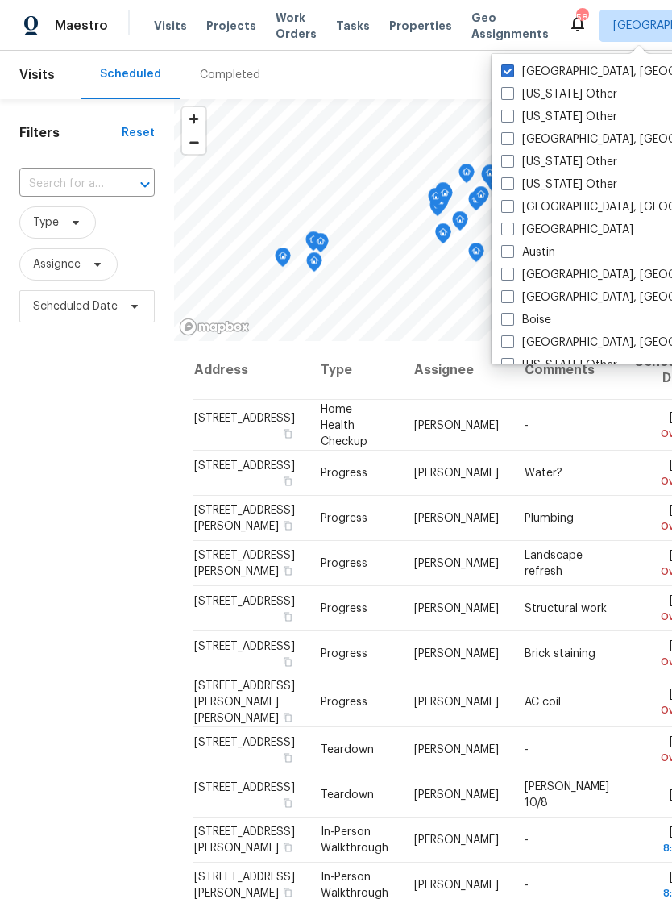
click at [505, 73] on span at bounding box center [507, 70] width 13 height 13
click at [505, 73] on input "Greenville, SC" at bounding box center [506, 69] width 10 height 10
checkbox input "false"
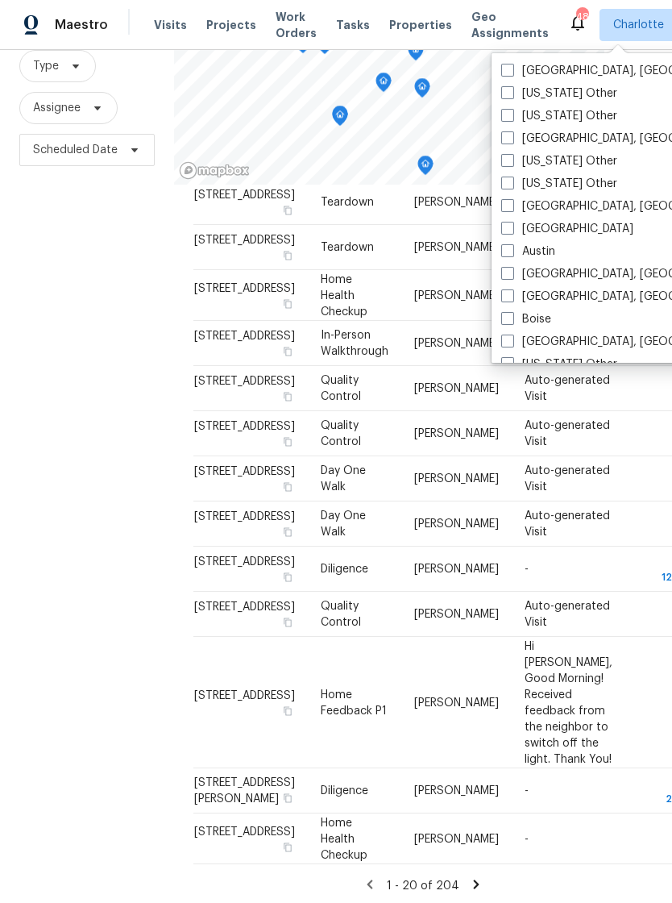
scroll to position [26, 0]
click at [479, 883] on icon at bounding box center [476, 885] width 15 height 15
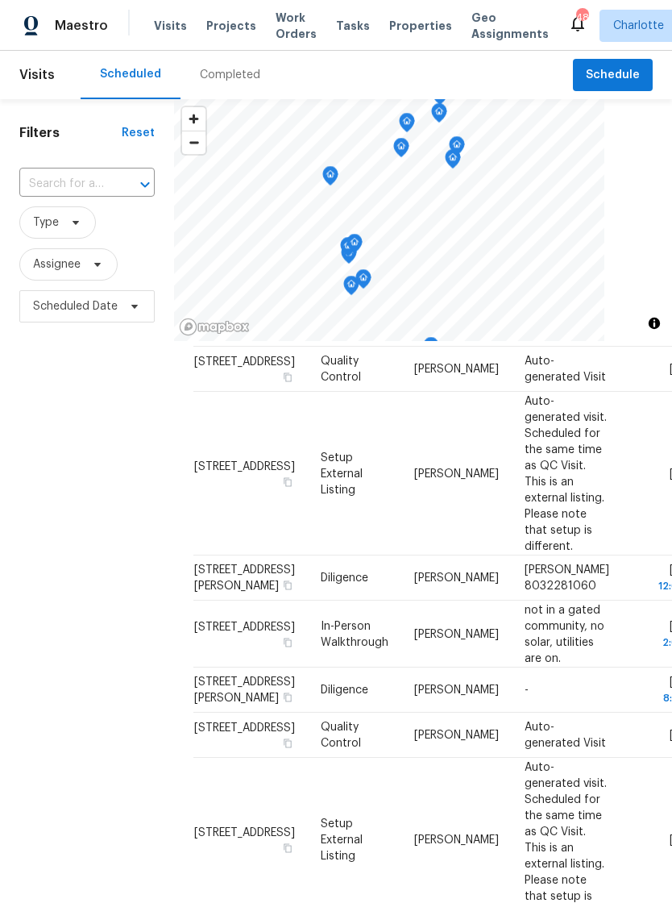
scroll to position [387, 0]
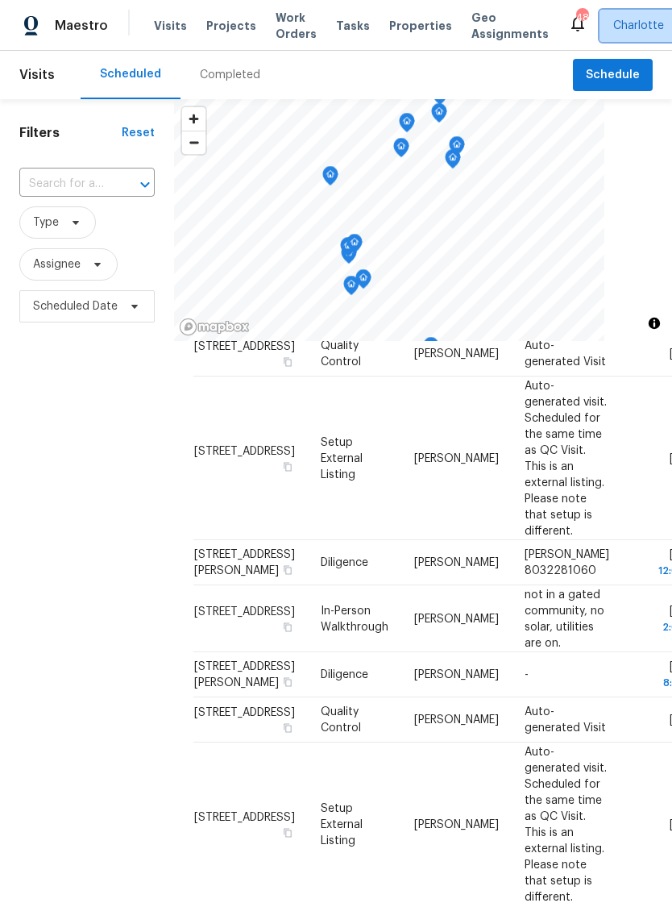
click at [619, 19] on span "Charlotte" at bounding box center [638, 26] width 51 height 16
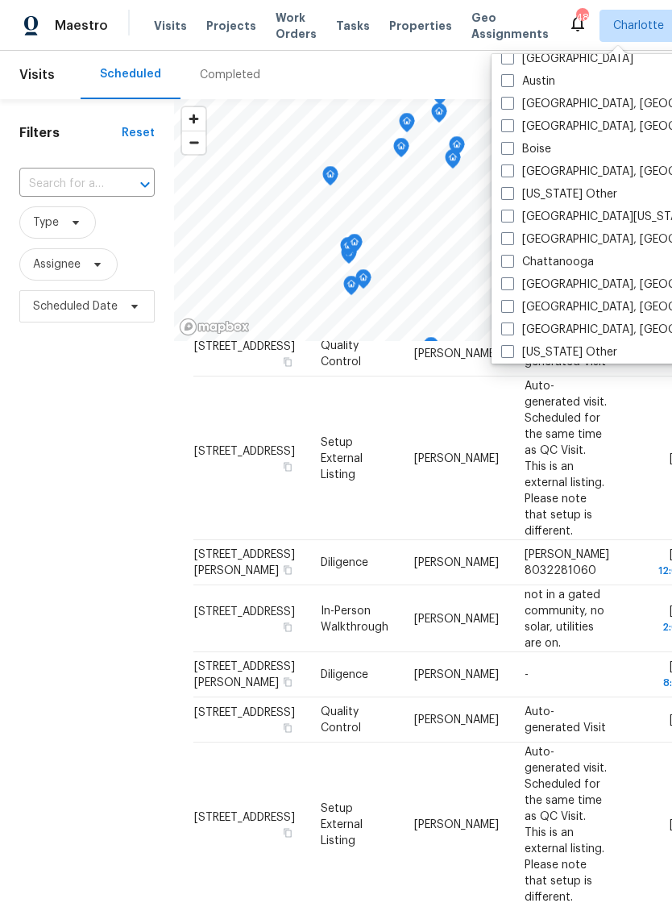
scroll to position [169, 0]
click at [507, 241] on span at bounding box center [507, 240] width 13 height 13
click at [507, 241] on input "[GEOGRAPHIC_DATA], [GEOGRAPHIC_DATA]" at bounding box center [506, 238] width 10 height 10
checkbox input "true"
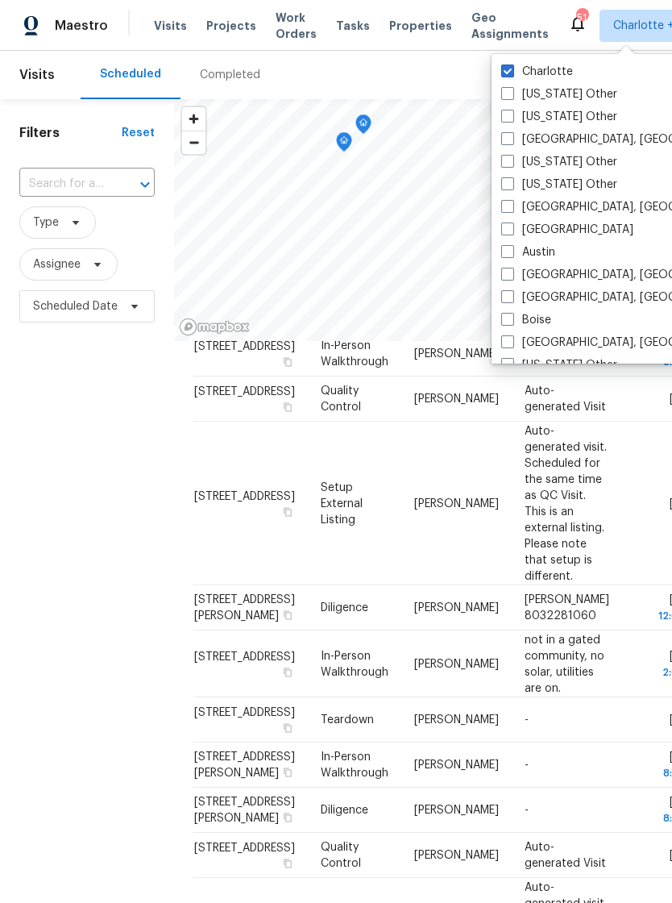
click at [511, 69] on span at bounding box center [507, 70] width 13 height 13
click at [511, 69] on input "Charlotte" at bounding box center [506, 69] width 10 height 10
checkbox input "false"
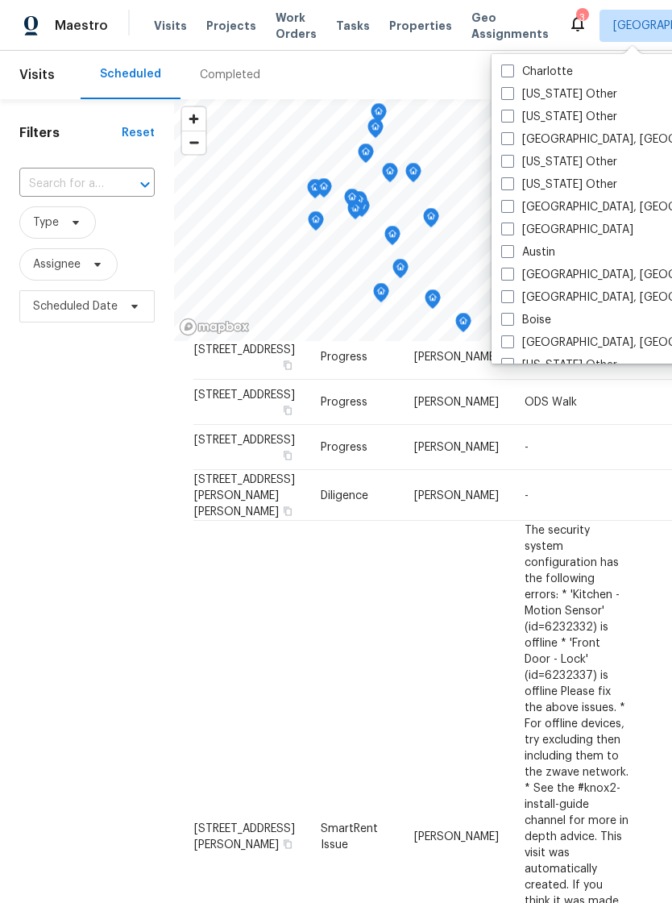
click at [282, 15] on span "Work Orders" at bounding box center [296, 26] width 41 height 32
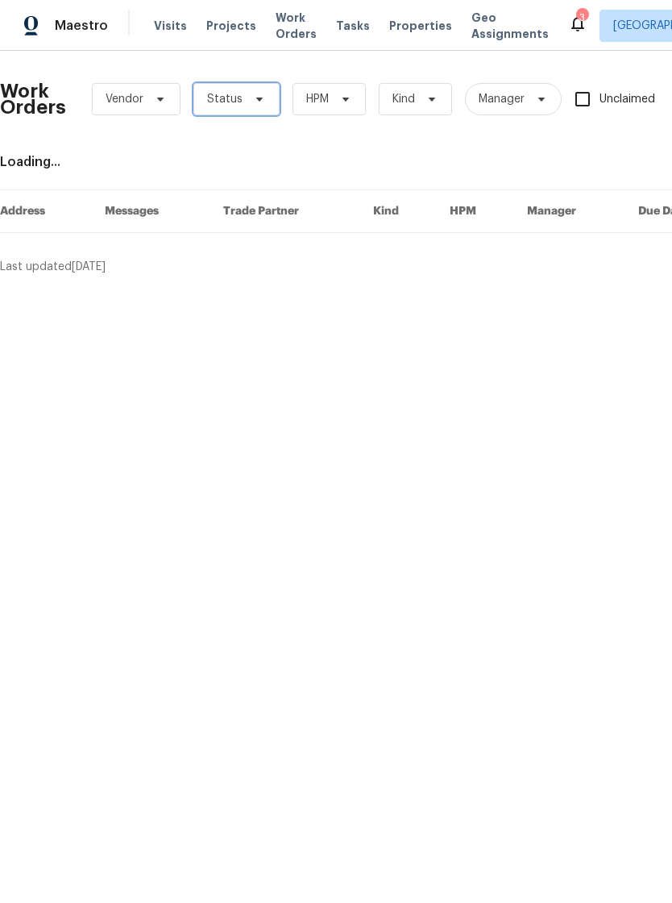
click at [256, 83] on span "Status" at bounding box center [236, 99] width 86 height 32
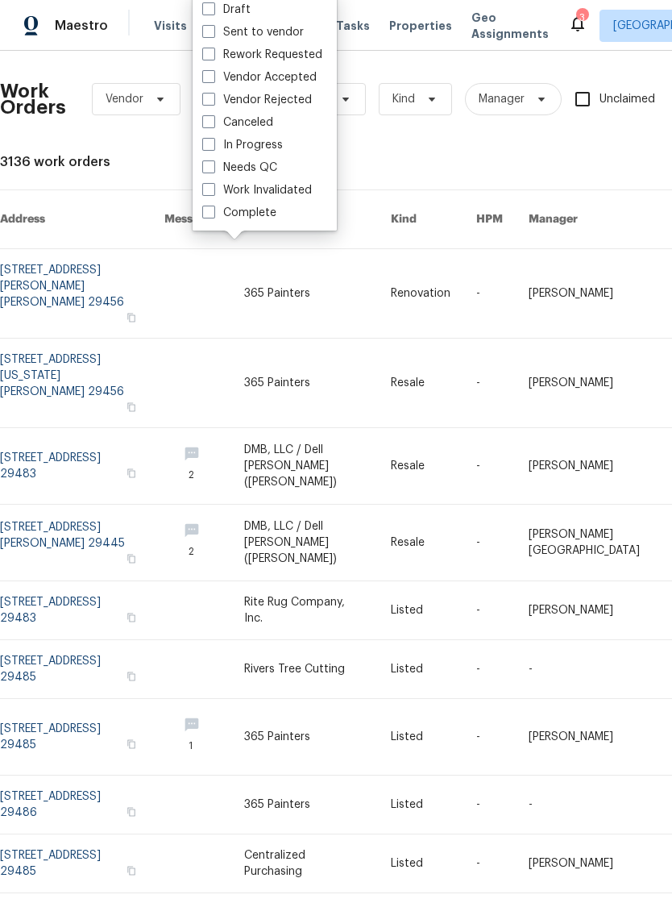
click at [265, 169] on label "Needs QC" at bounding box center [239, 168] width 75 height 16
click at [213, 169] on input "Needs QC" at bounding box center [207, 165] width 10 height 10
checkbox input "true"
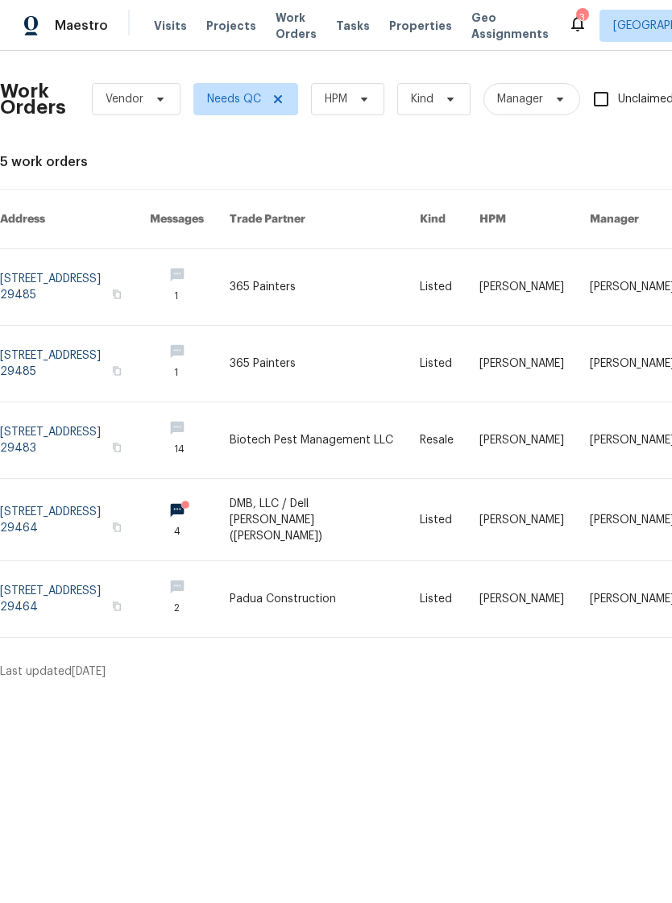
click at [568, 27] on icon at bounding box center [577, 23] width 19 height 19
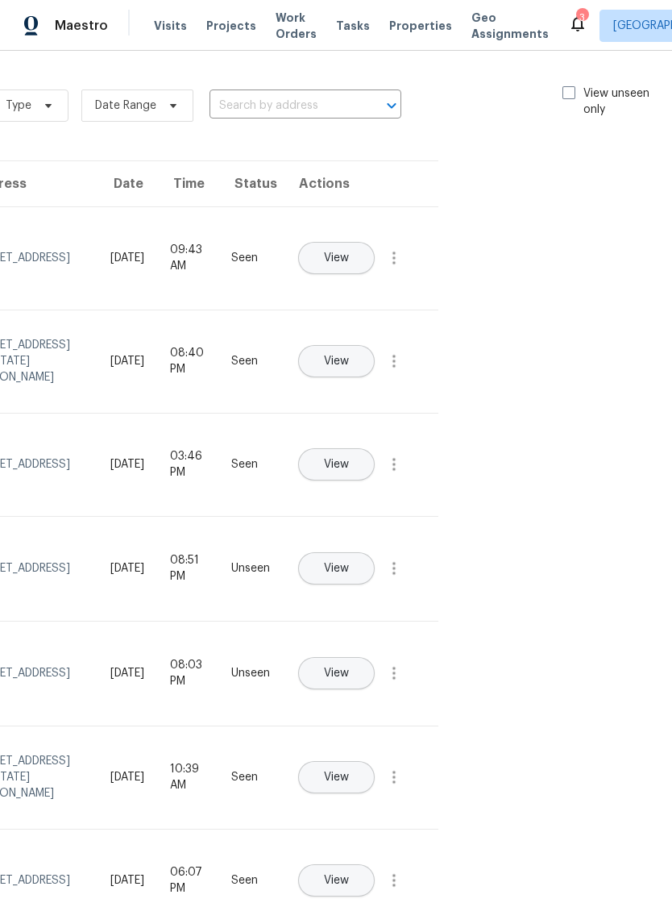
scroll to position [0, 181]
click at [570, 99] on label "View unseen only" at bounding box center [619, 101] width 112 height 32
click at [570, 96] on input "View unseen only" at bounding box center [568, 90] width 10 height 10
checkbox input "true"
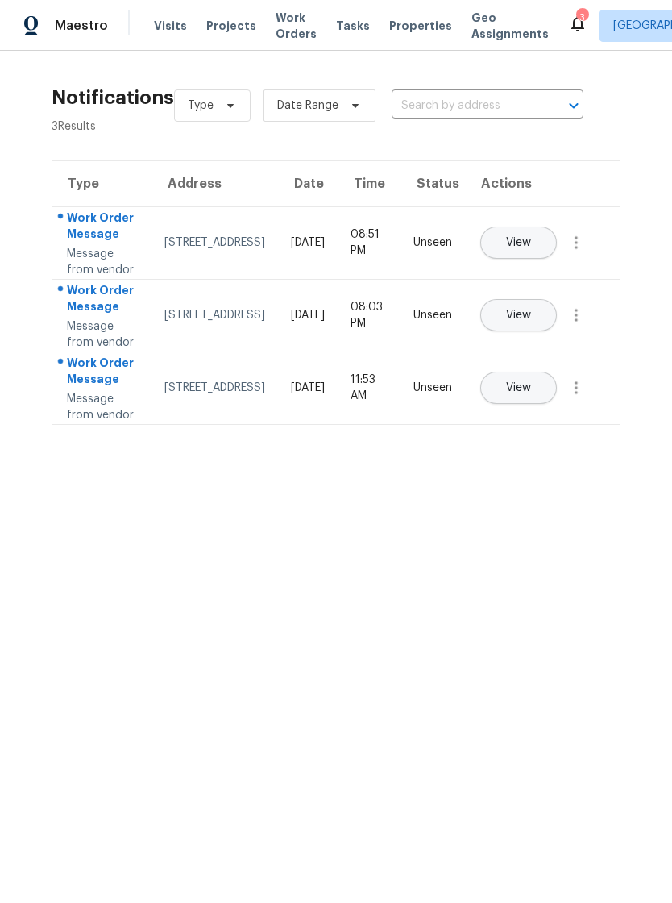
scroll to position [0, 0]
click at [399, 30] on span "Properties" at bounding box center [420, 26] width 63 height 16
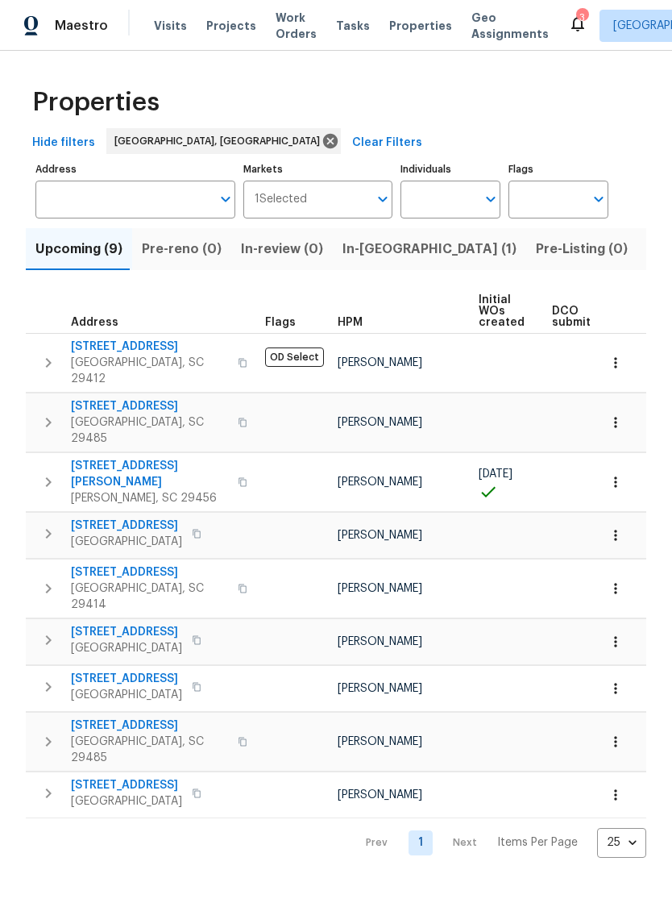
click at [160, 33] on span "Visits" at bounding box center [170, 26] width 33 height 16
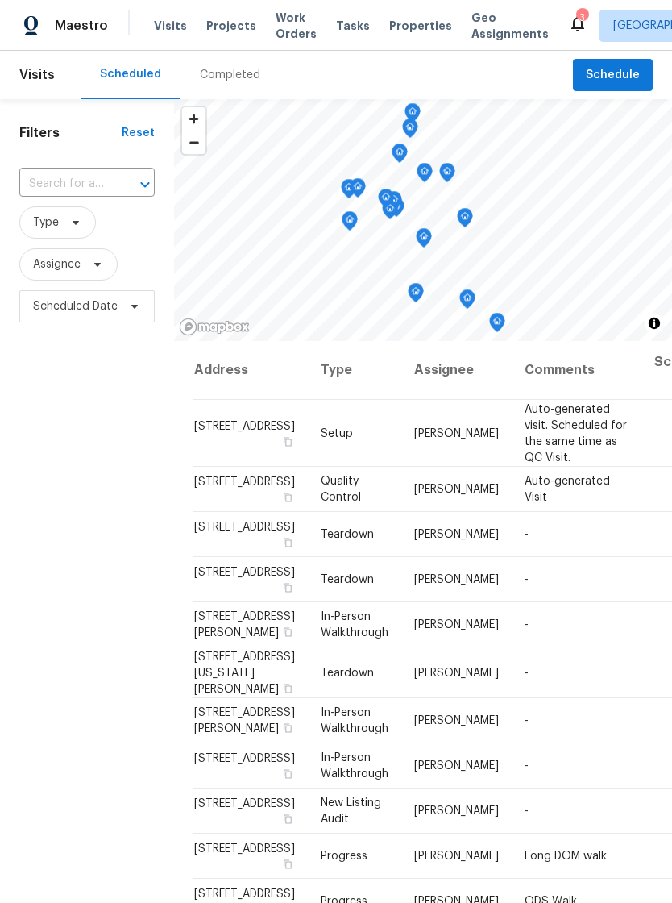
click at [393, 31] on span "Properties" at bounding box center [420, 26] width 63 height 16
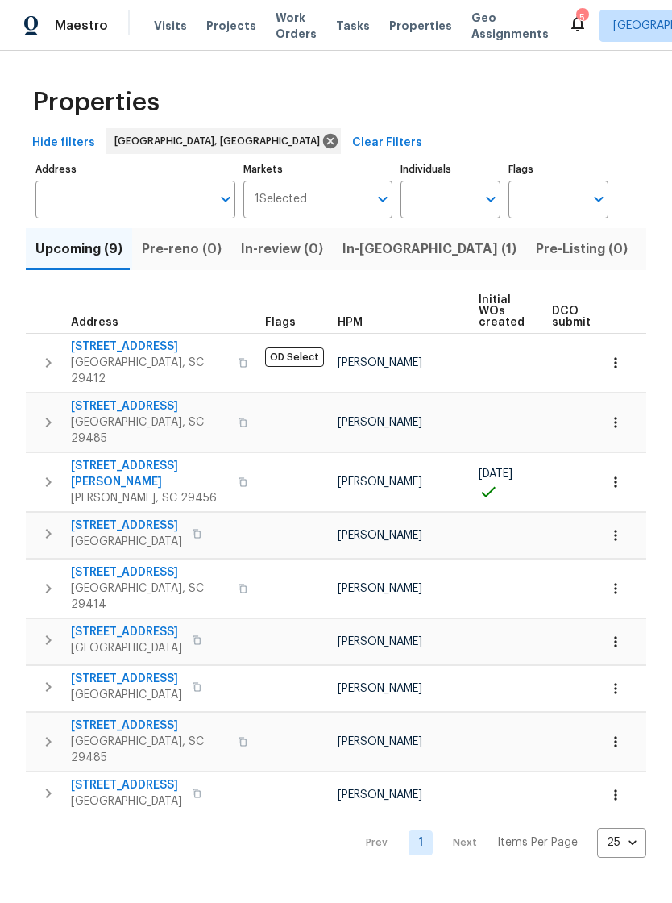
click at [155, 19] on span "Visits" at bounding box center [170, 26] width 33 height 16
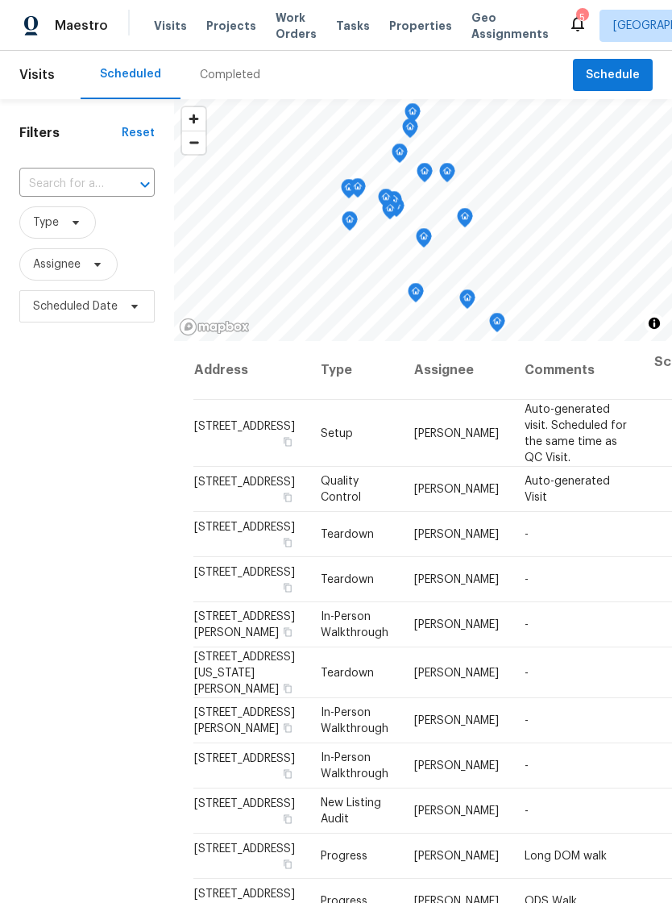
click at [172, 13] on div "Visits Projects Work Orders Tasks Properties Geo Assignments" at bounding box center [361, 26] width 414 height 32
click at [168, 29] on span "Visits" at bounding box center [170, 26] width 33 height 16
